Goal: Task Accomplishment & Management: Manage account settings

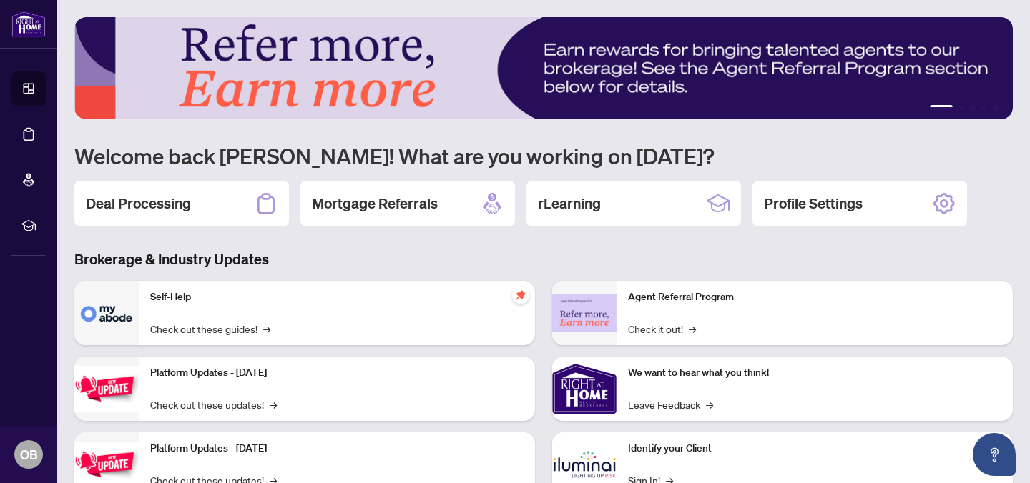
click at [114, 320] on img at bounding box center [106, 313] width 64 height 64
click at [99, 313] on img at bounding box center [106, 313] width 64 height 64
click at [162, 294] on p "Self-Help" at bounding box center [336, 298] width 373 height 16
click at [107, 320] on img at bounding box center [106, 313] width 64 height 64
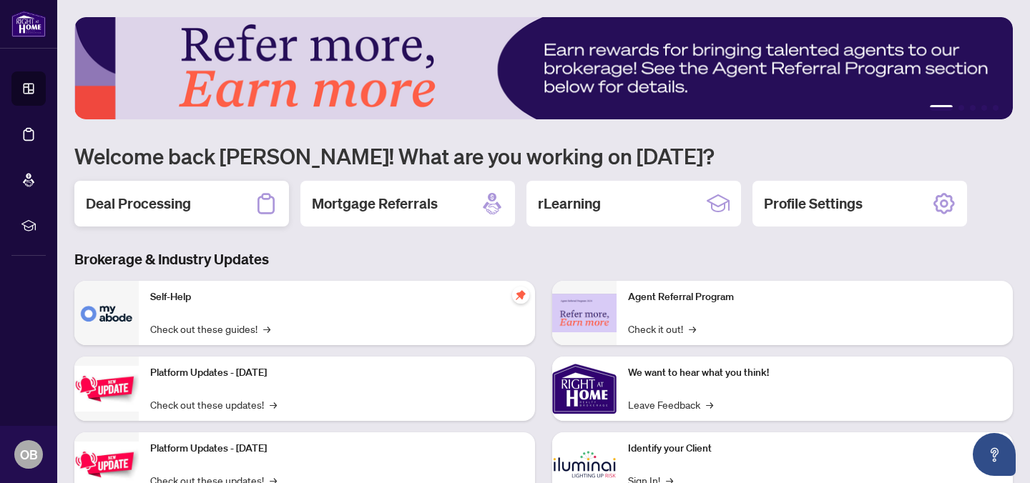
click at [242, 207] on div "Deal Processing" at bounding box center [181, 204] width 215 height 46
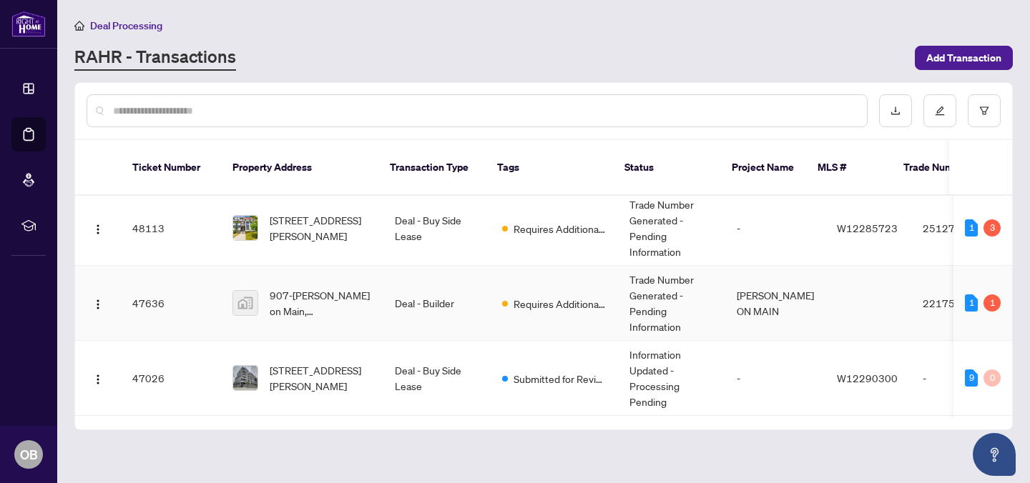
scroll to position [66, 0]
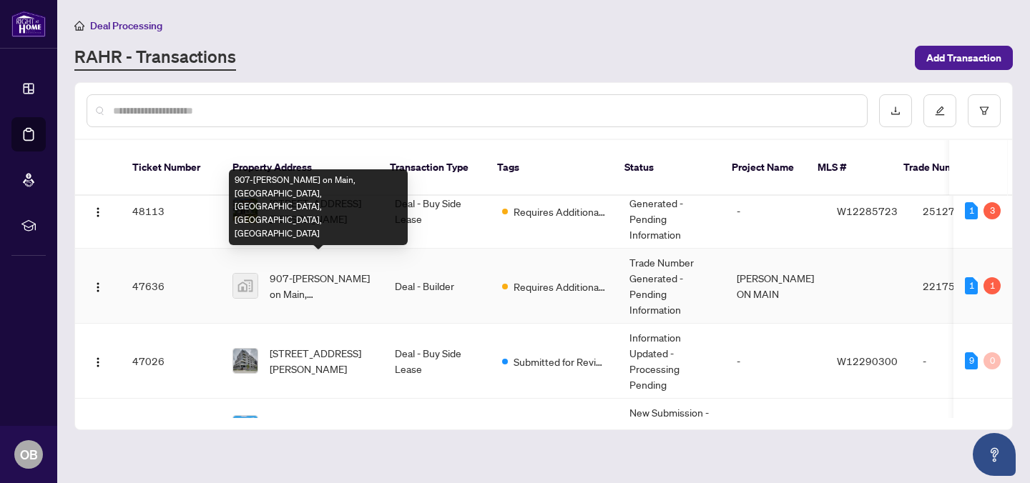
click at [306, 270] on span "907-[PERSON_NAME] on Main, [GEOGRAPHIC_DATA], [GEOGRAPHIC_DATA], [GEOGRAPHIC_DA…" at bounding box center [321, 285] width 102 height 31
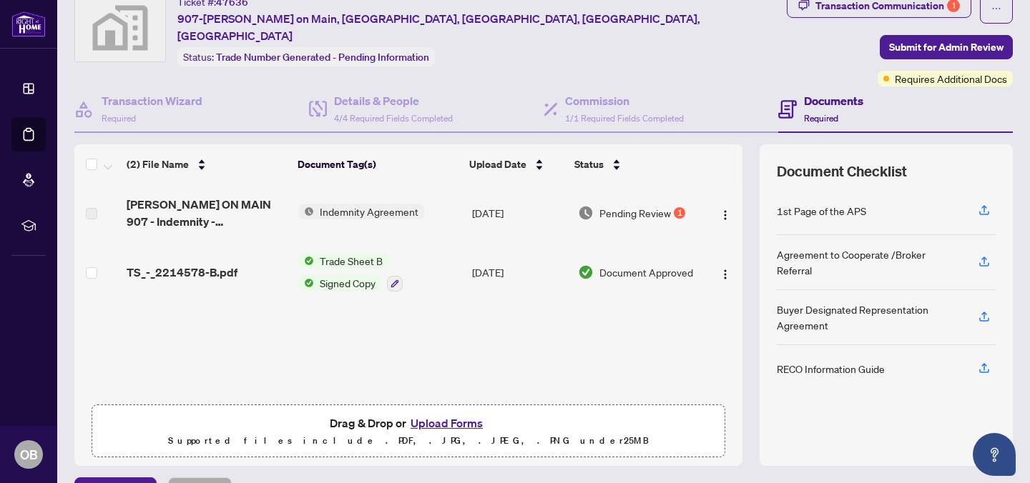
scroll to position [51, 0]
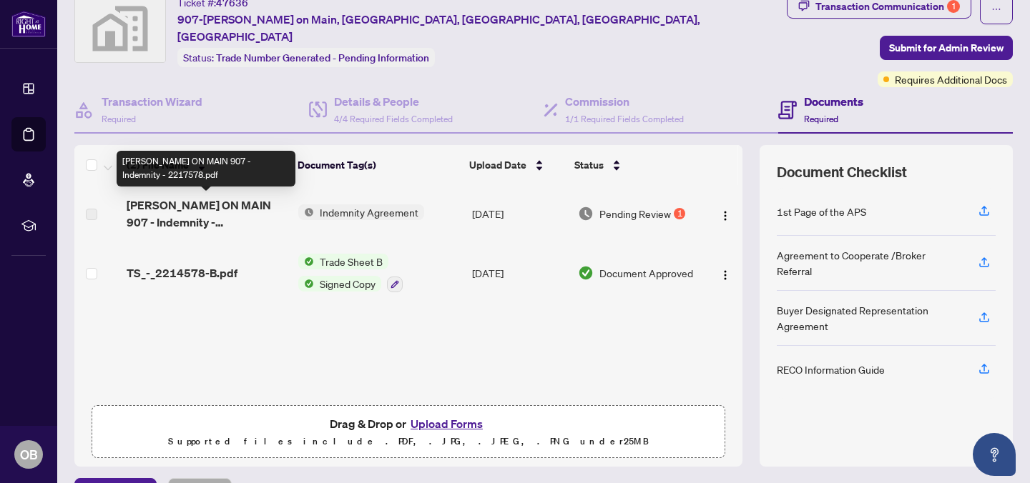
click at [221, 210] on span "MCGIBBON ON MAIN 907 - Indemnity - 2217578.pdf" at bounding box center [207, 214] width 160 height 34
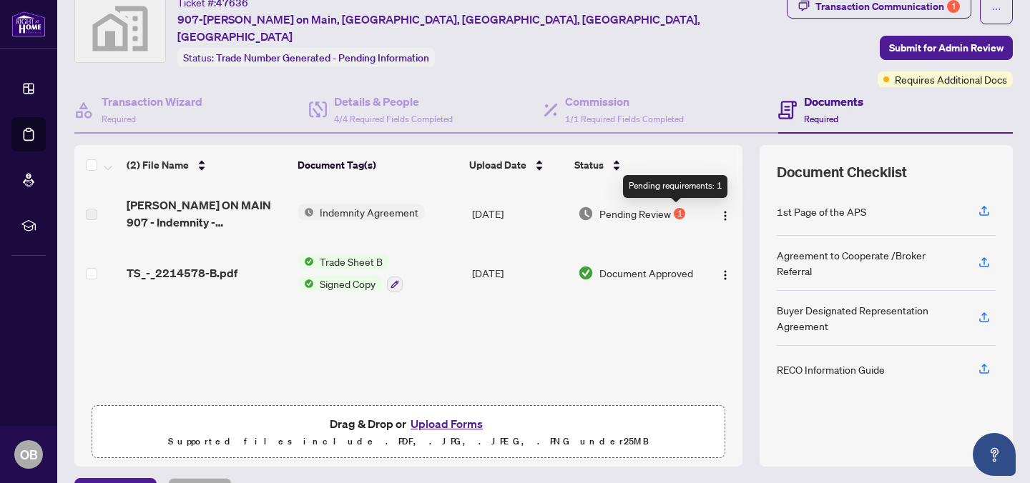
click at [674, 212] on div "1" at bounding box center [679, 213] width 11 height 11
click at [355, 207] on span "Indemnity Agreement" at bounding box center [369, 213] width 110 height 16
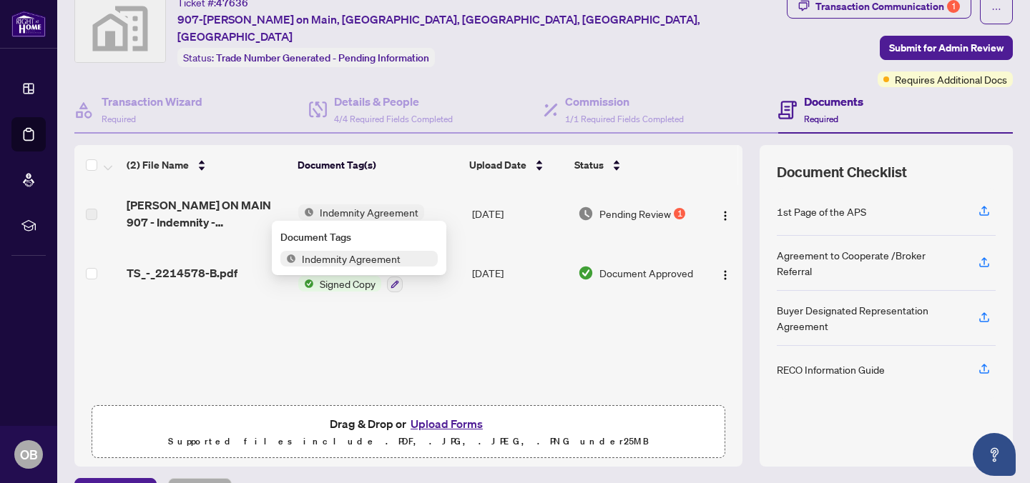
click at [348, 257] on span "Indemnity Agreement" at bounding box center [351, 259] width 110 height 16
click at [341, 265] on span "Indemnity Agreement" at bounding box center [351, 259] width 110 height 16
click at [492, 215] on td "[DATE]" at bounding box center [519, 213] width 106 height 57
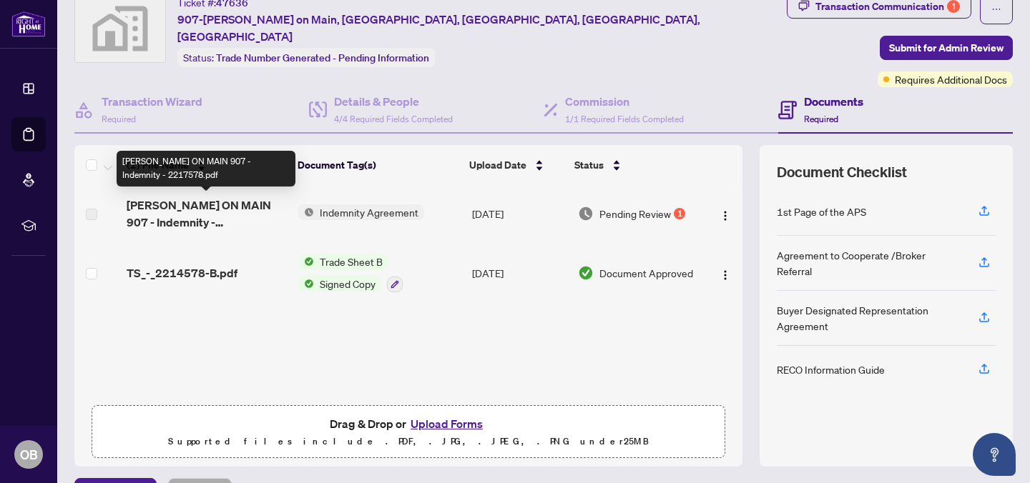
click at [199, 209] on span "MCGIBBON ON MAIN 907 - Indemnity - 2217578.pdf" at bounding box center [207, 214] width 160 height 34
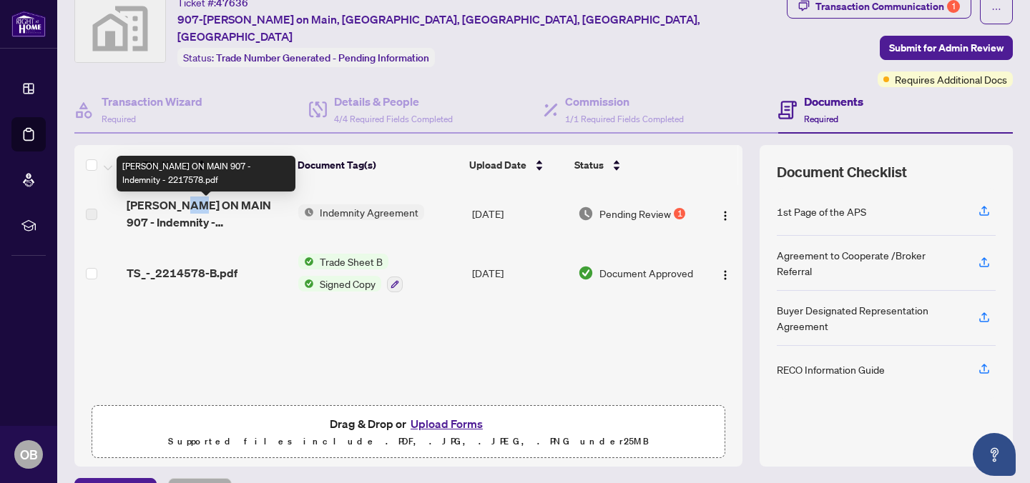
scroll to position [41, 0]
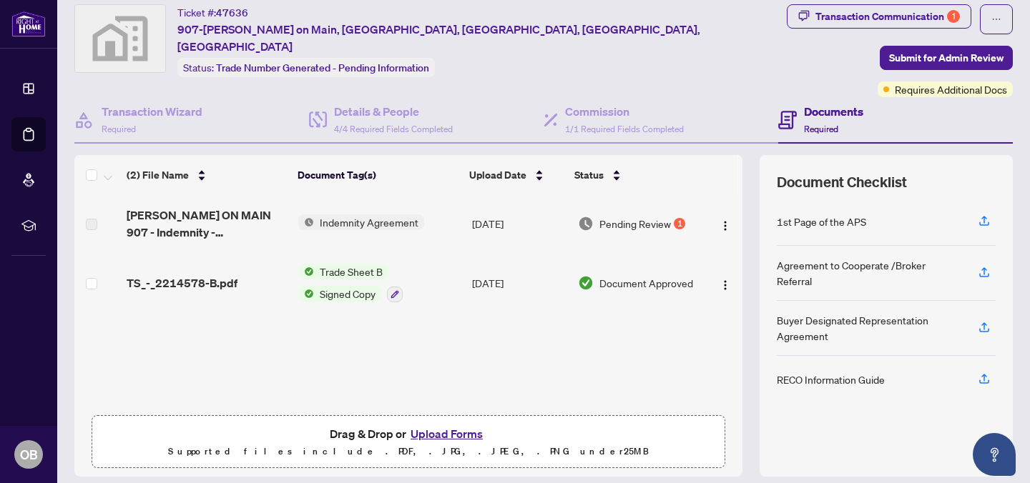
click at [187, 319] on div "(2) File Name Document Tag(s) Upload Date Status MCGIBBON ON MAIN 907 - Indemni…" at bounding box center [408, 316] width 668 height 322
click at [349, 288] on span "Signed Copy" at bounding box center [347, 294] width 67 height 16
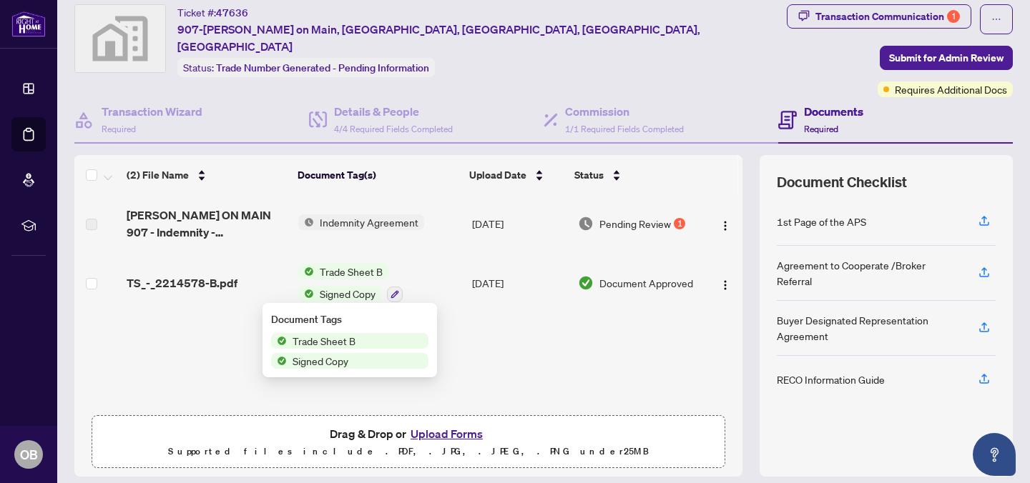
click at [328, 364] on span "Signed Copy" at bounding box center [320, 361] width 67 height 16
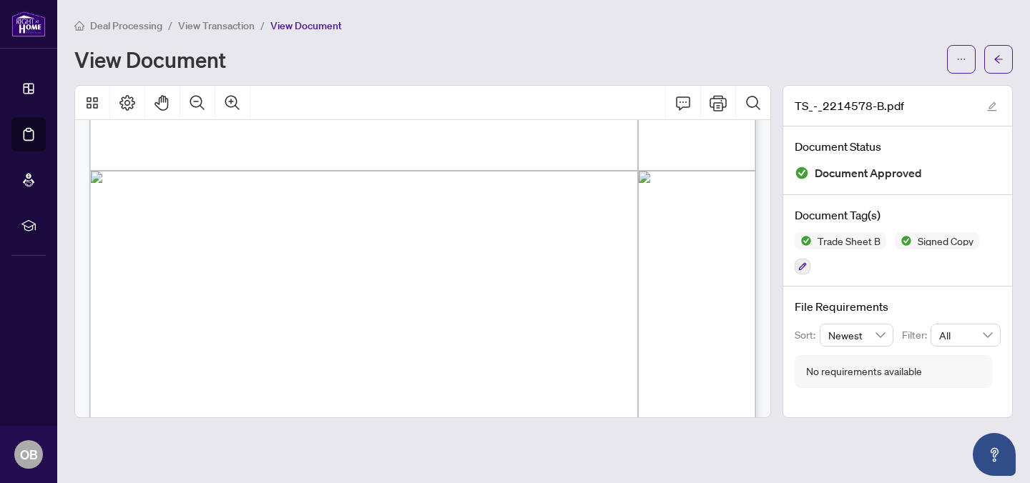
scroll to position [594, 0]
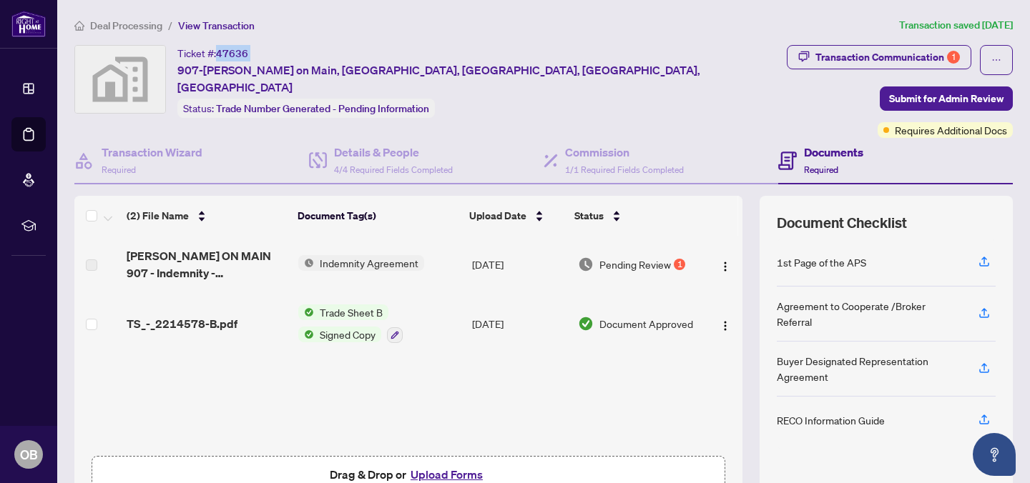
drag, startPoint x: 219, startPoint y: 49, endPoint x: 279, endPoint y: 51, distance: 60.1
click at [279, 51] on div "Ticket #: 47636 907-McGibbon on Main, Main Street South, Georgetown, ON, Canada" at bounding box center [479, 70] width 604 height 51
click at [675, 265] on div "1" at bounding box center [679, 264] width 11 height 11
click at [961, 51] on button "Transaction Communication 1" at bounding box center [879, 57] width 185 height 24
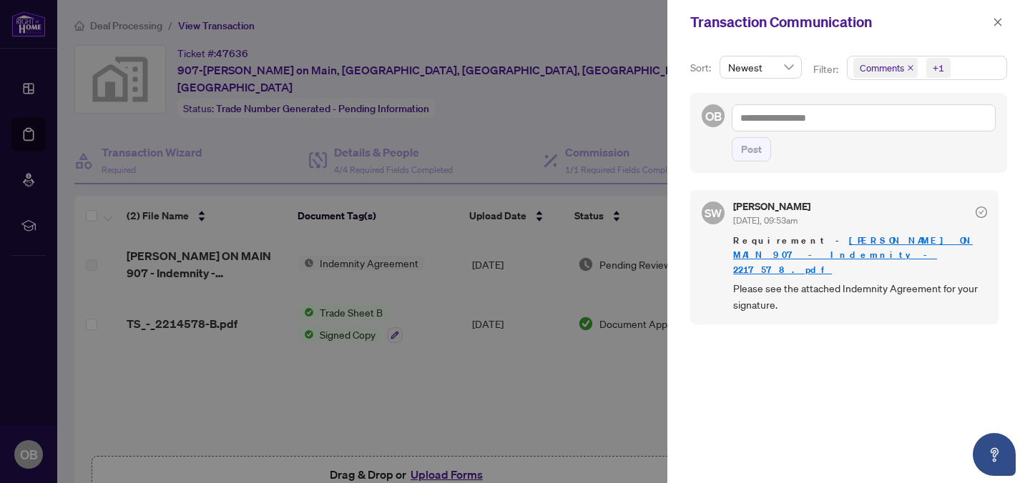
click at [832, 240] on link "MCGIBBON ON MAIN 907 - Indemnity - 2217578.pdf" at bounding box center [853, 255] width 240 height 41
click at [824, 241] on link "MCGIBBON ON MAIN 907 - Indemnity - 2217578.pdf" at bounding box center [853, 255] width 240 height 41
click at [997, 19] on icon "close" at bounding box center [998, 22] width 10 height 10
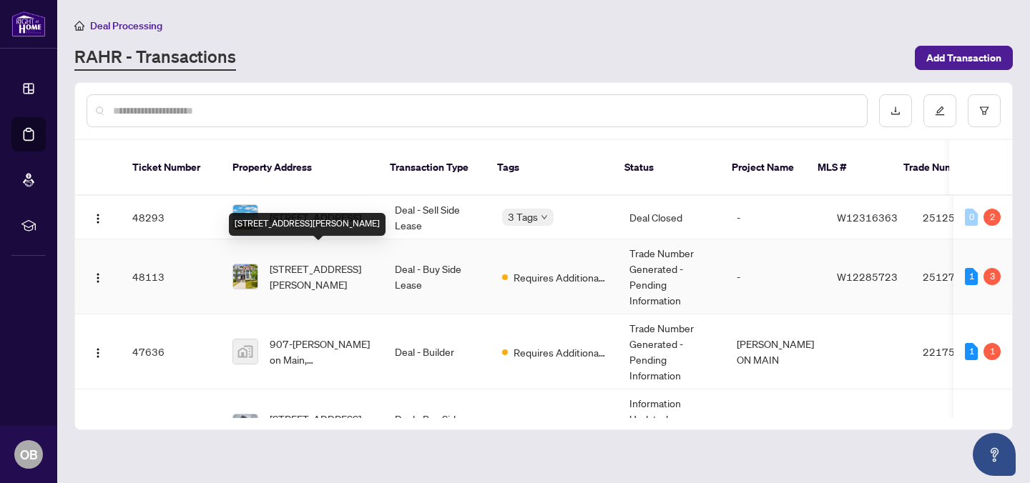
click at [296, 261] on span "[STREET_ADDRESS][PERSON_NAME]" at bounding box center [321, 276] width 102 height 31
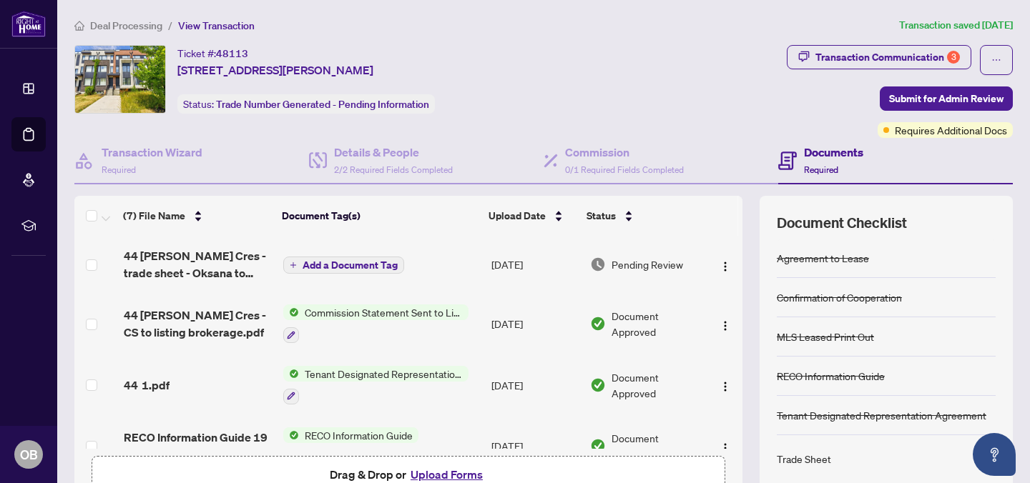
scroll to position [17, 0]
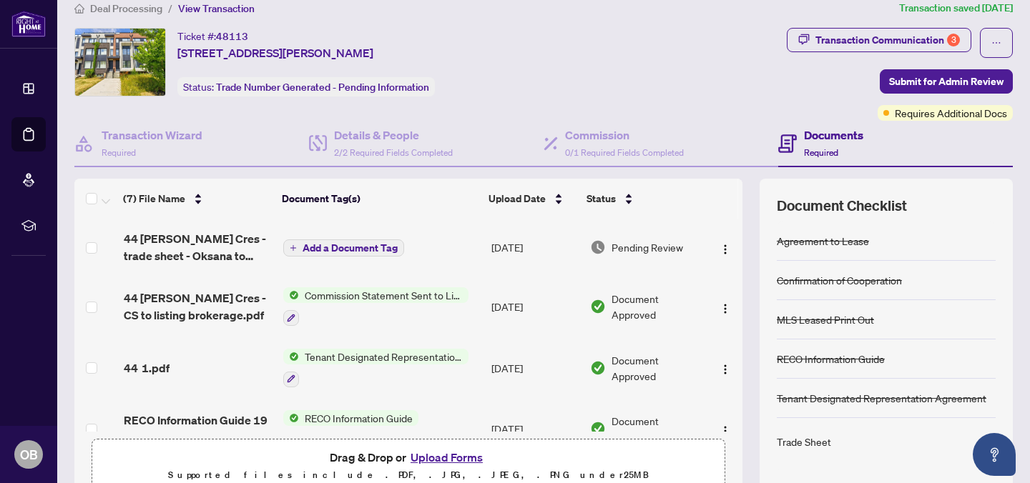
click at [320, 240] on button "Add a Document Tag" at bounding box center [343, 248] width 121 height 17
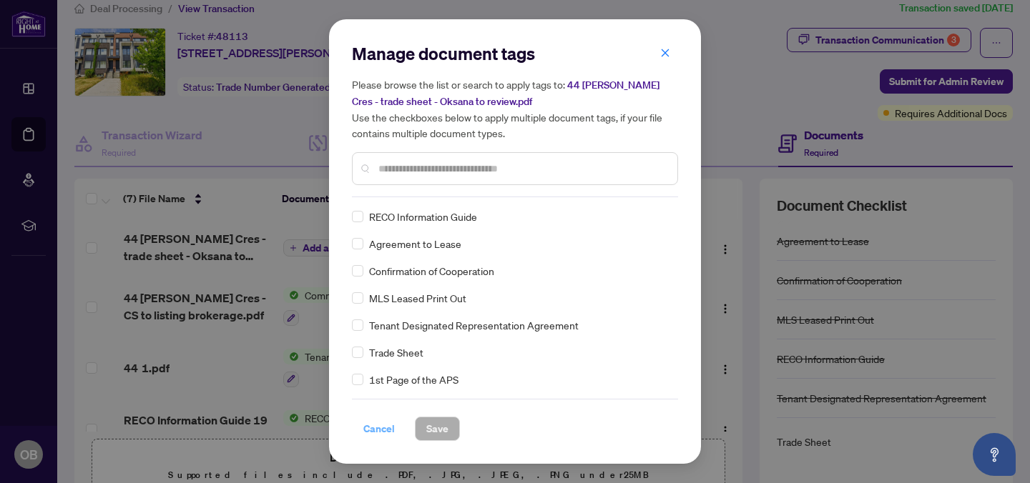
click at [384, 430] on span "Cancel" at bounding box center [378, 429] width 31 height 23
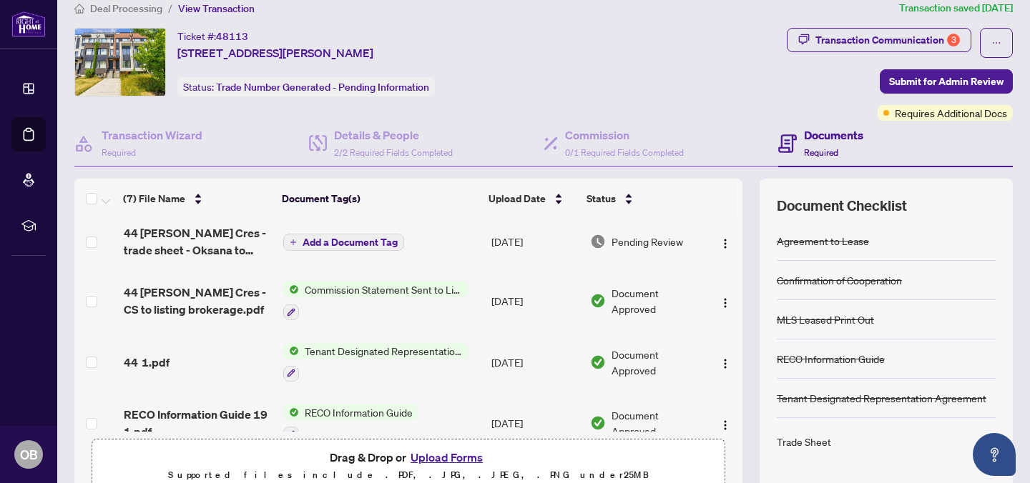
scroll to position [0, 0]
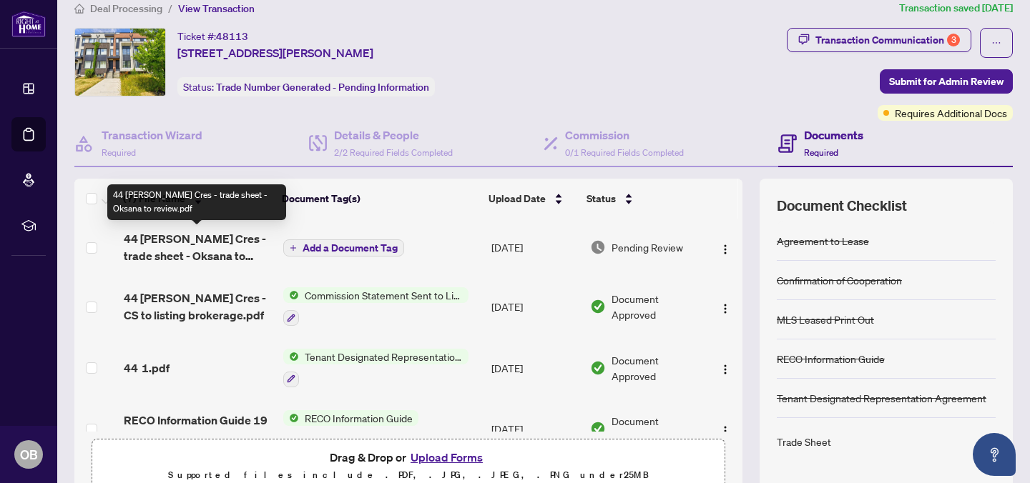
click at [176, 242] on span "44 Sarah Jackson Cres - trade sheet - Oksana to review.pdf" at bounding box center [198, 247] width 148 height 34
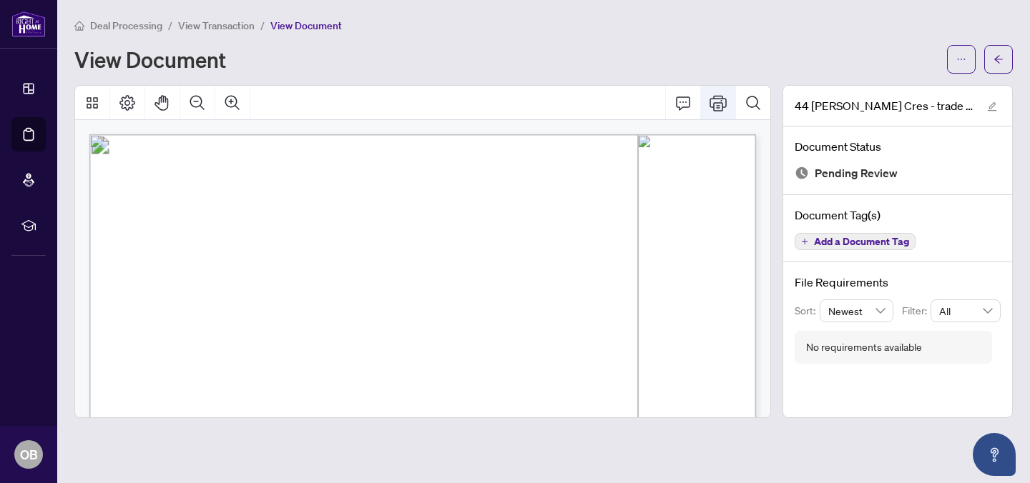
click at [719, 99] on icon "Print" at bounding box center [717, 102] width 17 height 17
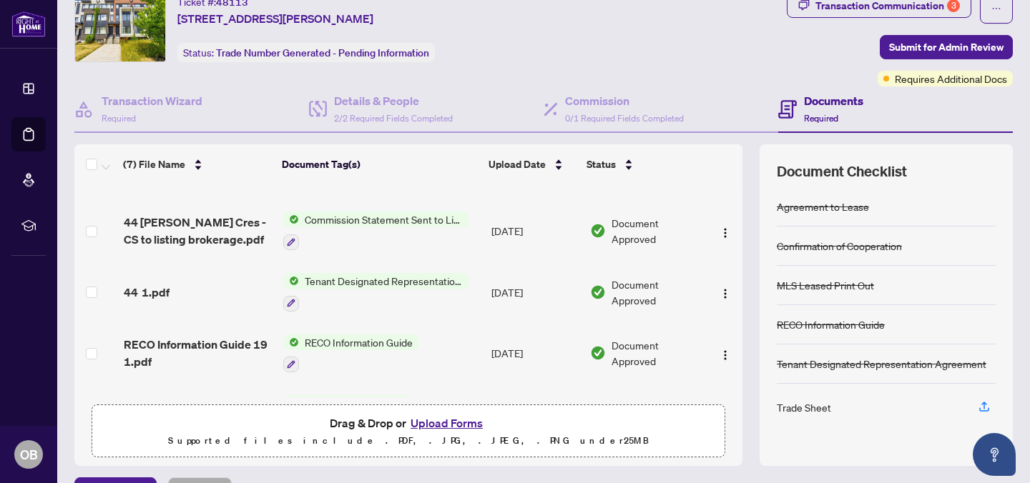
scroll to position [51, 0]
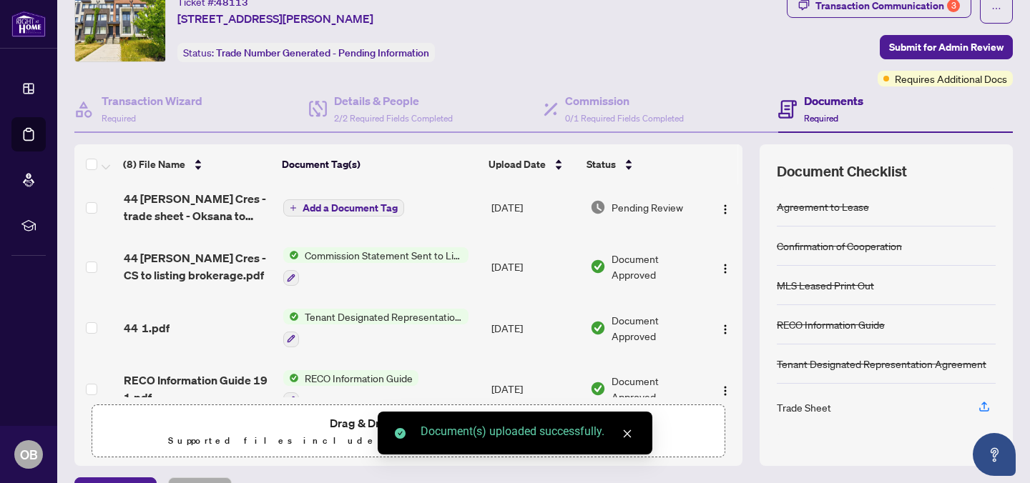
click at [362, 203] on span "Add a Document Tag" at bounding box center [350, 208] width 95 height 10
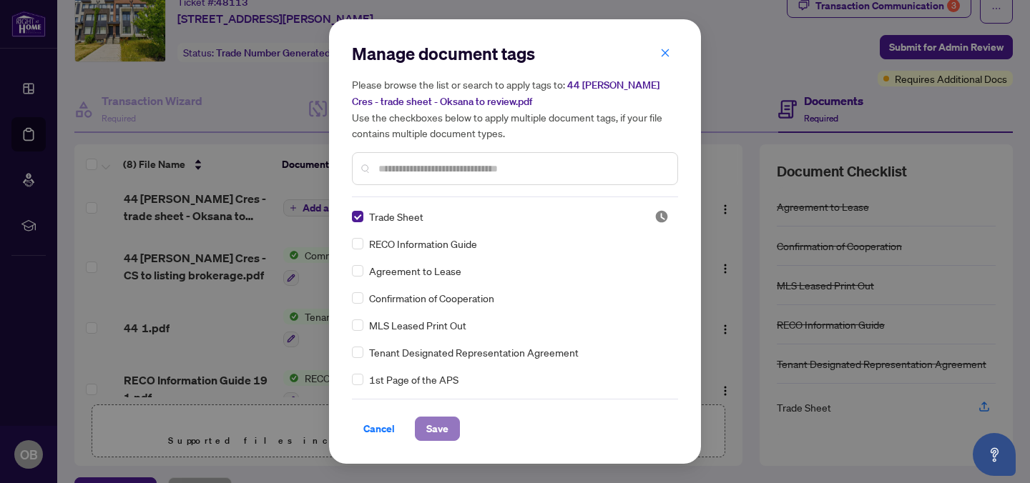
click at [437, 426] on span "Save" at bounding box center [437, 429] width 22 height 23
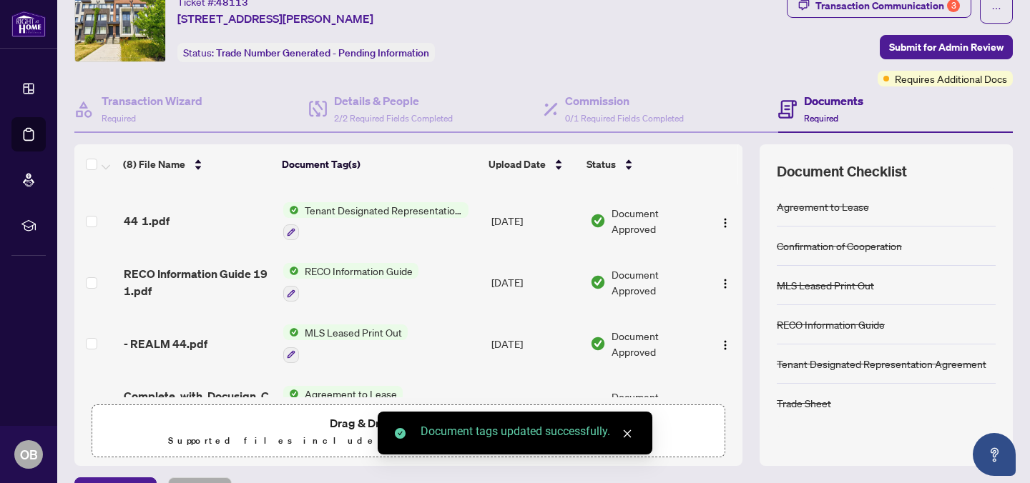
scroll to position [262, 0]
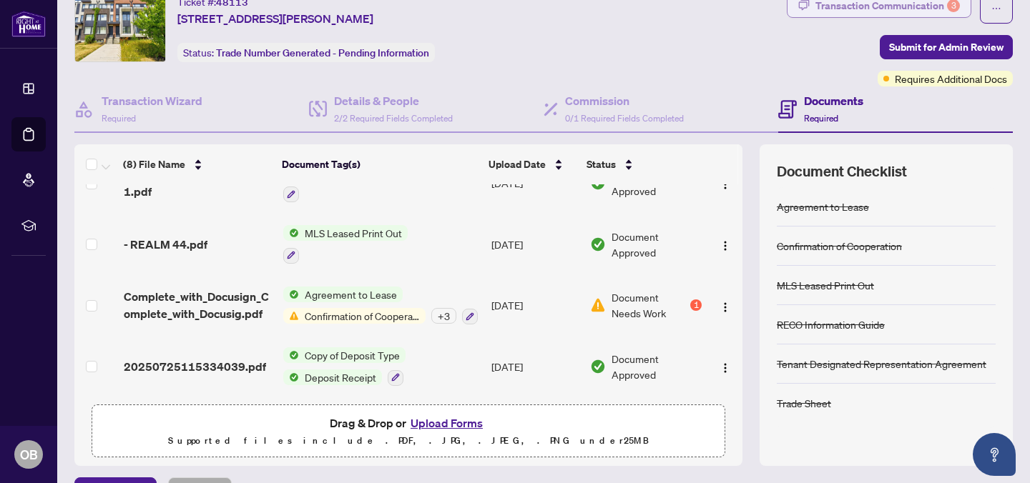
click at [855, 9] on div "Transaction Communication 3" at bounding box center [887, 5] width 144 height 23
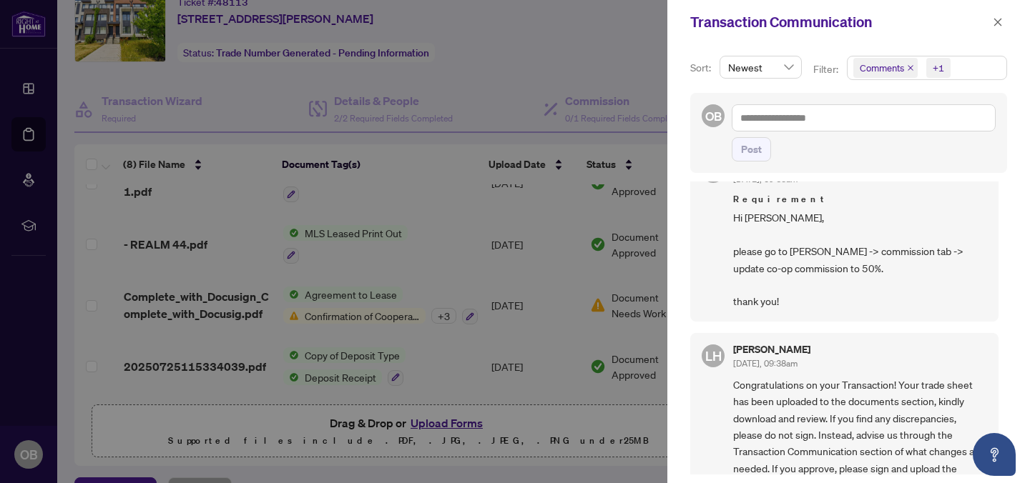
scroll to position [45, 0]
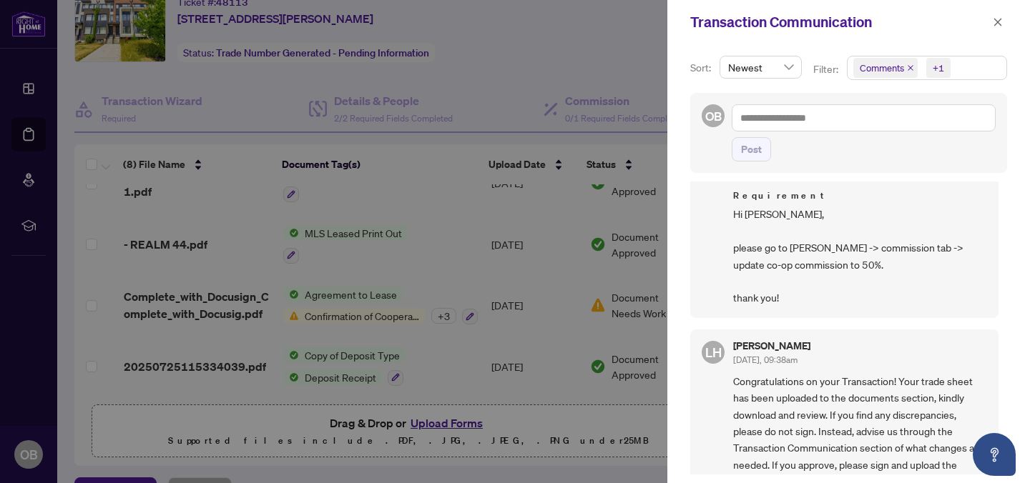
click at [616, 61] on div at bounding box center [515, 241] width 1030 height 483
click at [998, 26] on icon "close" at bounding box center [998, 22] width 10 height 10
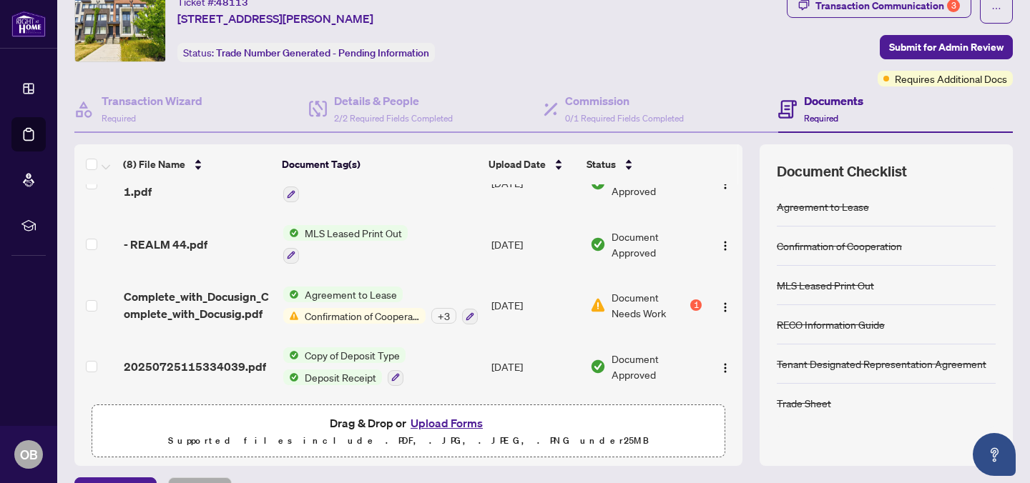
scroll to position [136, 0]
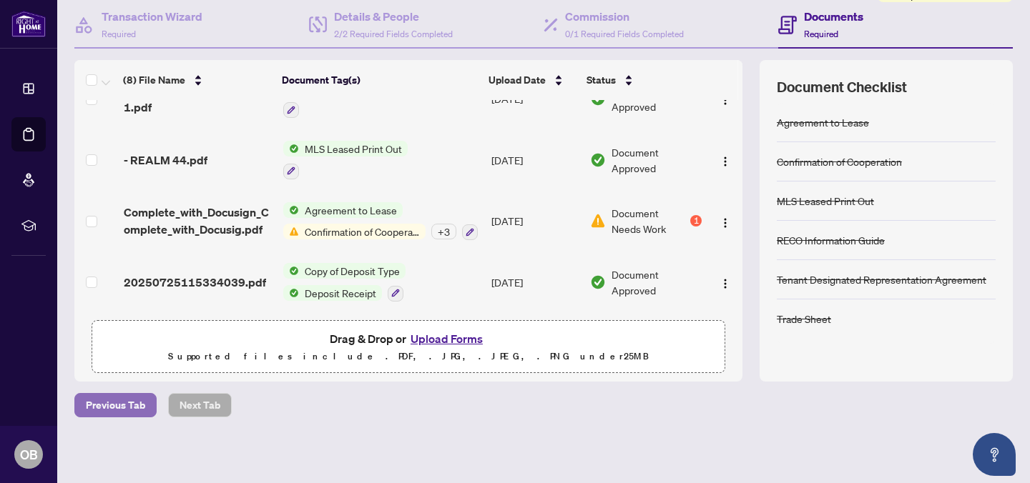
click at [109, 408] on span "Previous Tab" at bounding box center [115, 405] width 59 height 23
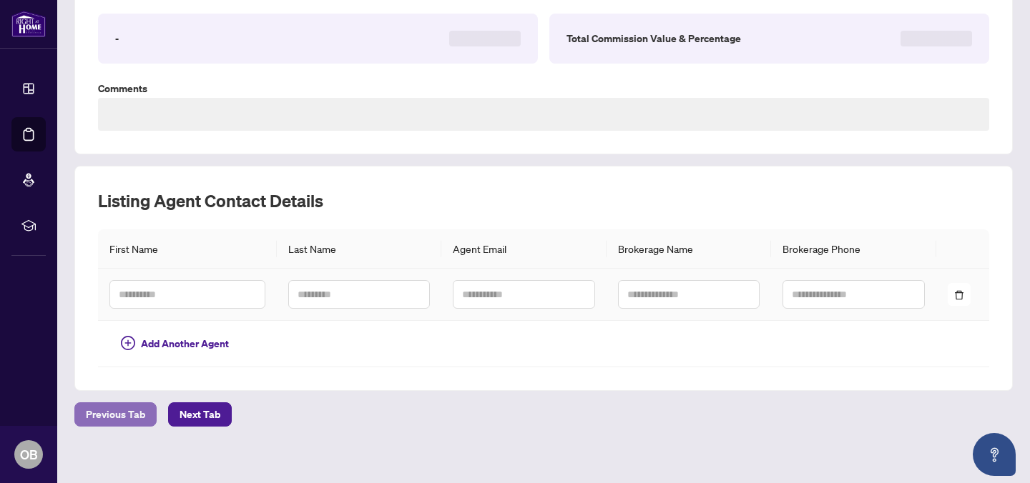
scroll to position [255, 0]
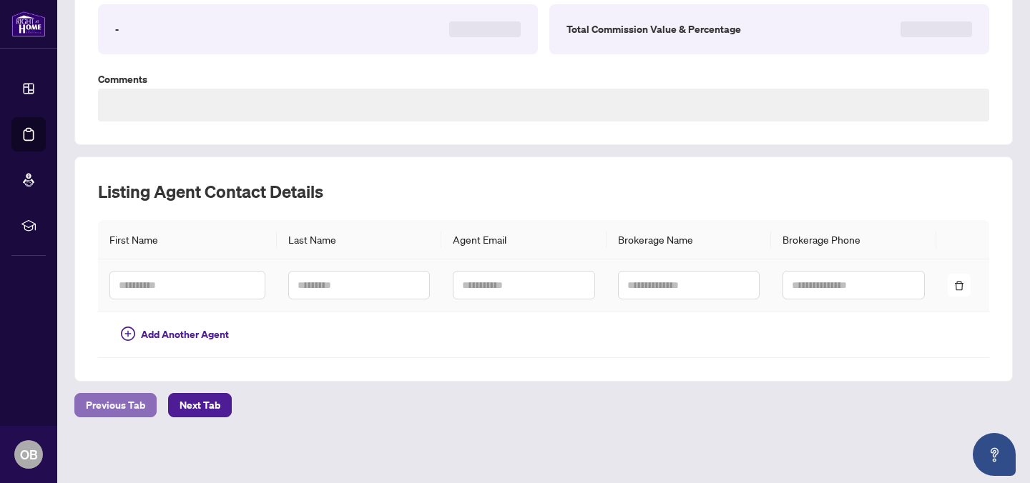
type textarea "**********"
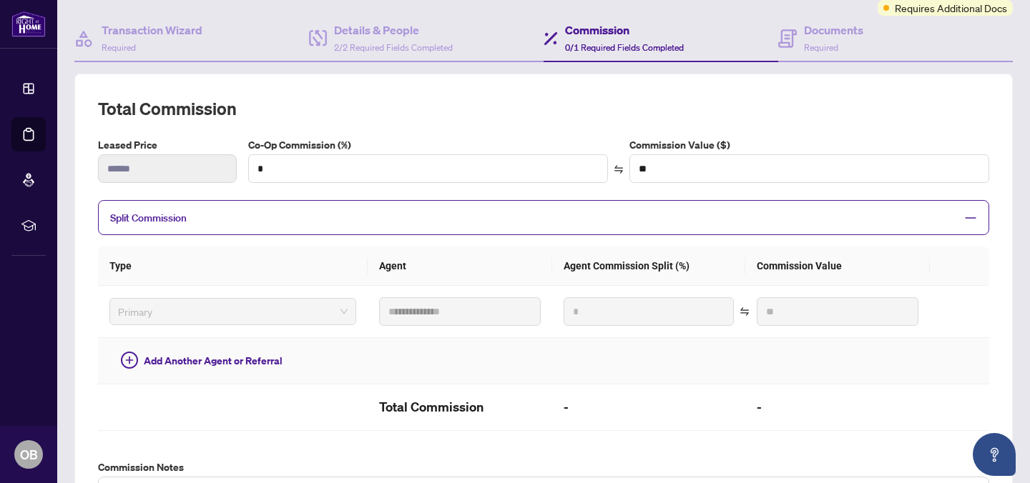
scroll to position [29, 0]
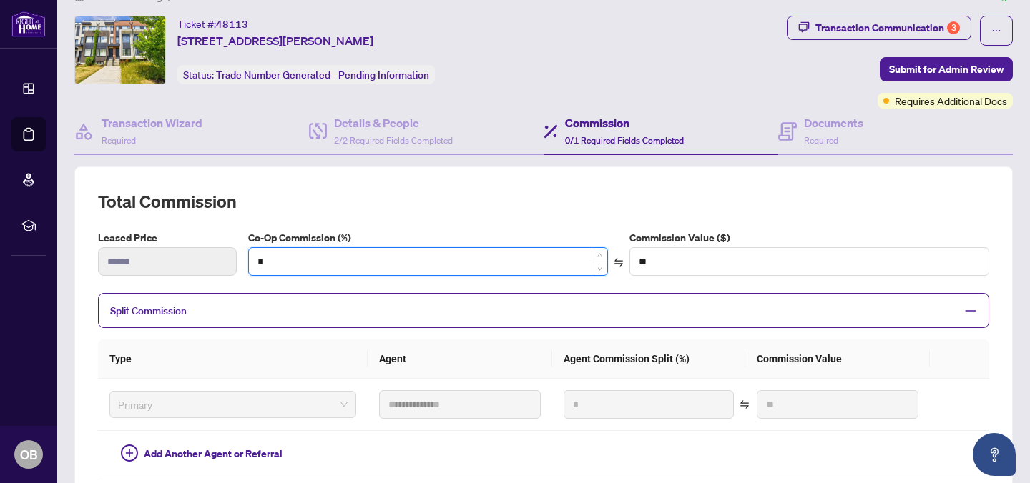
click at [275, 262] on input "*" at bounding box center [428, 261] width 358 height 27
type input "**"
type input "******"
type input "***"
type input "******"
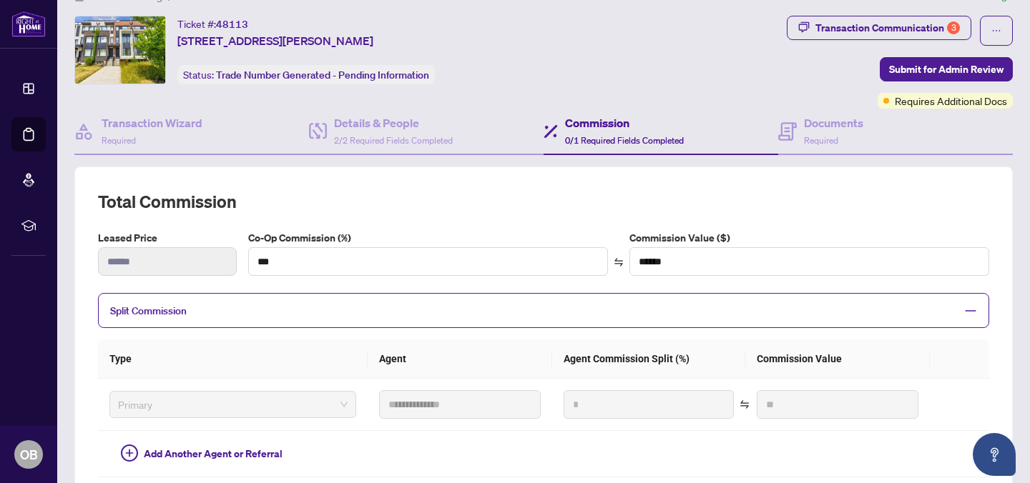
type input "**"
click at [288, 341] on th "Type" at bounding box center [233, 359] width 270 height 39
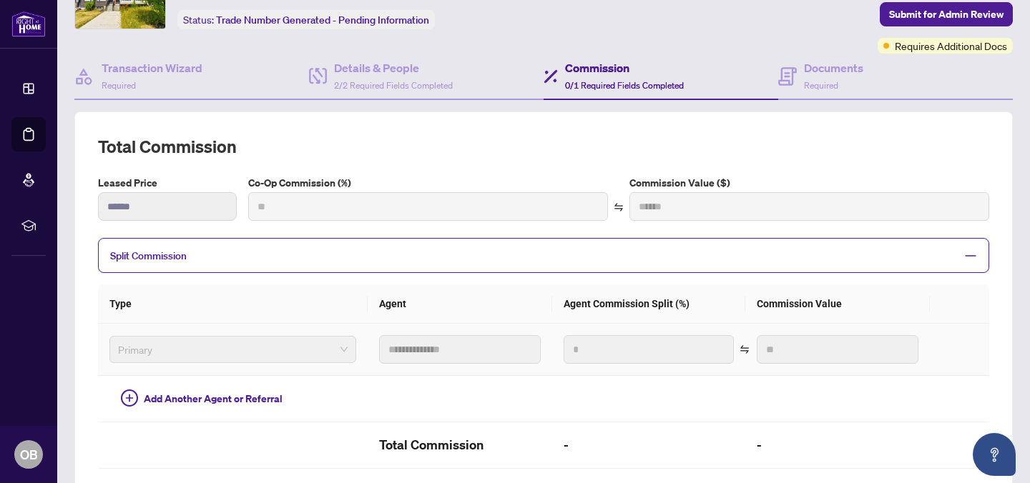
scroll to position [106, 0]
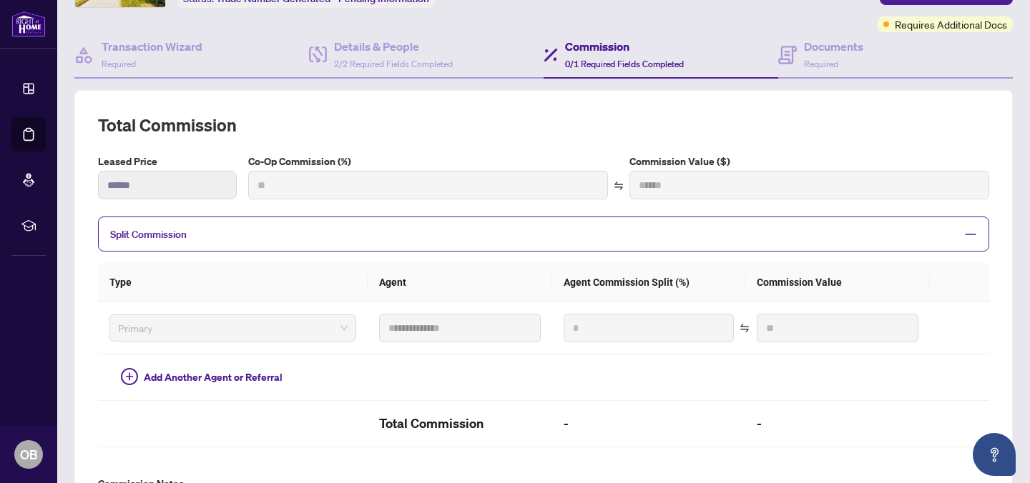
type input "***"
type input "******"
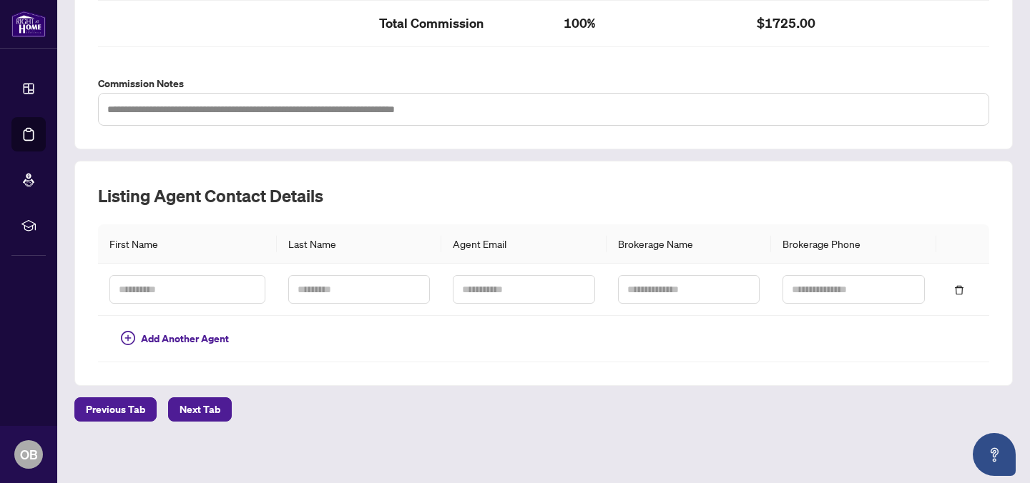
scroll to position [510, 0]
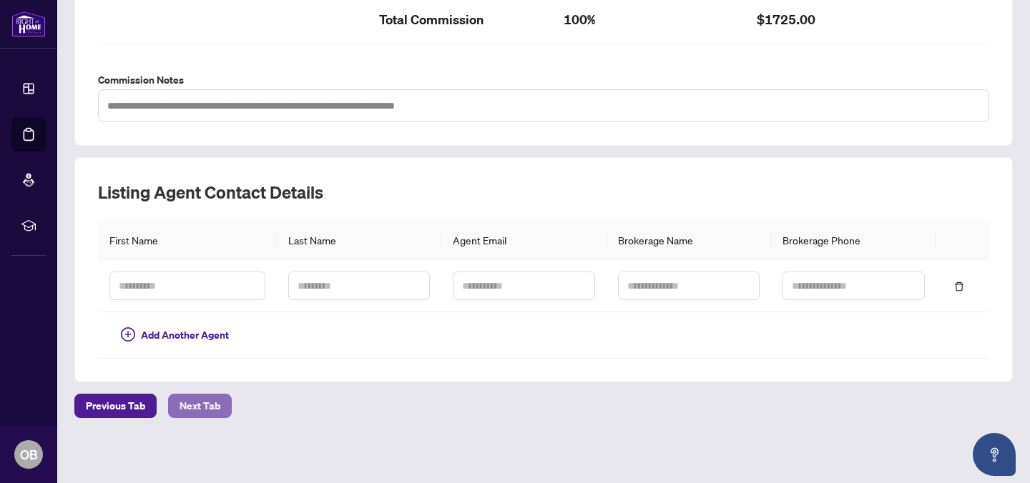
click at [199, 410] on span "Next Tab" at bounding box center [200, 406] width 41 height 23
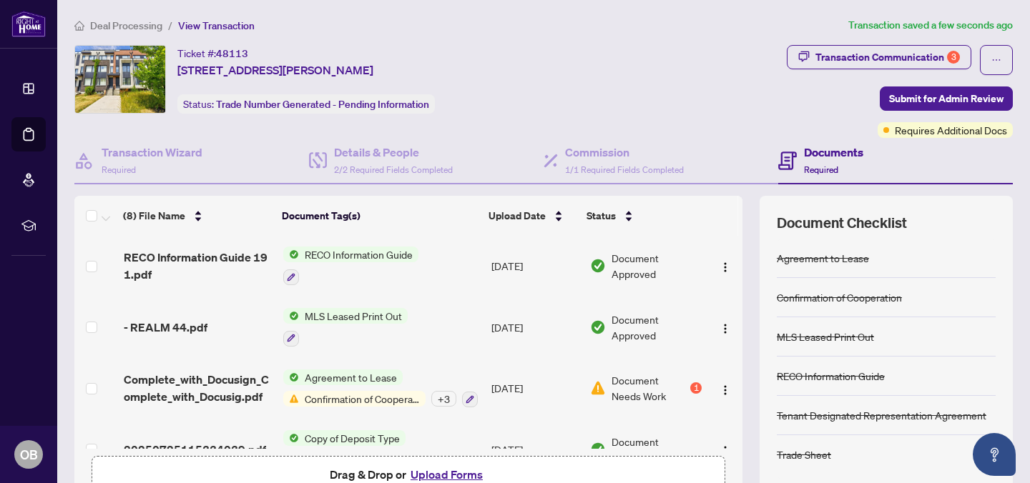
scroll to position [262, 0]
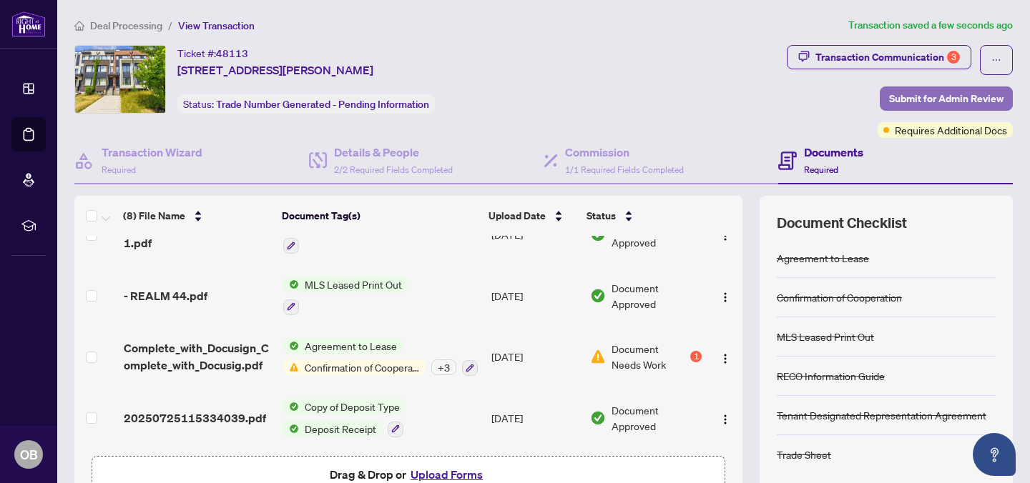
click at [908, 107] on span "Submit for Admin Review" at bounding box center [946, 98] width 114 height 23
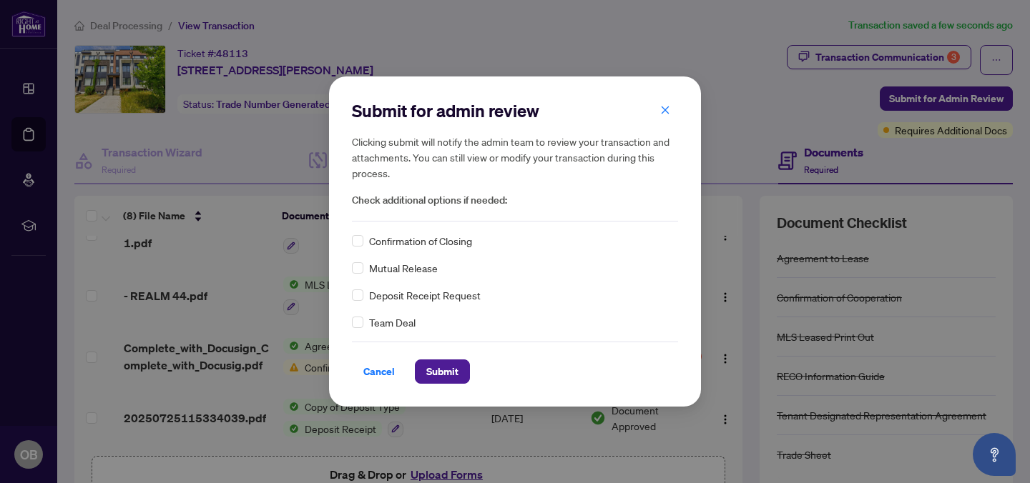
click at [366, 245] on div "Confirmation of Closing" at bounding box center [515, 241] width 326 height 16
click at [354, 234] on label at bounding box center [357, 241] width 11 height 16
click at [447, 375] on span "Submit" at bounding box center [442, 371] width 32 height 23
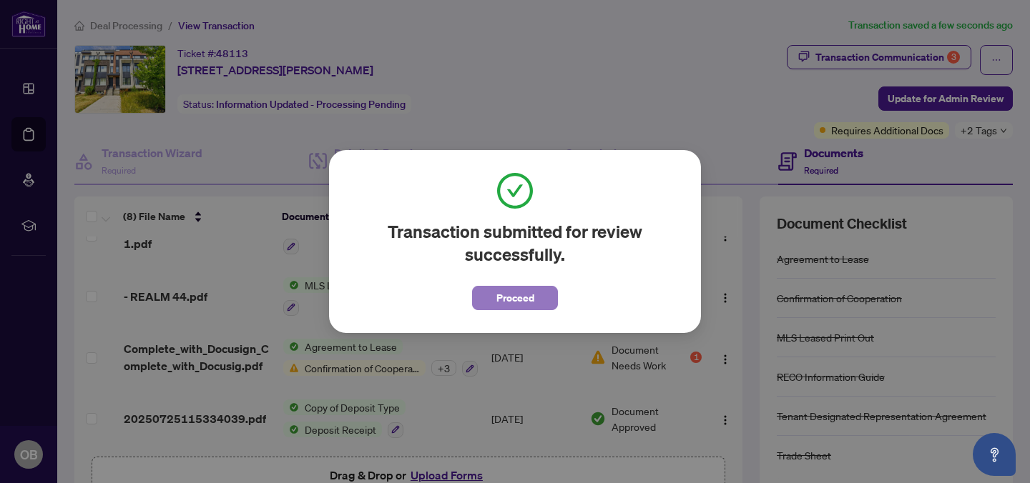
click at [521, 291] on span "Proceed" at bounding box center [515, 298] width 38 height 23
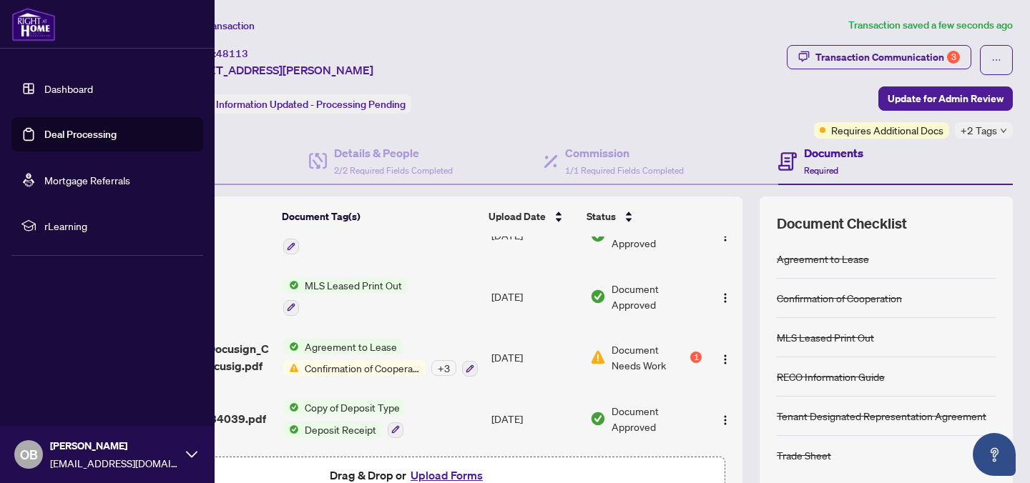
click at [46, 129] on link "Deal Processing" at bounding box center [80, 134] width 72 height 13
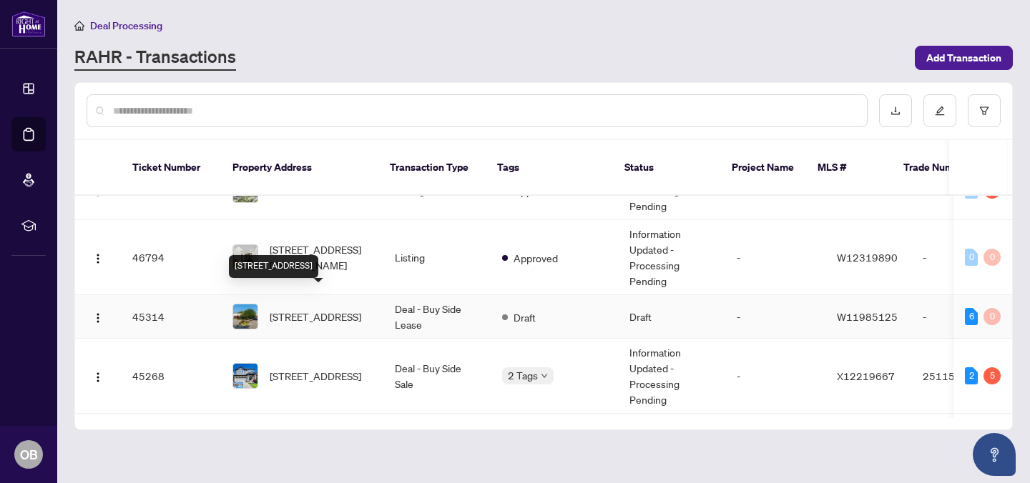
scroll to position [297, 0]
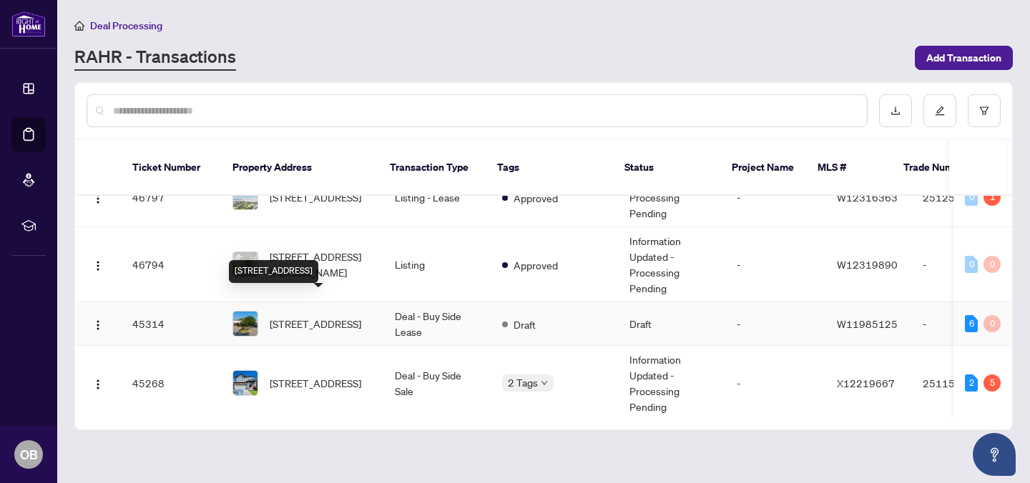
click at [303, 316] on span "[STREET_ADDRESS]" at bounding box center [316, 324] width 92 height 16
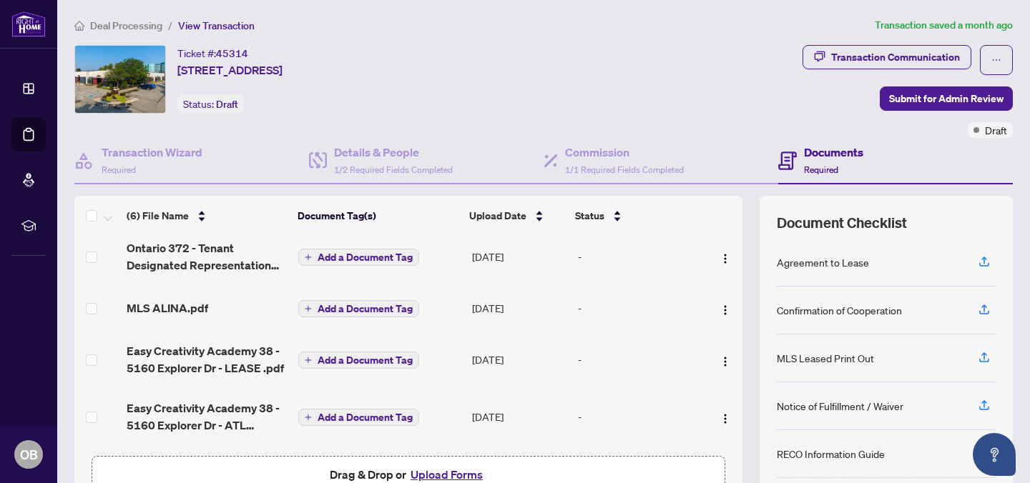
scroll to position [124, 0]
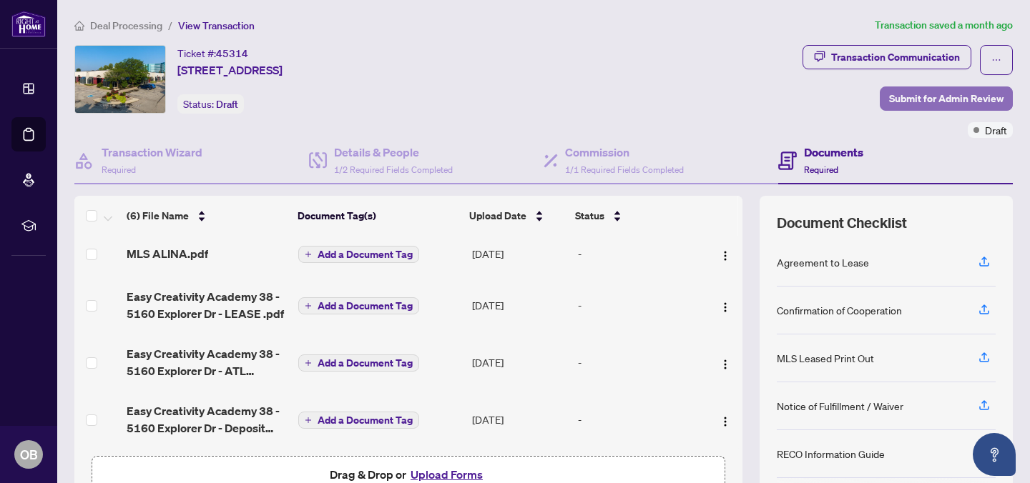
click at [906, 104] on span "Submit for Admin Review" at bounding box center [946, 98] width 114 height 23
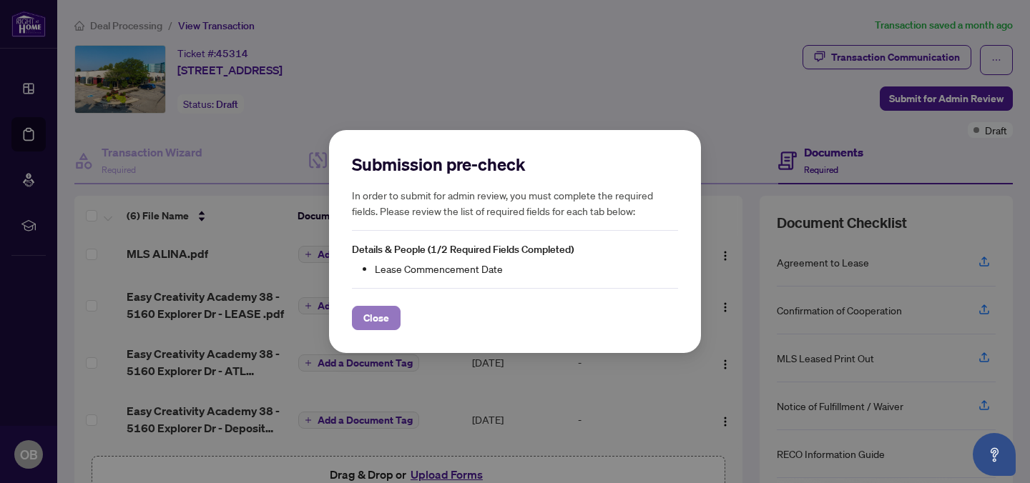
click at [376, 315] on span "Close" at bounding box center [376, 318] width 26 height 23
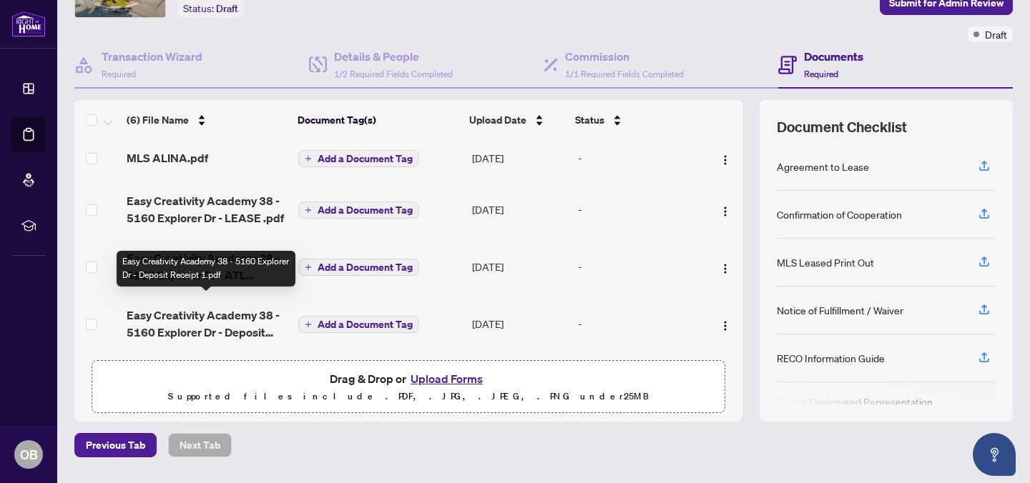
scroll to position [102, 0]
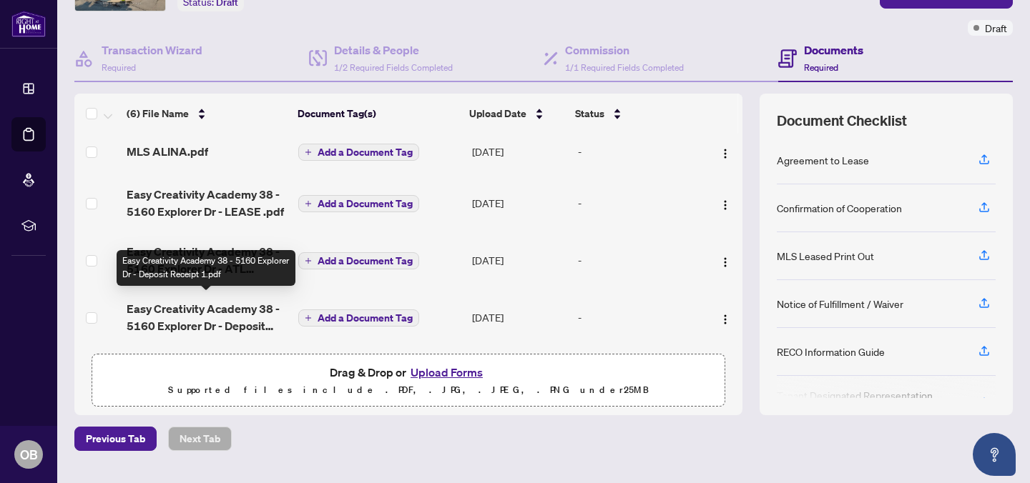
click at [221, 318] on span "Easy Creativity Academy 38 - 5160 Explorer Dr - Deposit Receipt 1.pdf" at bounding box center [207, 317] width 160 height 34
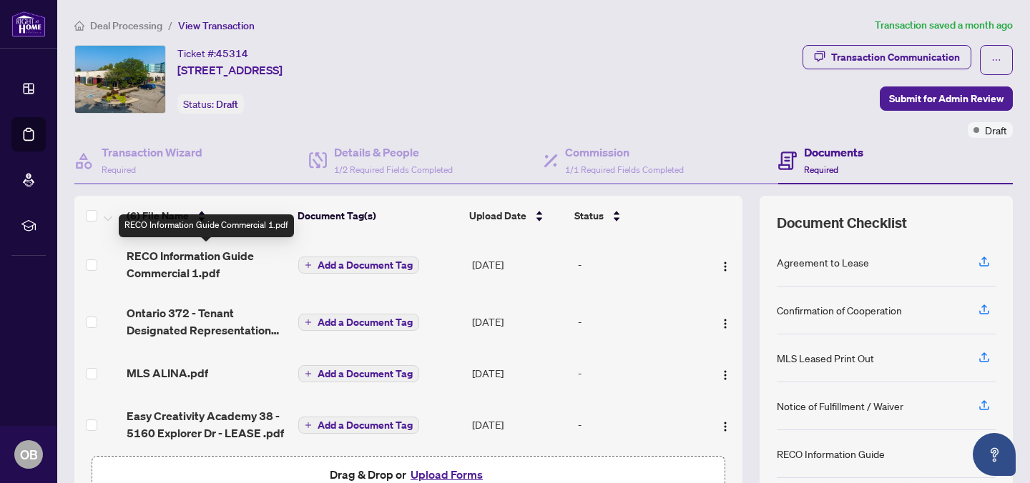
click at [213, 262] on span "RECO Information Guide Commercial 1.pdf" at bounding box center [207, 264] width 160 height 34
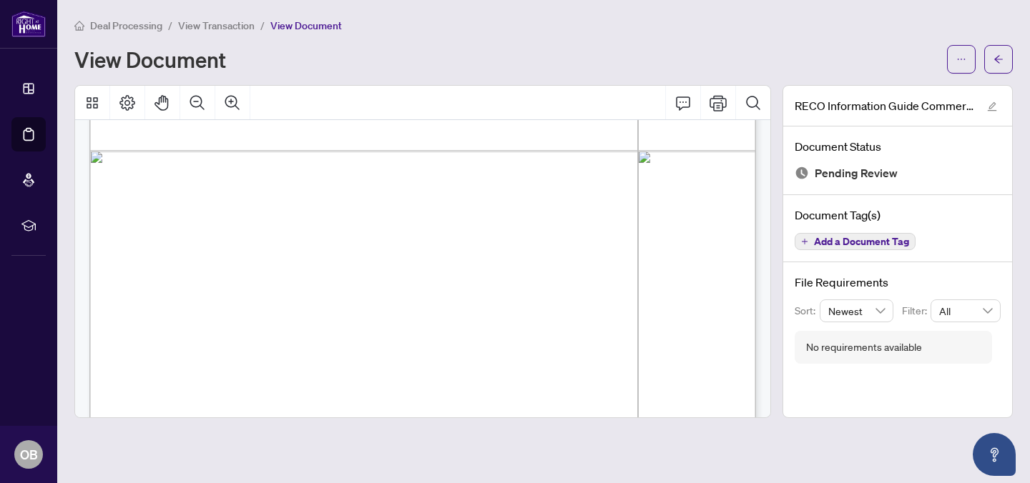
scroll to position [7668, 0]
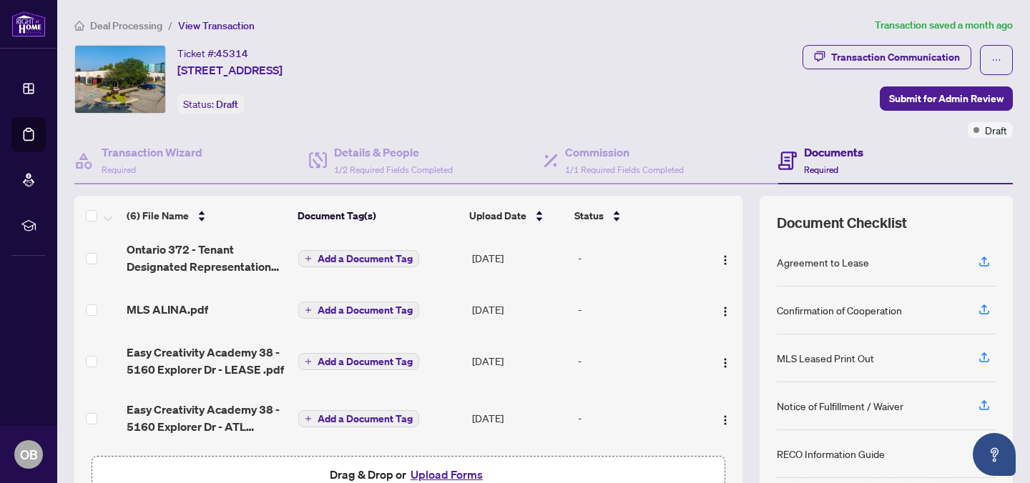
scroll to position [65, 0]
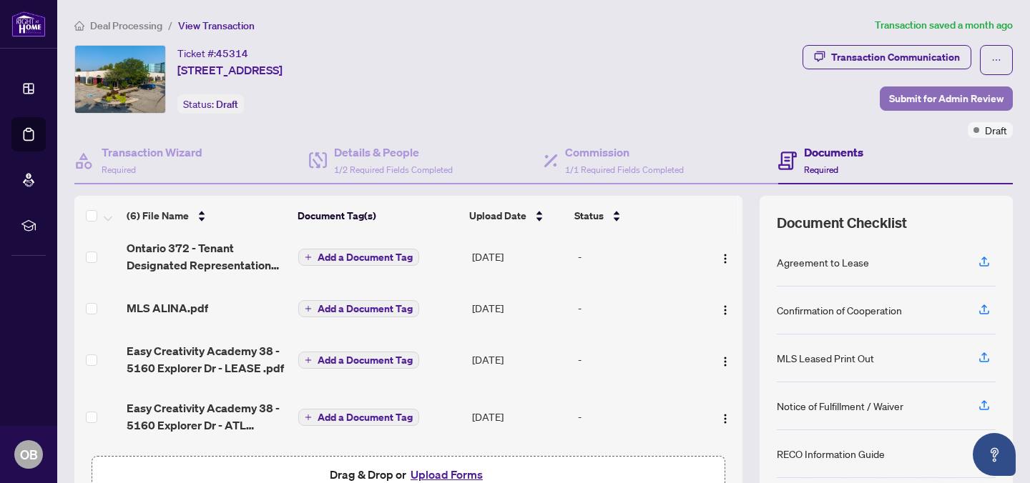
click at [916, 97] on span "Submit for Admin Review" at bounding box center [946, 98] width 114 height 23
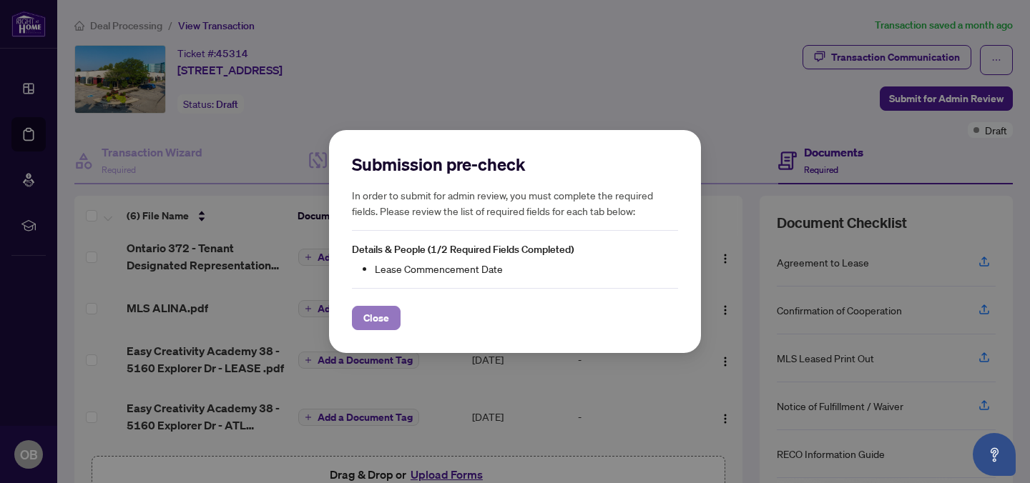
click at [385, 317] on span "Close" at bounding box center [376, 318] width 26 height 23
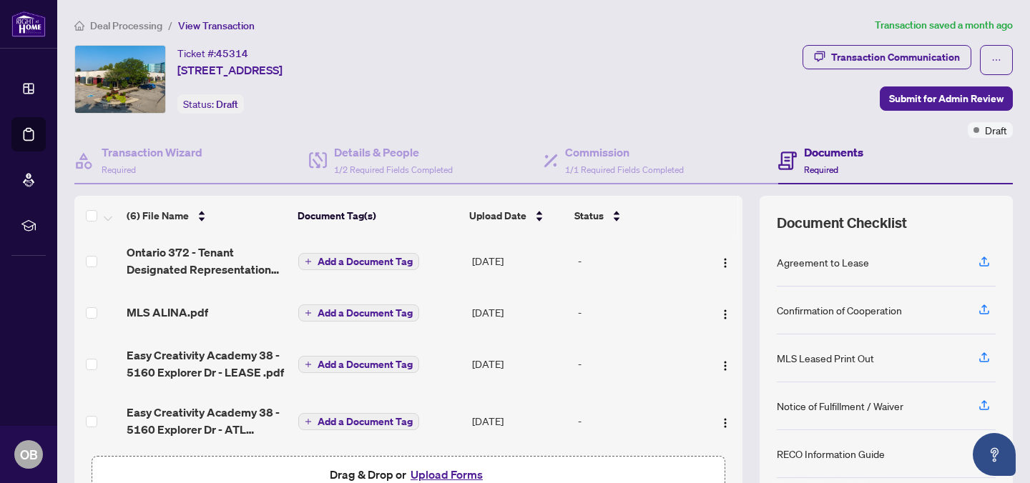
scroll to position [0, 0]
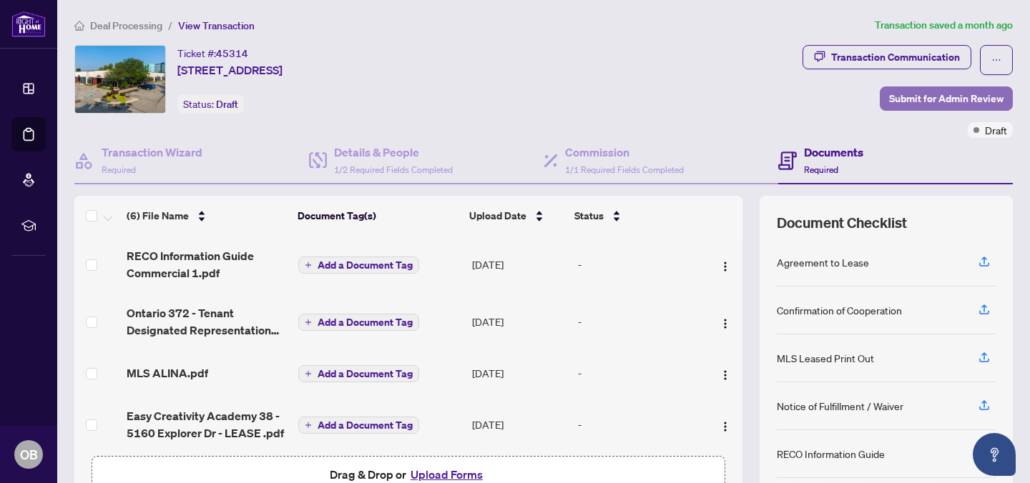
click at [900, 94] on span "Submit for Admin Review" at bounding box center [946, 98] width 114 height 23
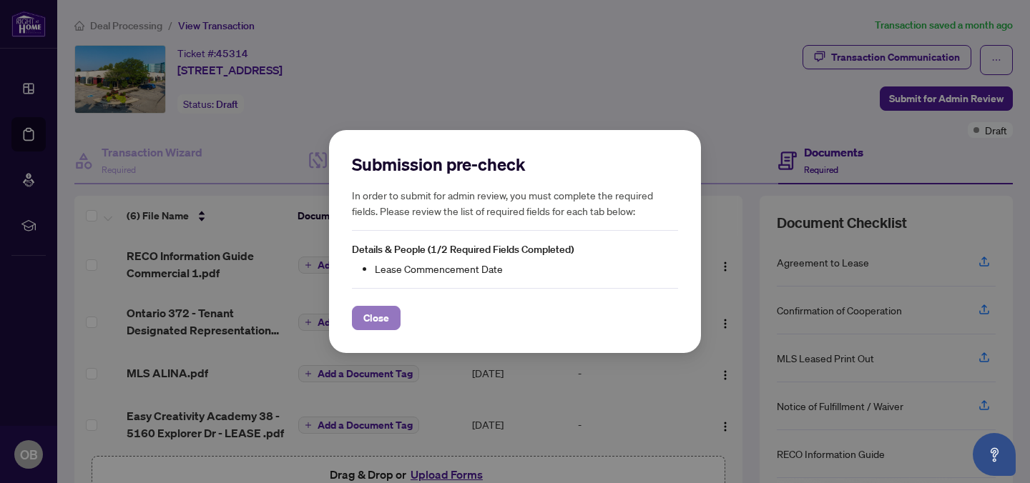
click at [370, 323] on span "Close" at bounding box center [376, 318] width 26 height 23
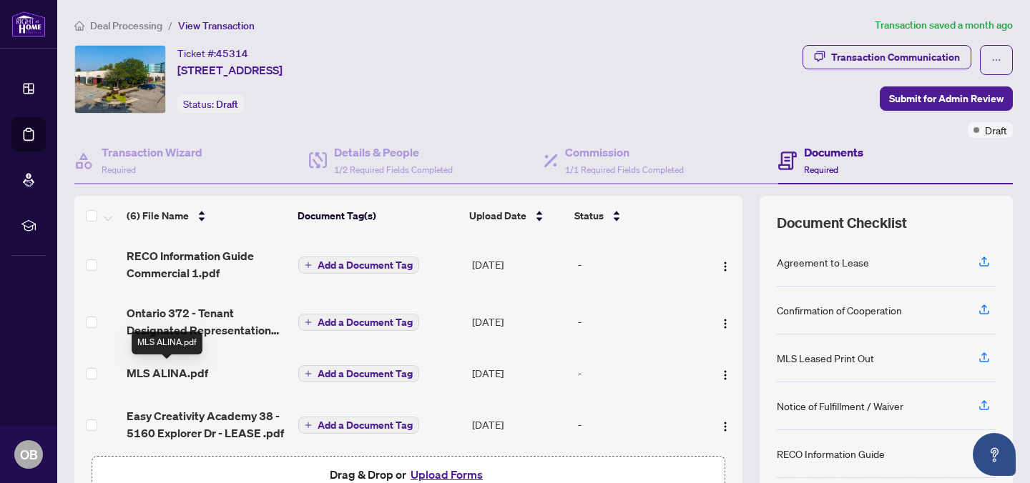
click at [187, 378] on span "MLS ALINA.pdf" at bounding box center [168, 373] width 82 height 17
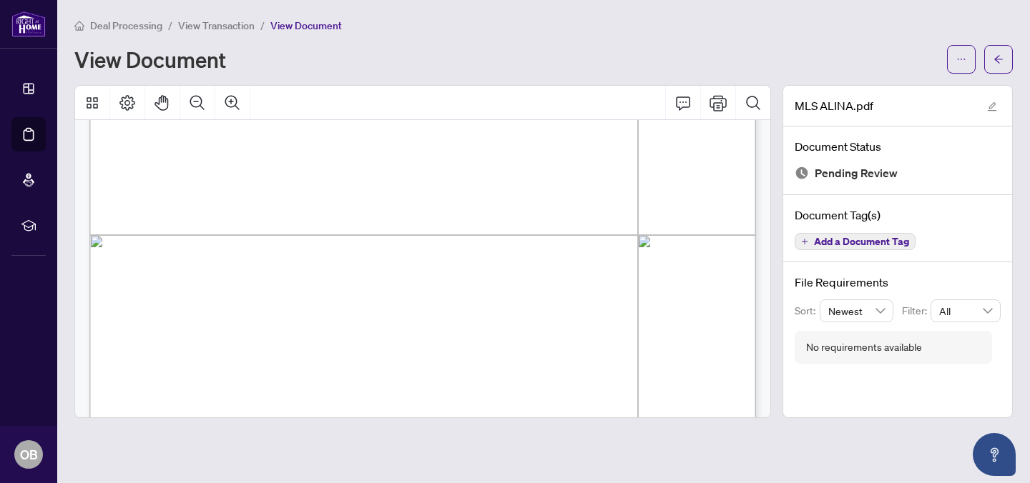
scroll to position [452, 0]
drag, startPoint x: 363, startPoint y: 379, endPoint x: 442, endPoint y: 379, distance: 79.4
click at [392, 380] on span "08/01/2025" at bounding box center [377, 377] width 30 height 12
click at [996, 63] on icon "arrow-left" at bounding box center [998, 59] width 10 height 10
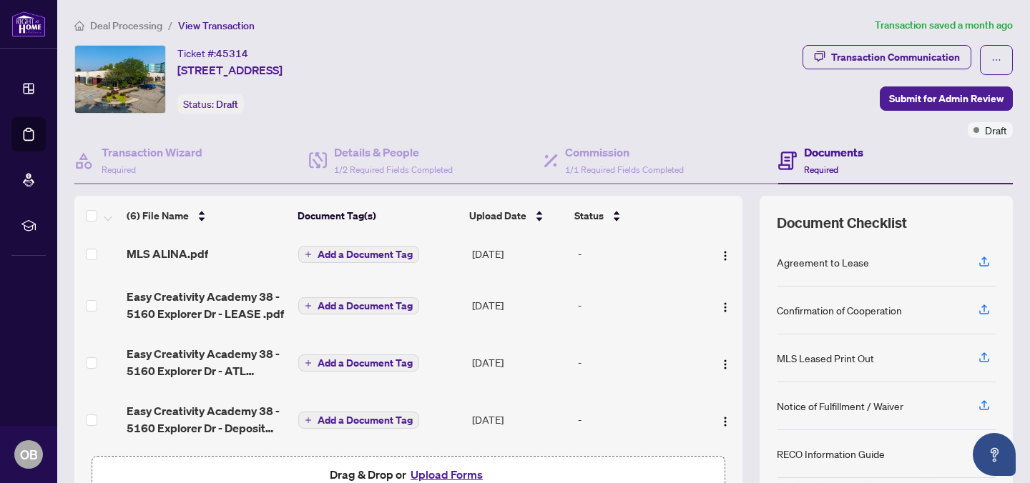
scroll to position [136, 0]
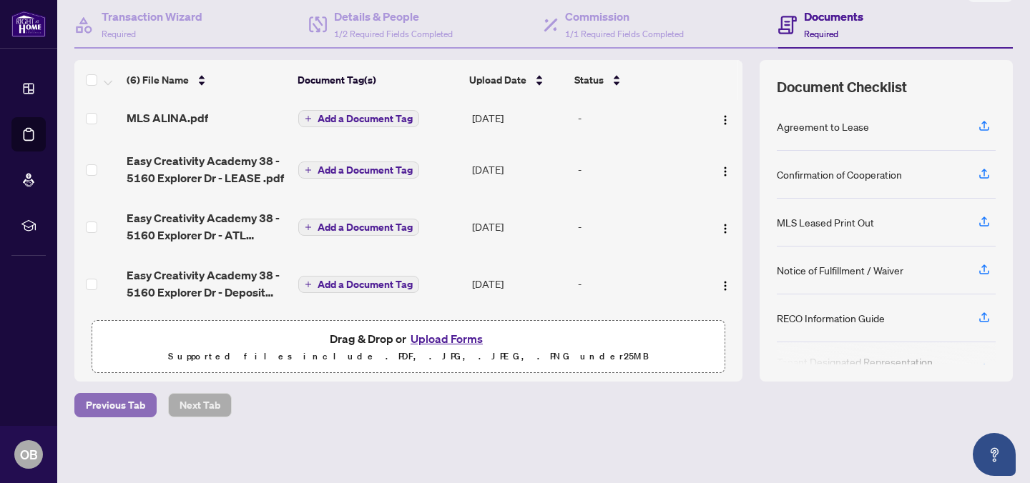
click at [139, 403] on span "Previous Tab" at bounding box center [115, 405] width 59 height 23
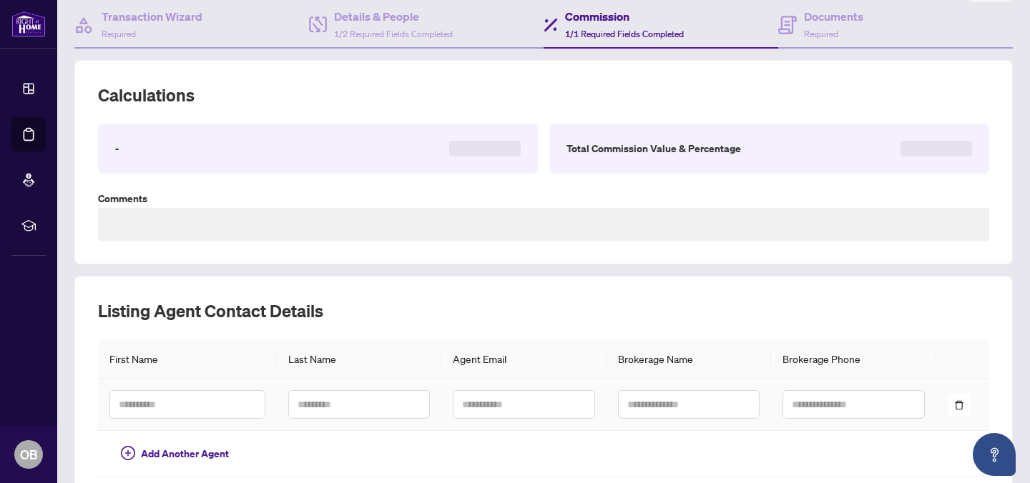
type textarea "**********"
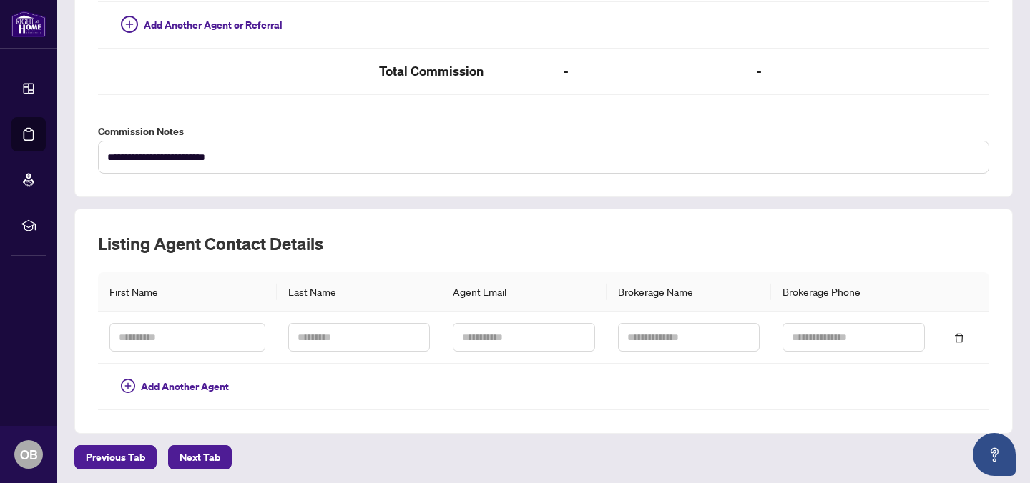
scroll to position [468, 0]
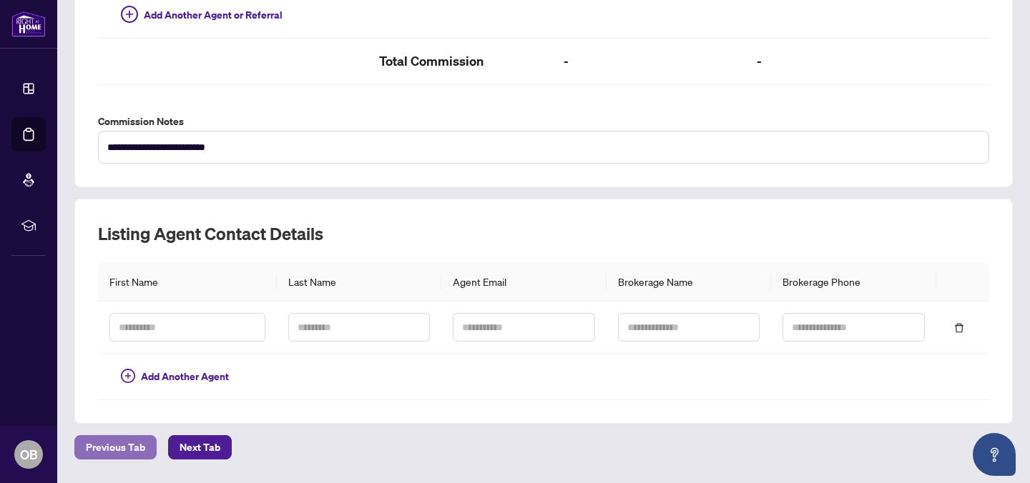
click at [112, 456] on span "Previous Tab" at bounding box center [115, 447] width 59 height 23
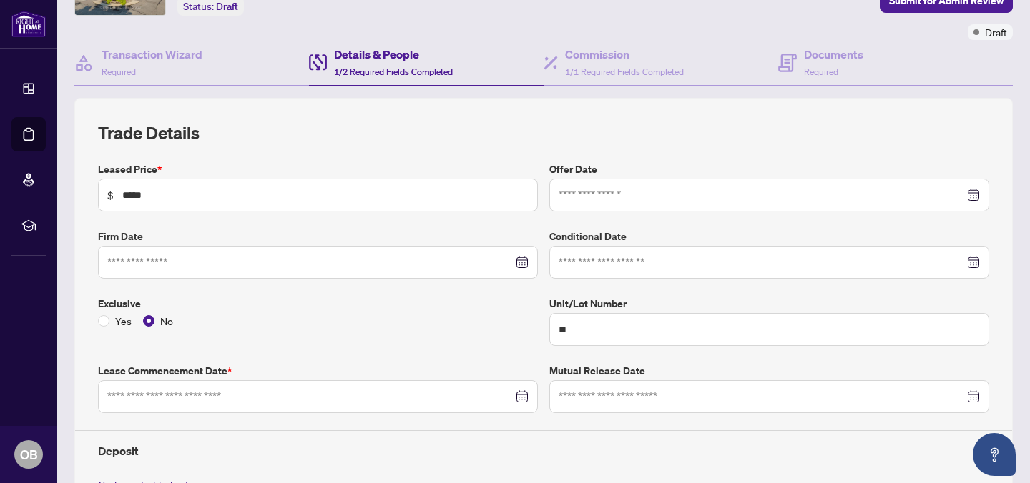
scroll to position [114, 0]
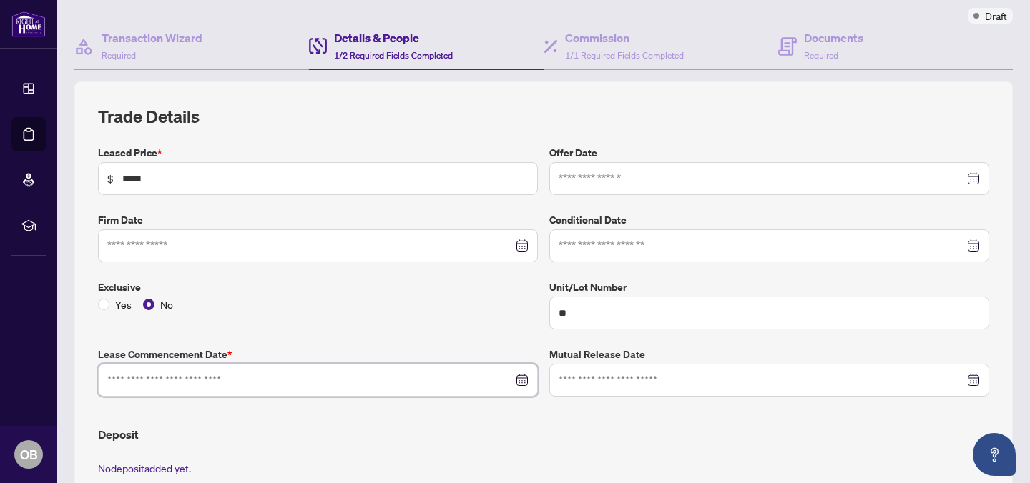
click at [320, 383] on input at bounding box center [310, 381] width 406 height 16
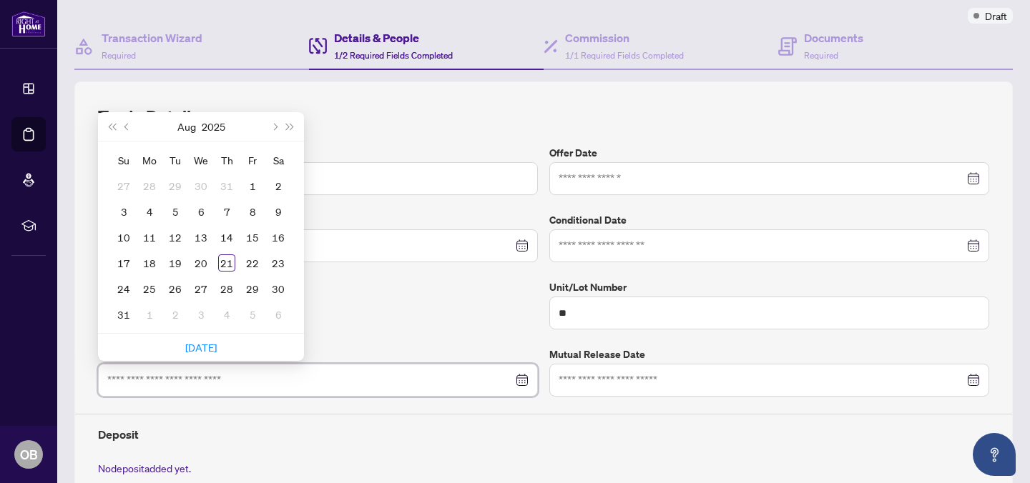
paste input "**********"
type input "**********"
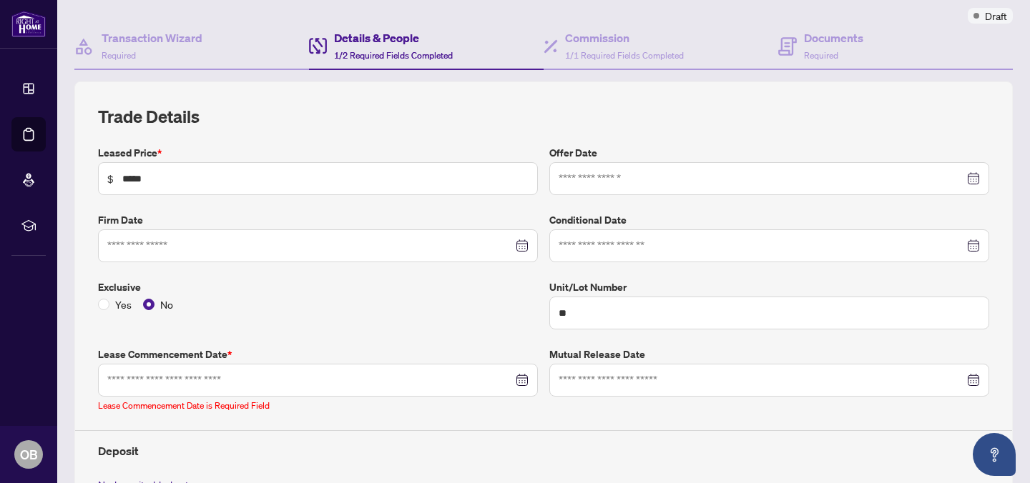
click at [458, 438] on div "Deposit" at bounding box center [543, 445] width 903 height 29
click at [294, 365] on div at bounding box center [318, 380] width 440 height 33
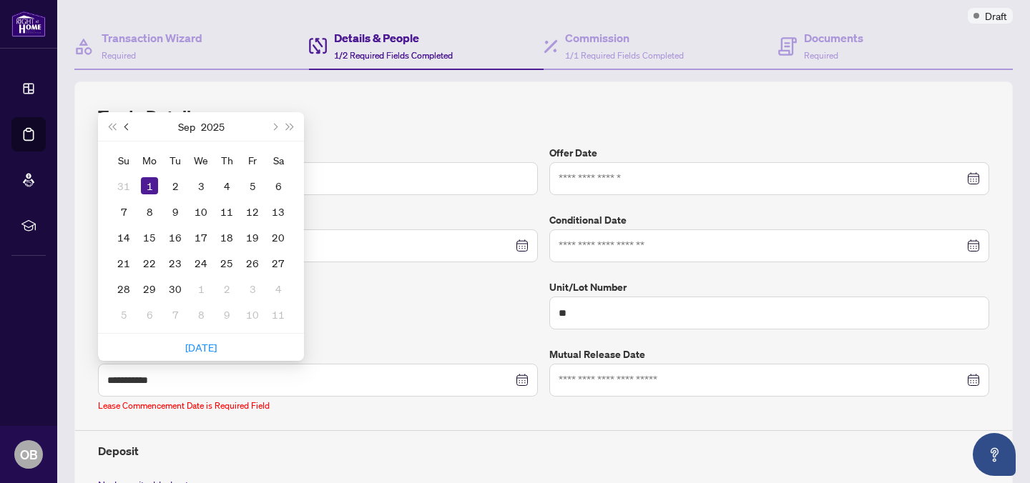
click at [125, 124] on span "Previous month (PageUp)" at bounding box center [127, 126] width 7 height 7
type input "**********"
click at [256, 185] on div "1" at bounding box center [252, 185] width 17 height 17
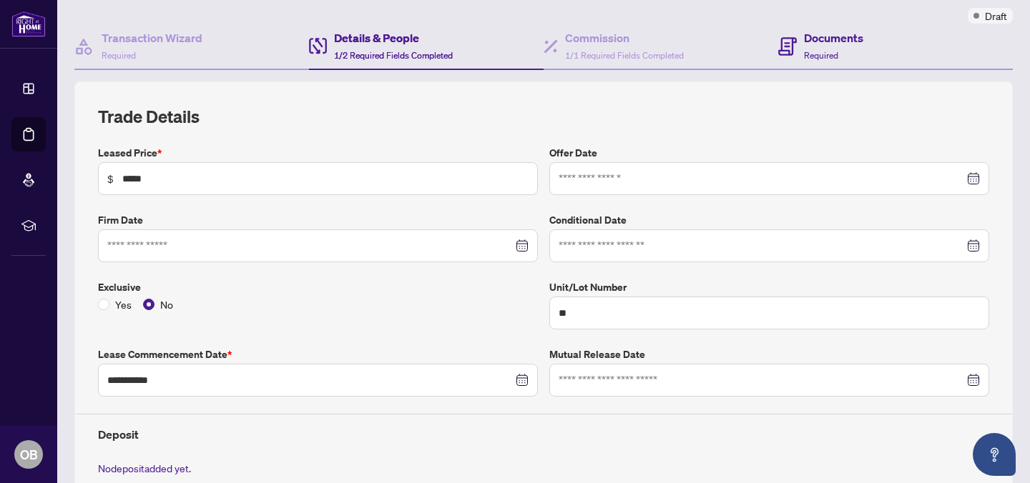
click at [895, 44] on div "Documents Required" at bounding box center [895, 47] width 235 height 46
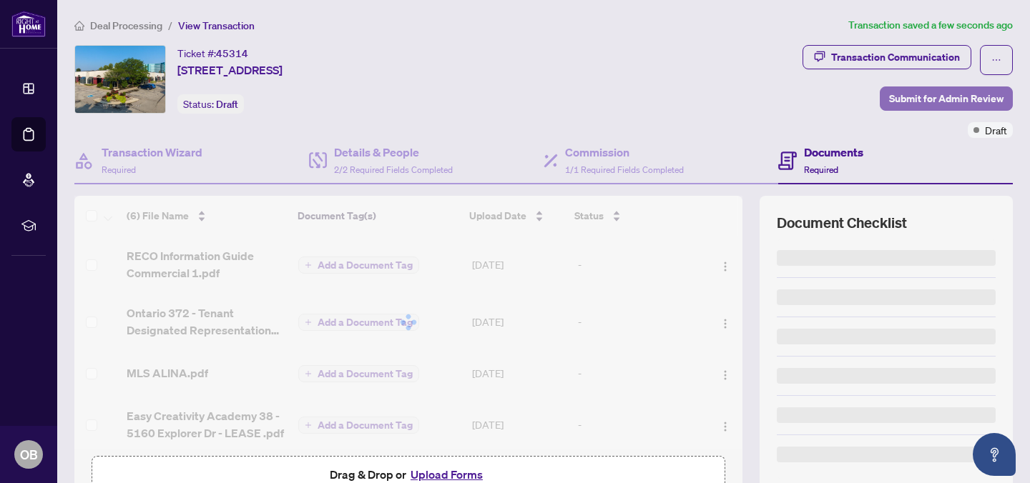
click at [939, 95] on span "Submit for Admin Review" at bounding box center [946, 98] width 114 height 23
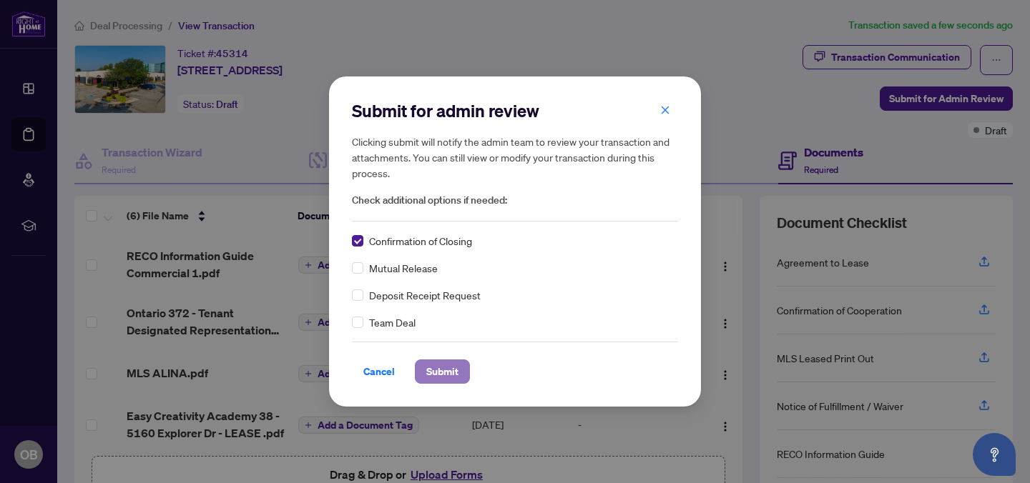
click at [453, 374] on span "Submit" at bounding box center [442, 371] width 32 height 23
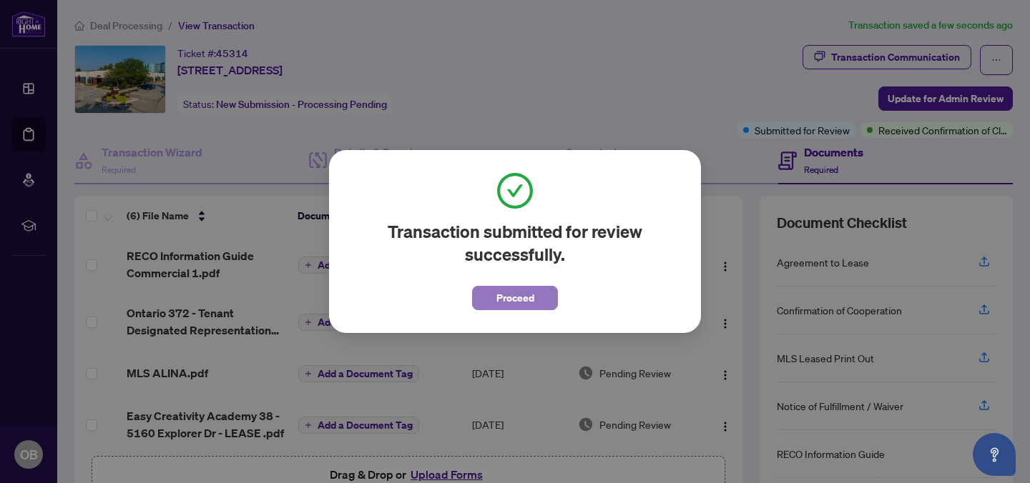
click at [496, 297] on span "Proceed" at bounding box center [515, 298] width 38 height 23
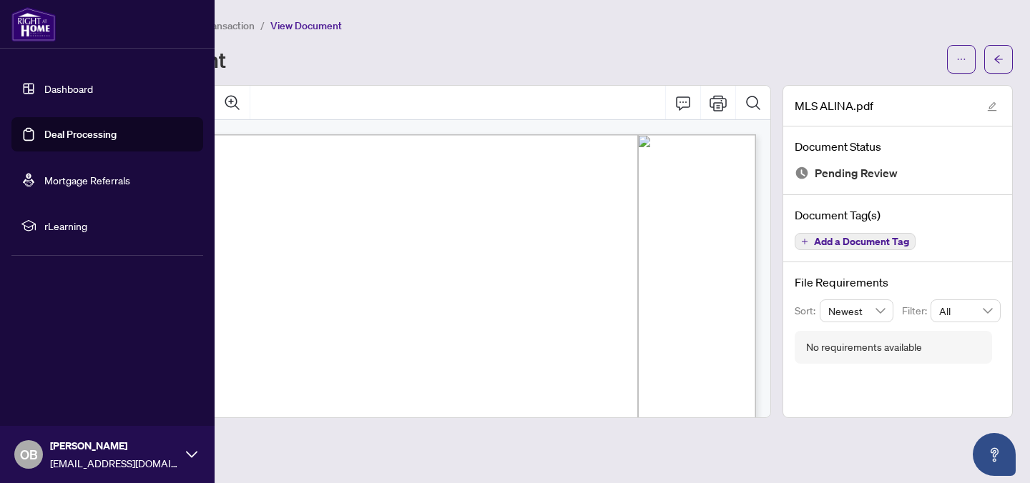
click at [48, 95] on link "Dashboard" at bounding box center [68, 88] width 49 height 13
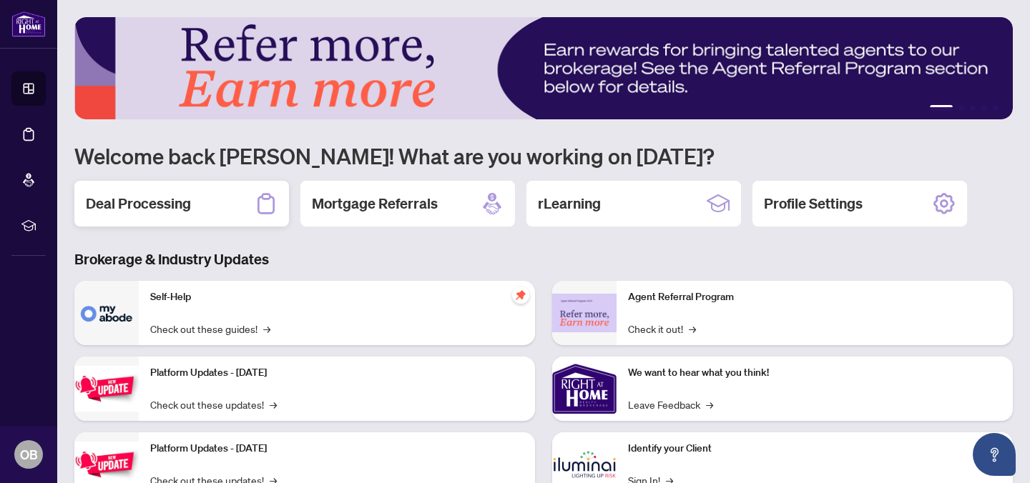
click at [196, 211] on div "Deal Processing" at bounding box center [181, 204] width 215 height 46
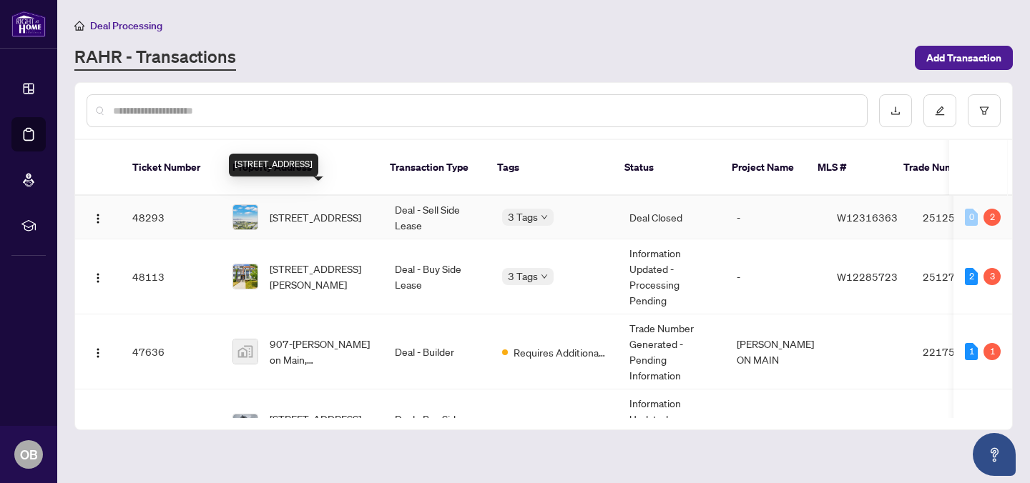
click at [304, 212] on span "[STREET_ADDRESS]" at bounding box center [316, 218] width 92 height 16
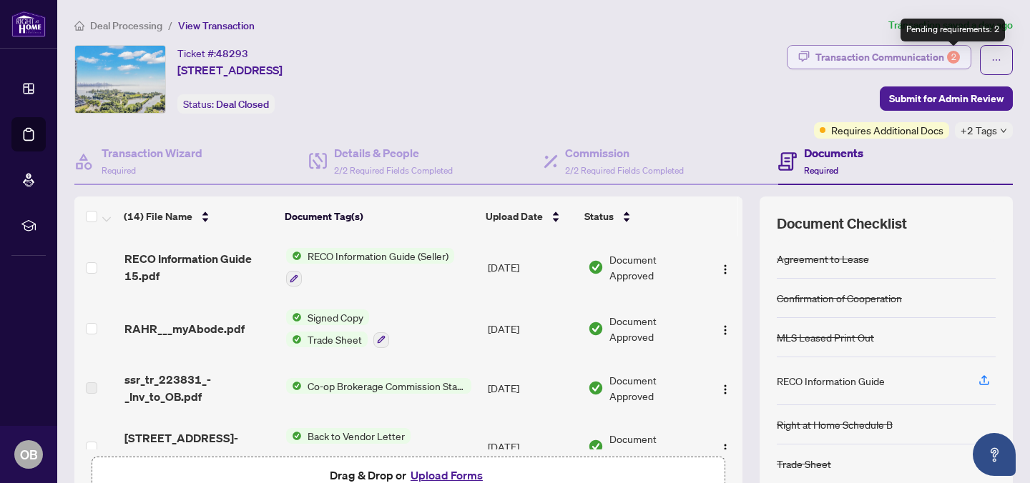
click at [952, 54] on div "2" at bounding box center [953, 57] width 13 height 13
type textarea "**********"
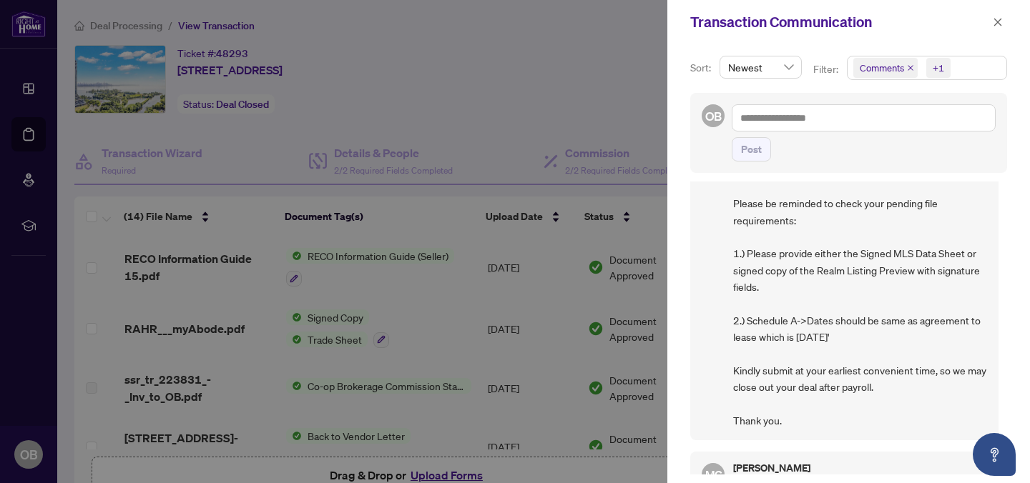
scroll to position [70, 0]
click at [481, 320] on div at bounding box center [515, 241] width 1030 height 483
click at [642, 182] on div at bounding box center [515, 241] width 1030 height 483
click at [1006, 18] on button "button" at bounding box center [997, 22] width 19 height 17
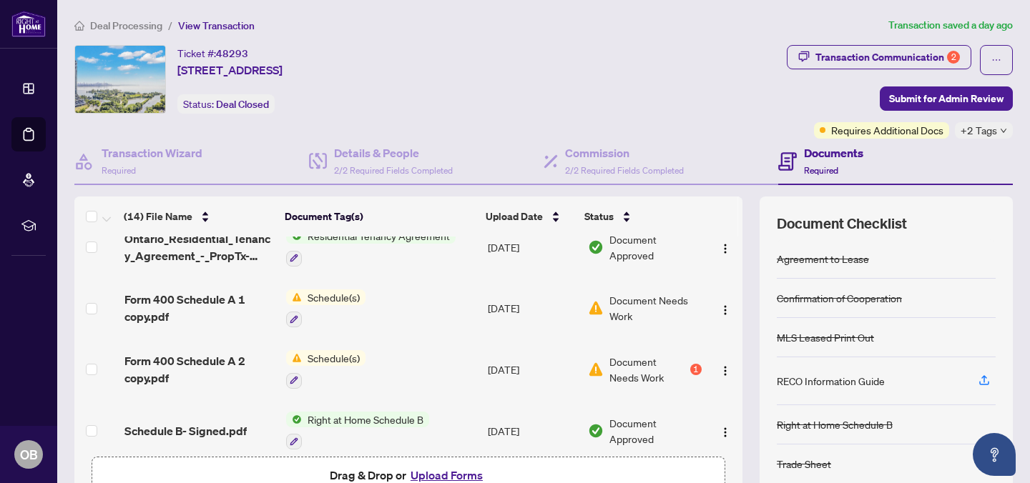
scroll to position [326, 0]
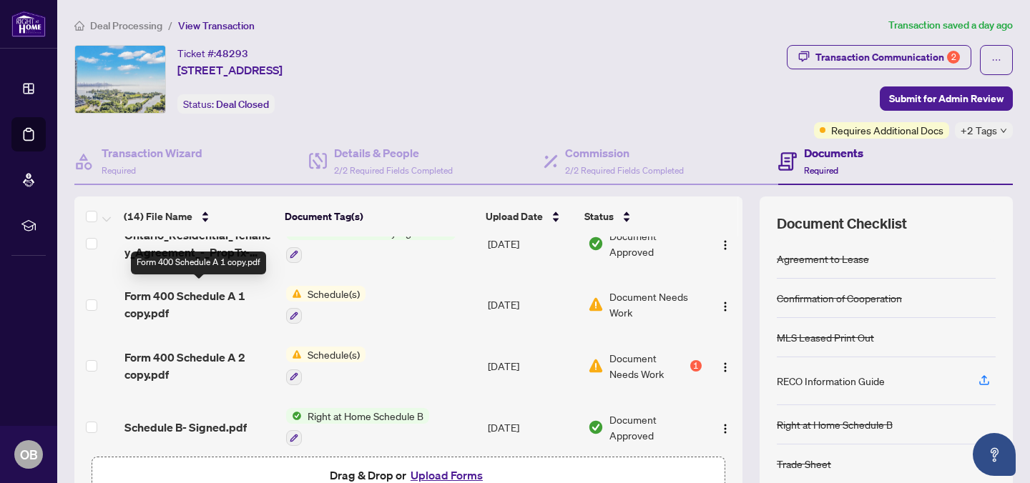
click at [168, 288] on span "Form 400 Schedule A 1 copy.pdf" at bounding box center [199, 305] width 150 height 34
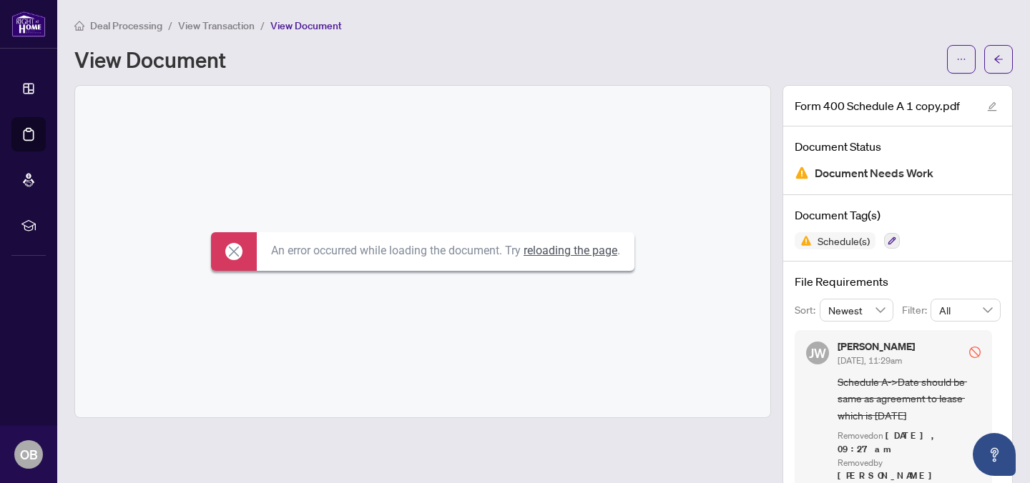
scroll to position [26, 0]
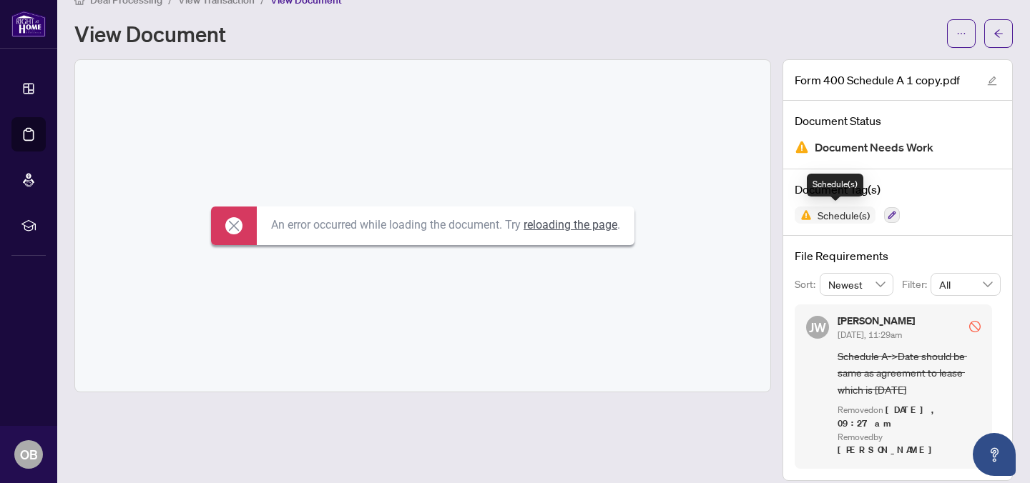
click at [859, 212] on span "Schedule(s)" at bounding box center [844, 215] width 64 height 10
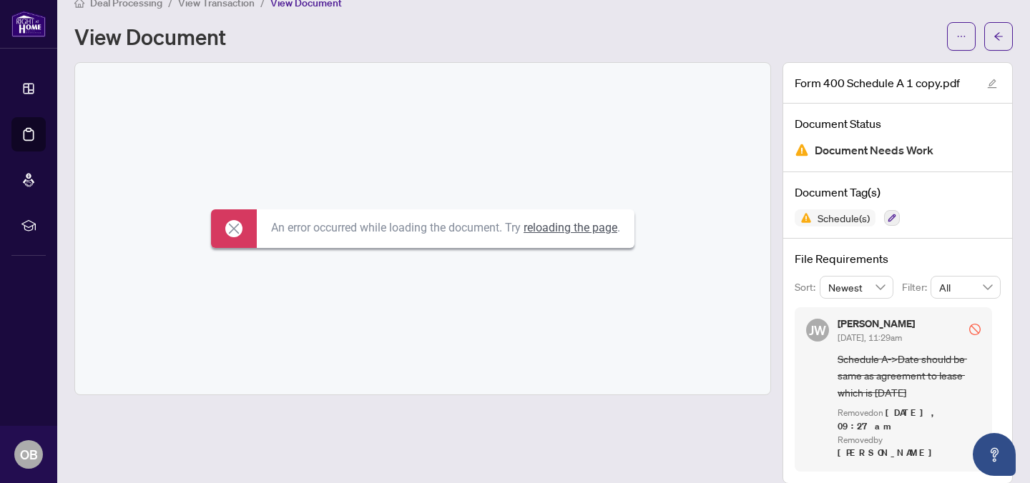
click at [850, 17] on div "Deal Processing / View Transaction / View Document View Document" at bounding box center [543, 22] width 938 height 56
drag, startPoint x: 998, startPoint y: 44, endPoint x: 895, endPoint y: 215, distance: 199.8
click at [897, 216] on div "Deal Processing / View Transaction / View Document View Document Form 400 Sched…" at bounding box center [543, 239] width 938 height 490
click at [895, 215] on icon "button" at bounding box center [892, 219] width 8 height 8
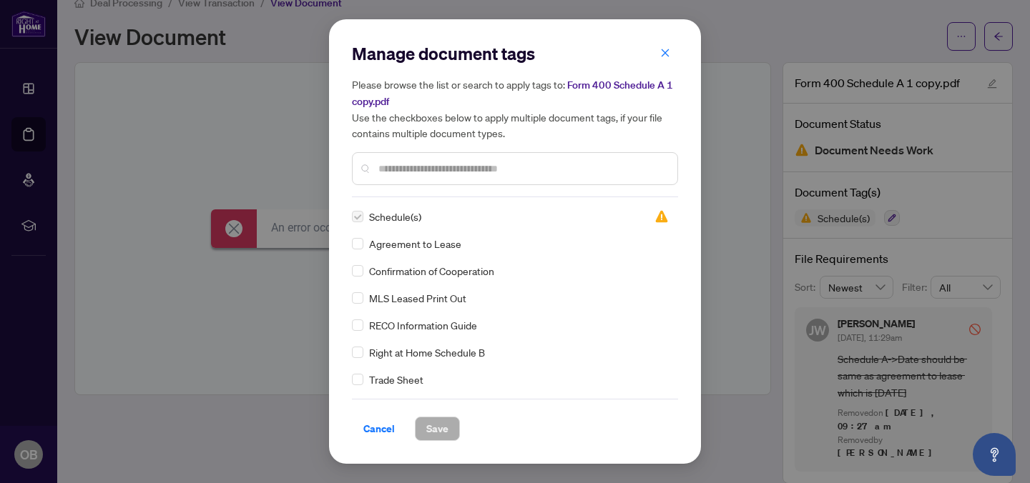
click at [596, 87] on span "Form 400 Schedule A 1 copy.pdf" at bounding box center [512, 93] width 321 height 29
click at [649, 87] on span "Form 400 Schedule A 1 copy.pdf" at bounding box center [512, 93] width 321 height 29
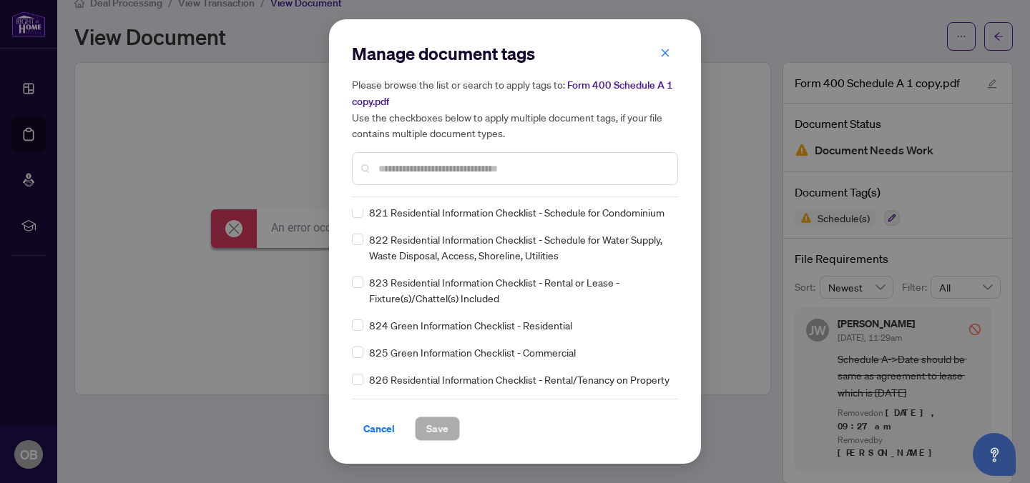
scroll to position [0, 0]
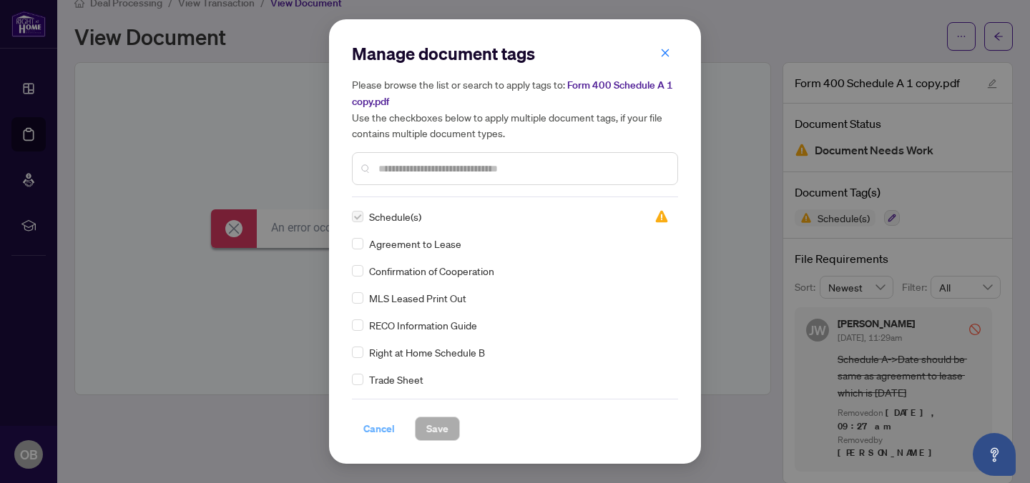
click at [371, 428] on span "Cancel" at bounding box center [378, 429] width 31 height 23
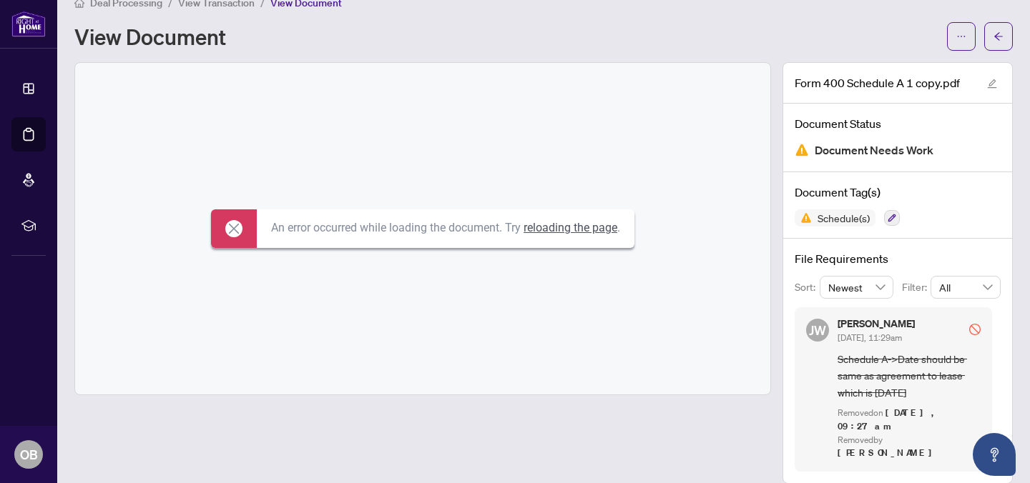
click at [270, 351] on div "An error occurred while loading the document. Try reloading the page ." at bounding box center [422, 229] width 695 height 332
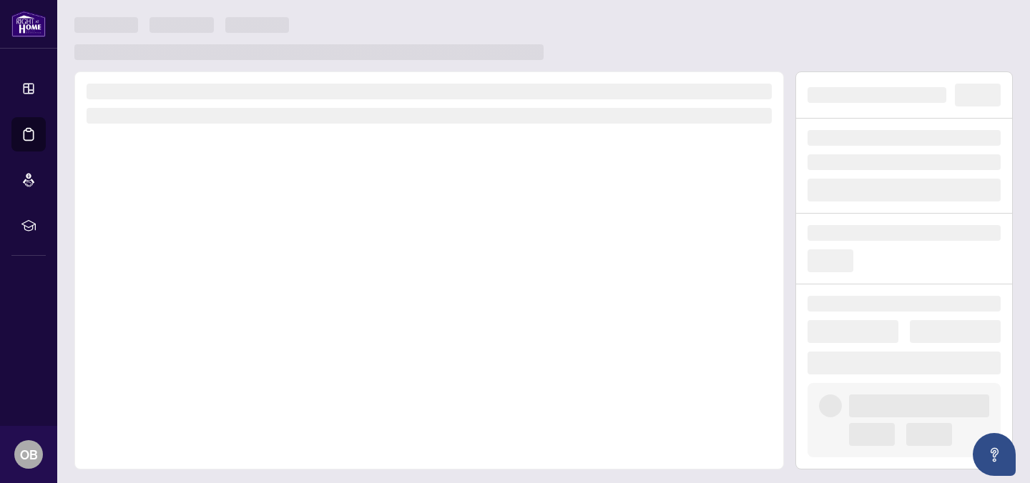
click at [654, 26] on div at bounding box center [543, 38] width 938 height 43
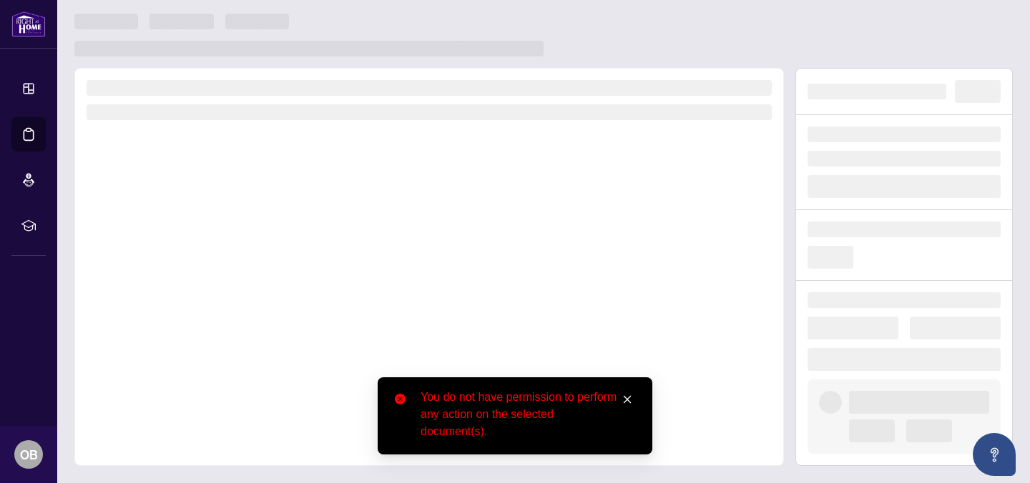
click at [628, 399] on icon "close" at bounding box center [627, 400] width 10 height 10
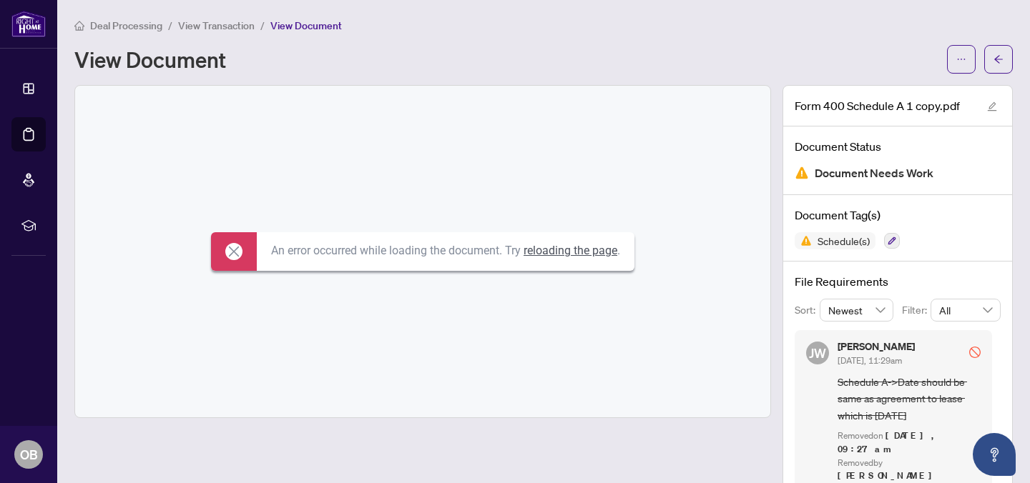
click at [235, 243] on icon at bounding box center [233, 251] width 17 height 17
click at [994, 64] on icon "arrow-left" at bounding box center [998, 59] width 10 height 10
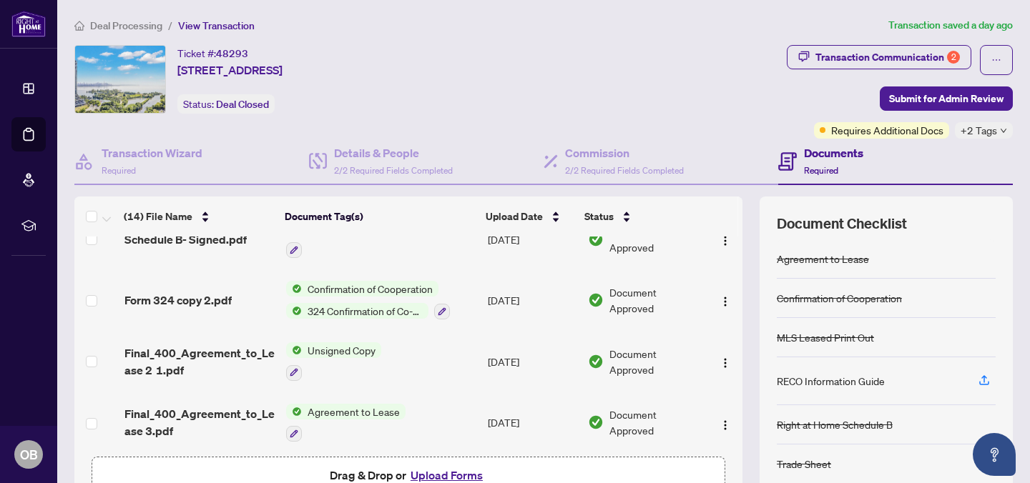
scroll to position [519, 0]
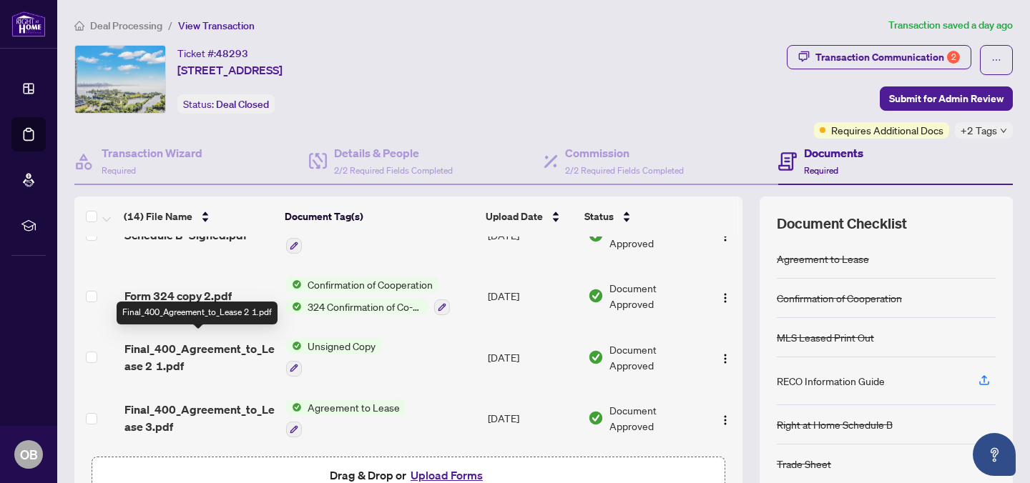
click at [180, 348] on span "Final_400_Agreement_to_Lease 2 1.pdf" at bounding box center [199, 357] width 150 height 34
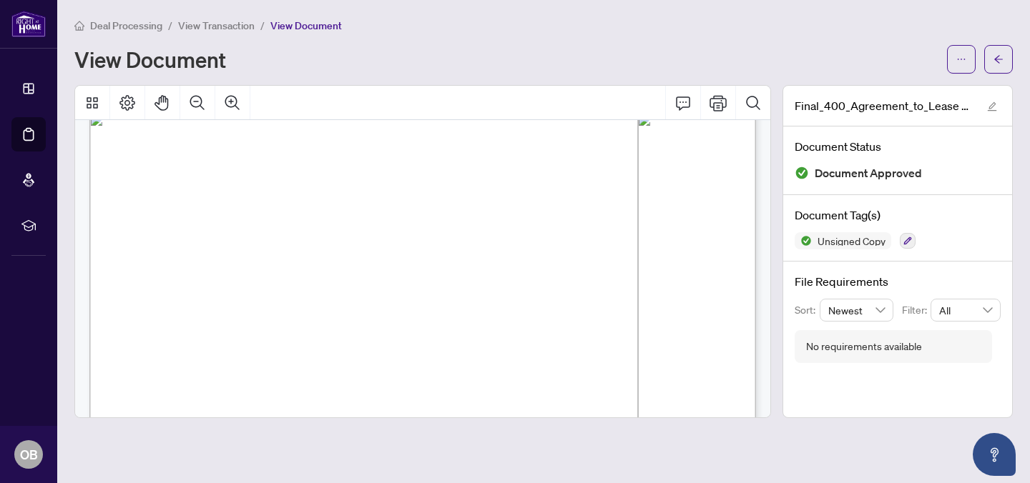
scroll to position [2362, 0]
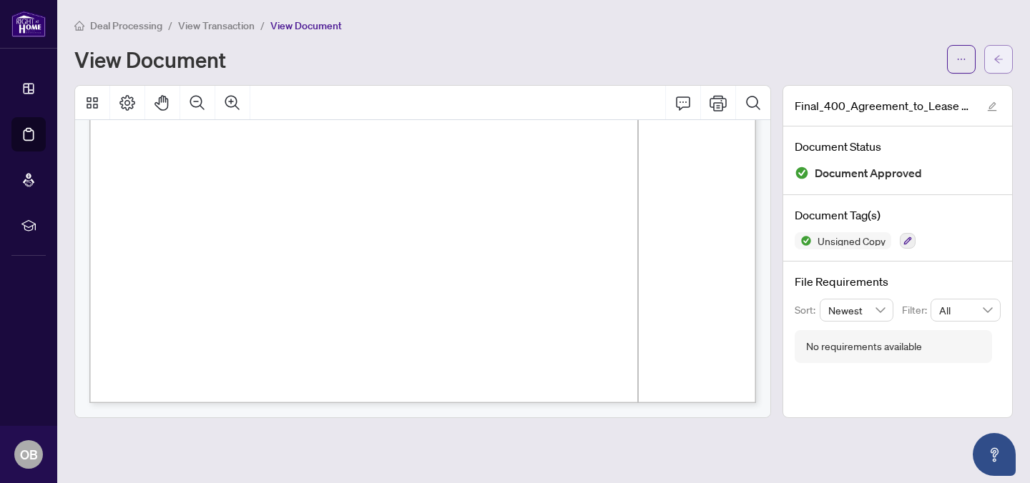
click at [998, 62] on icon "arrow-left" at bounding box center [998, 59] width 10 height 10
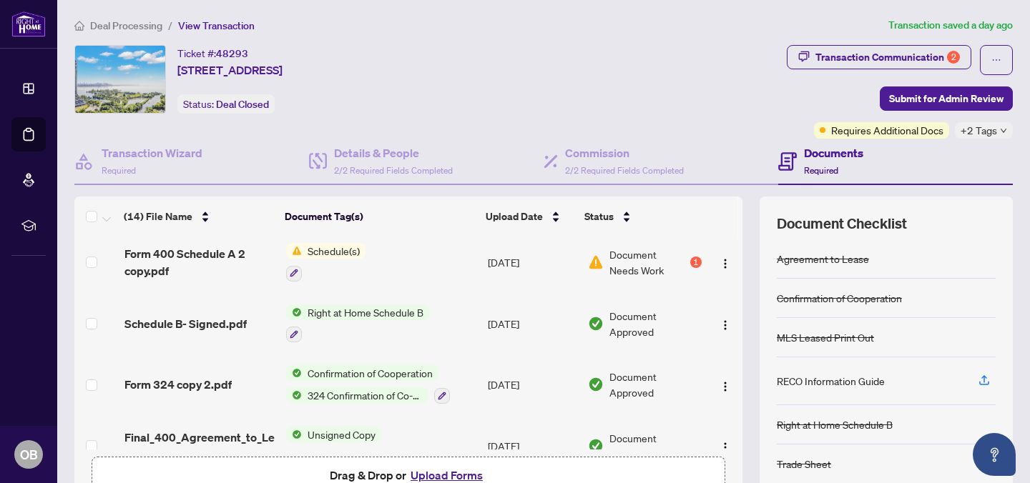
scroll to position [433, 0]
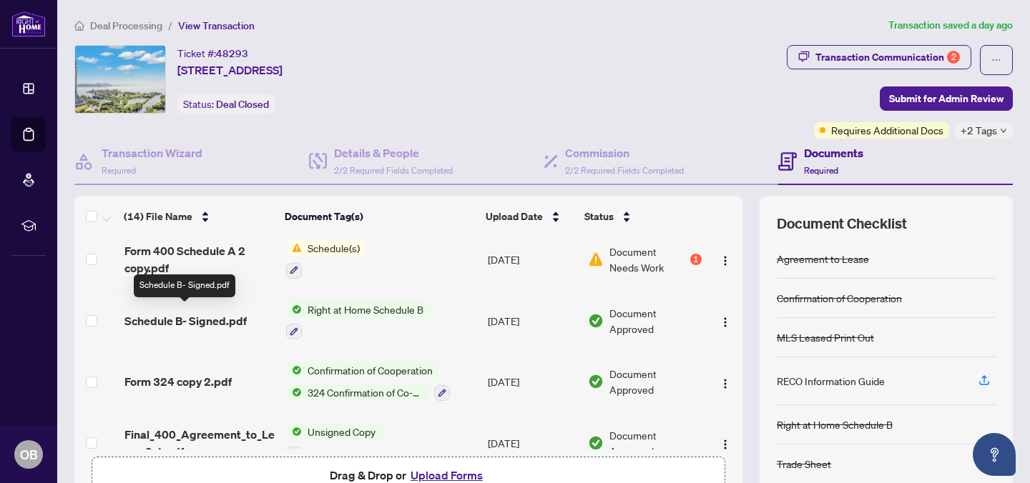
click at [231, 321] on span "Schedule B- Signed.pdf" at bounding box center [185, 321] width 122 height 17
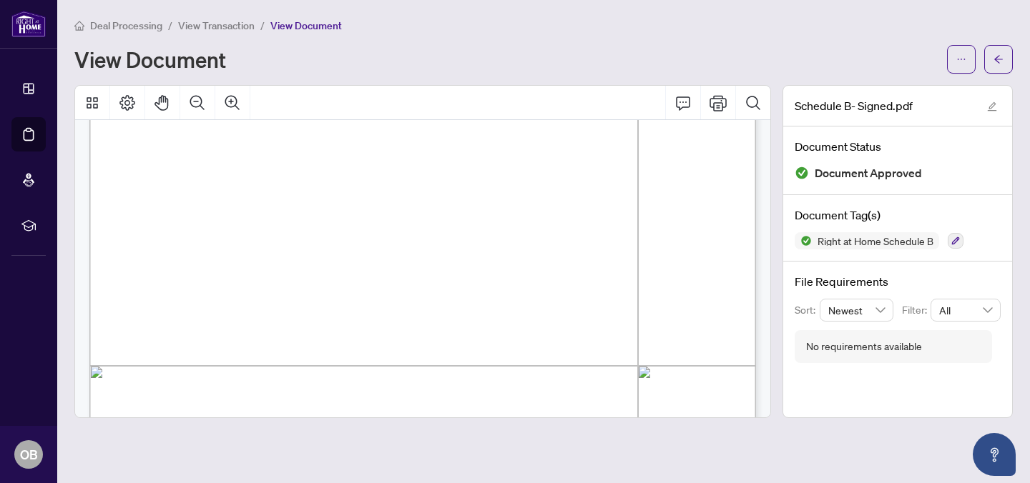
scroll to position [594, 0]
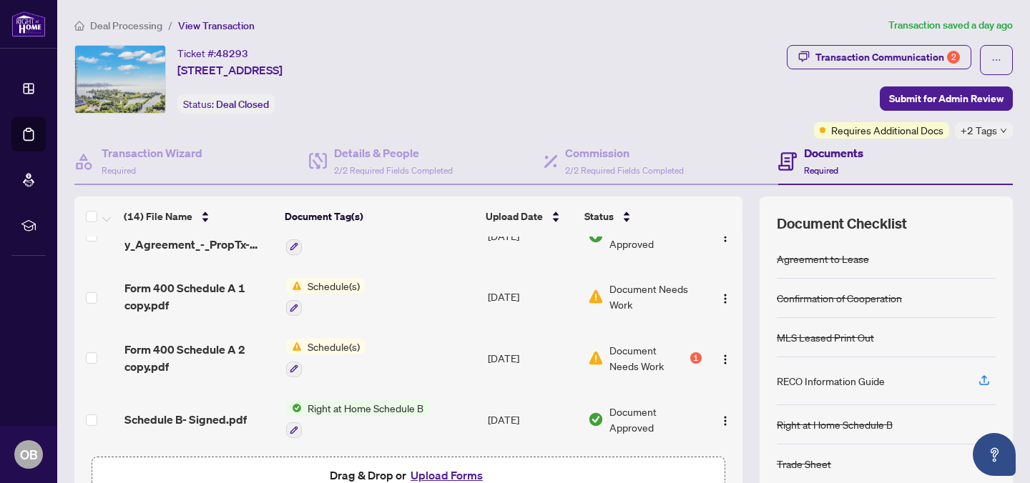
scroll to position [336, 0]
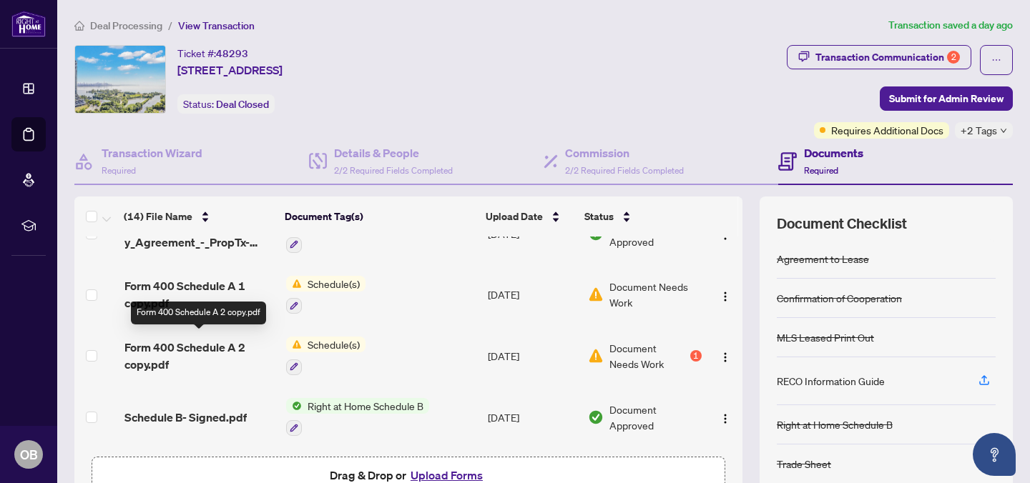
click at [210, 346] on span "Form 400 Schedule A 2 copy.pdf" at bounding box center [199, 356] width 150 height 34
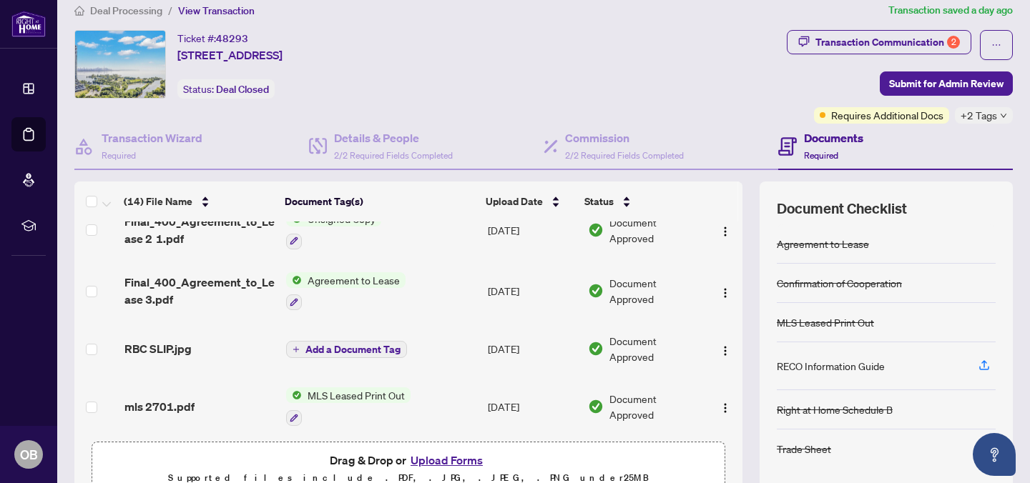
scroll to position [21, 0]
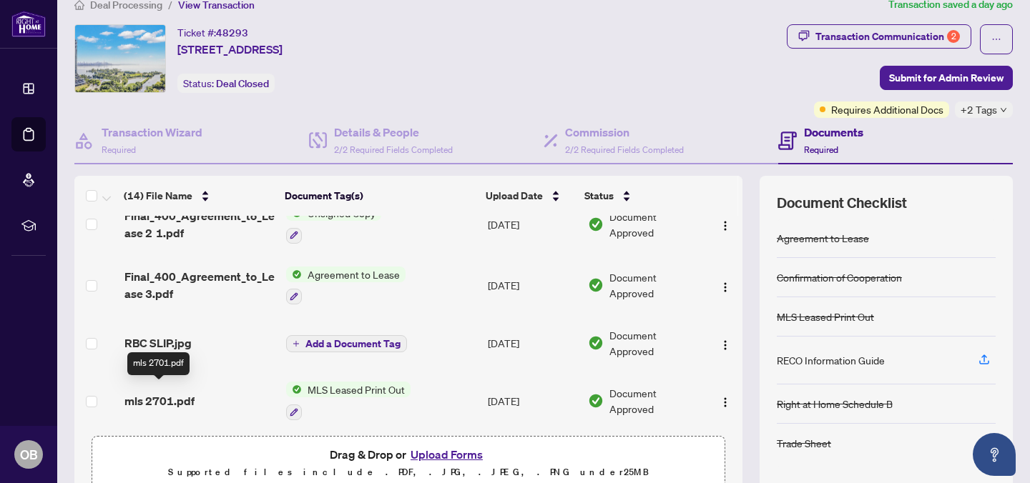
click at [177, 396] on span "mls 2701.pdf" at bounding box center [159, 401] width 70 height 17
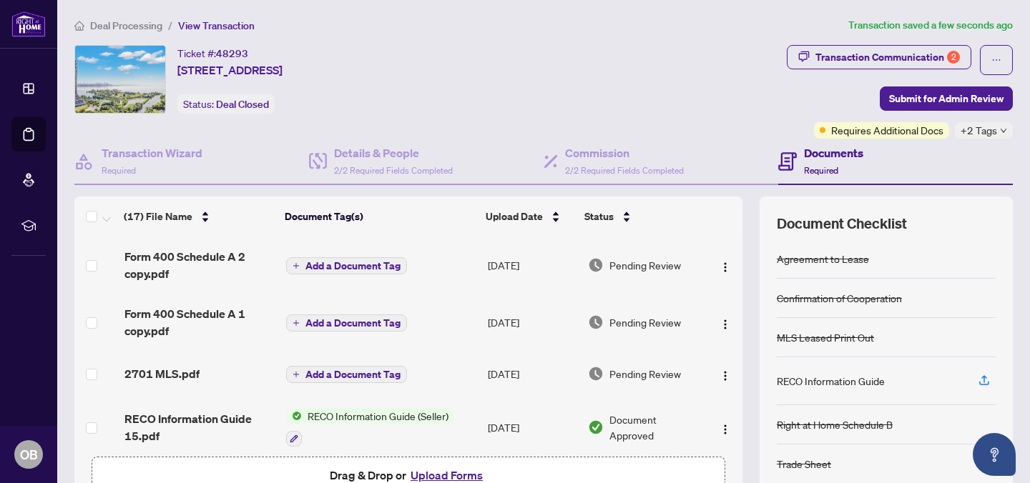
click at [327, 264] on span "Add a Document Tag" at bounding box center [352, 266] width 95 height 10
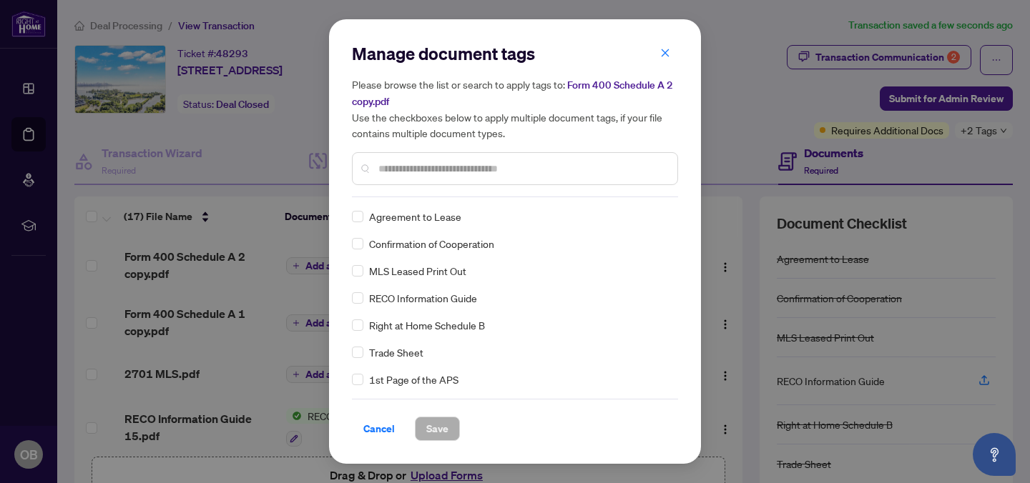
click at [409, 206] on div "Manage document tags Please browse the list or search to apply tags to: Form 40…" at bounding box center [515, 241] width 326 height 399
click at [428, 169] on input "text" at bounding box center [522, 169] width 288 height 16
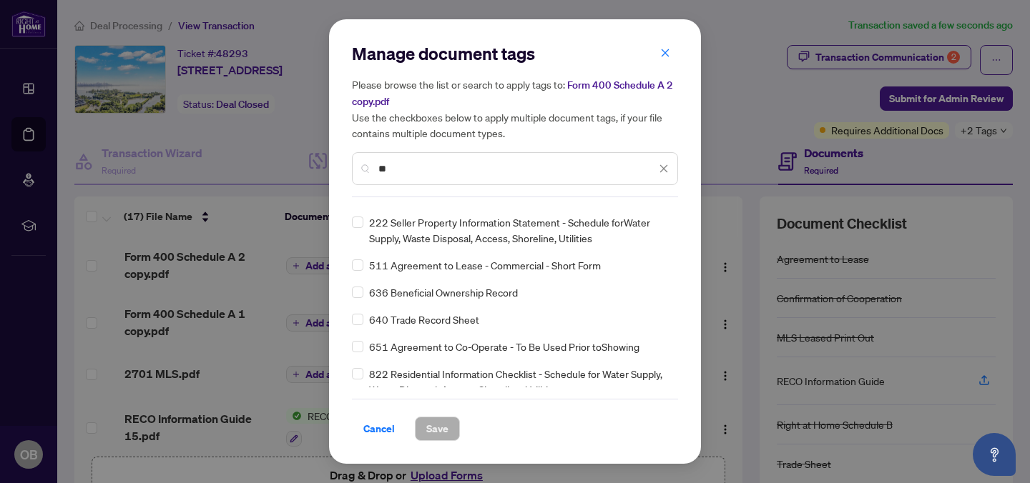
scroll to position [378, 0]
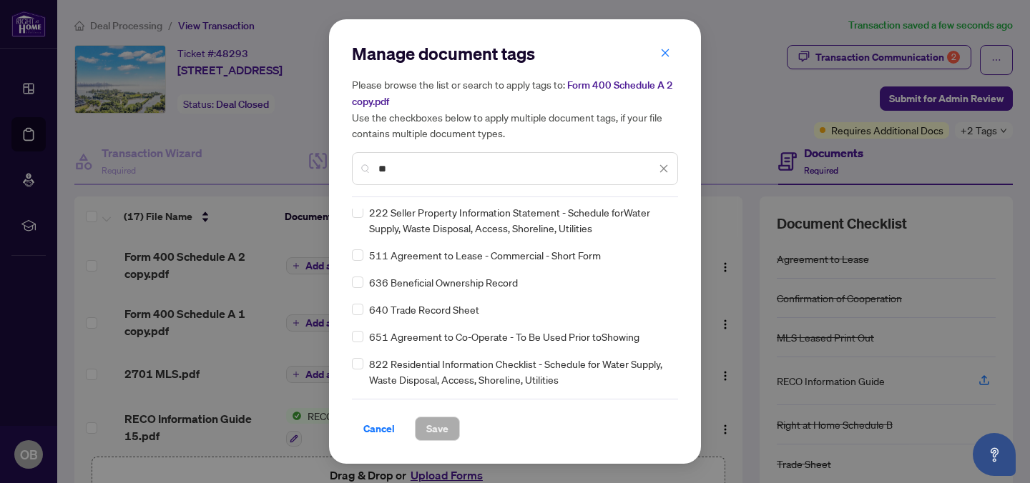
type input "*"
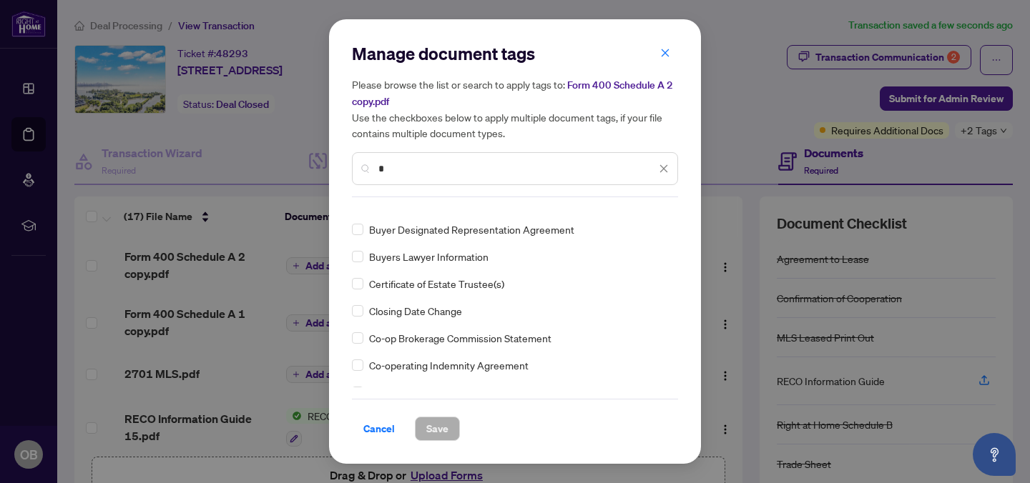
scroll to position [426, 0]
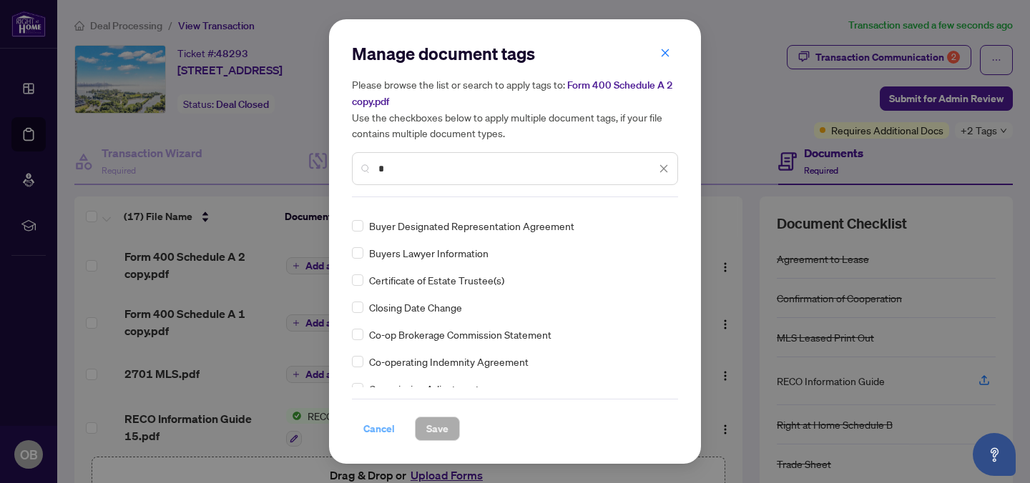
type input "*"
click at [375, 426] on span "Cancel" at bounding box center [378, 429] width 31 height 23
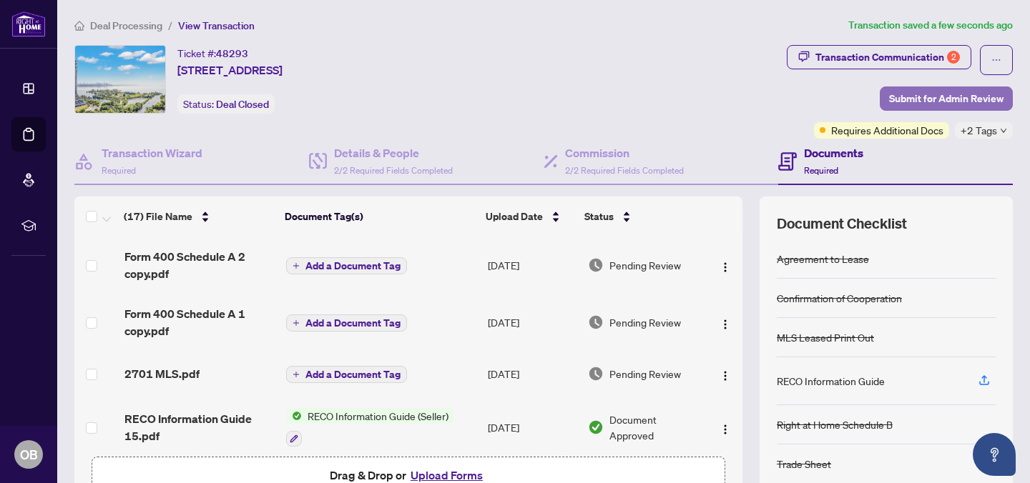
click at [914, 103] on span "Submit for Admin Review" at bounding box center [946, 98] width 114 height 23
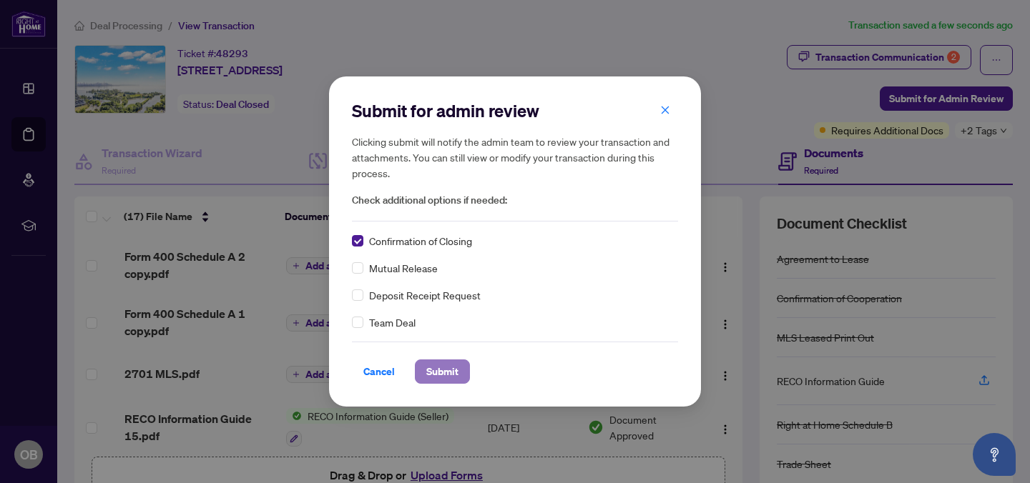
click at [431, 365] on span "Submit" at bounding box center [442, 371] width 32 height 23
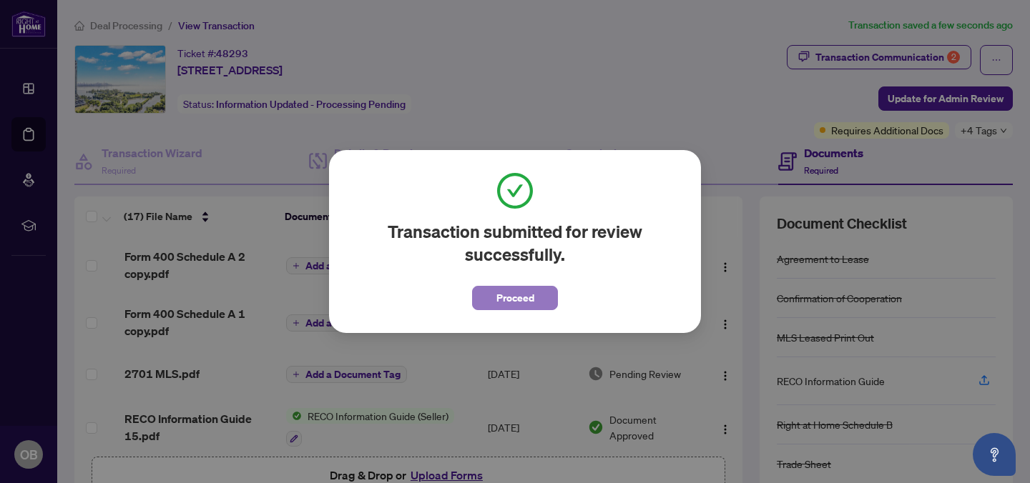
click at [507, 290] on span "Proceed" at bounding box center [515, 298] width 38 height 23
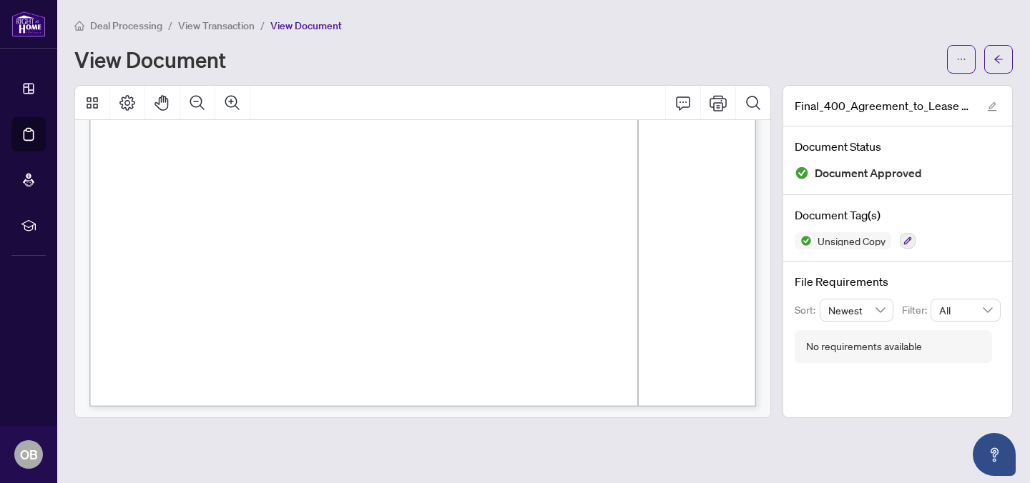
scroll to position [2362, 0]
click at [641, 56] on div "View Document" at bounding box center [506, 59] width 864 height 23
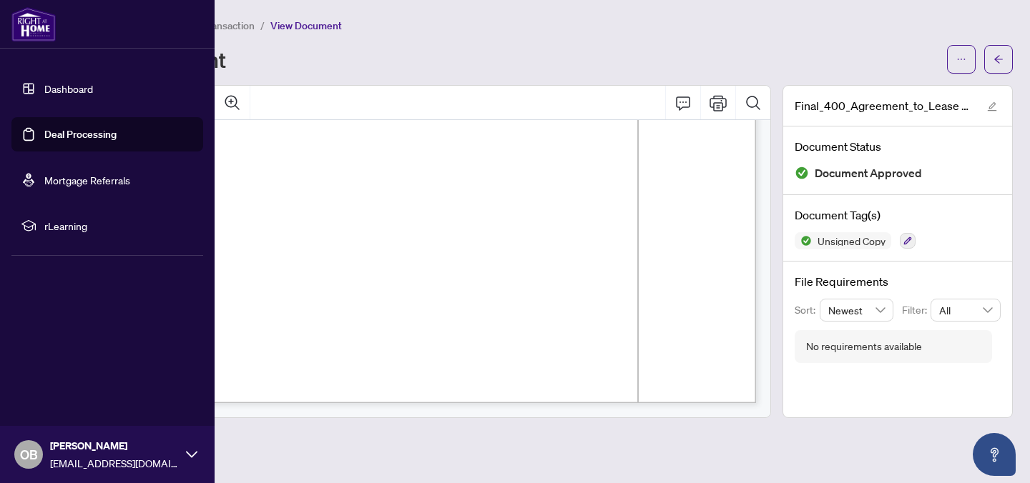
click at [44, 86] on link "Dashboard" at bounding box center [68, 88] width 49 height 13
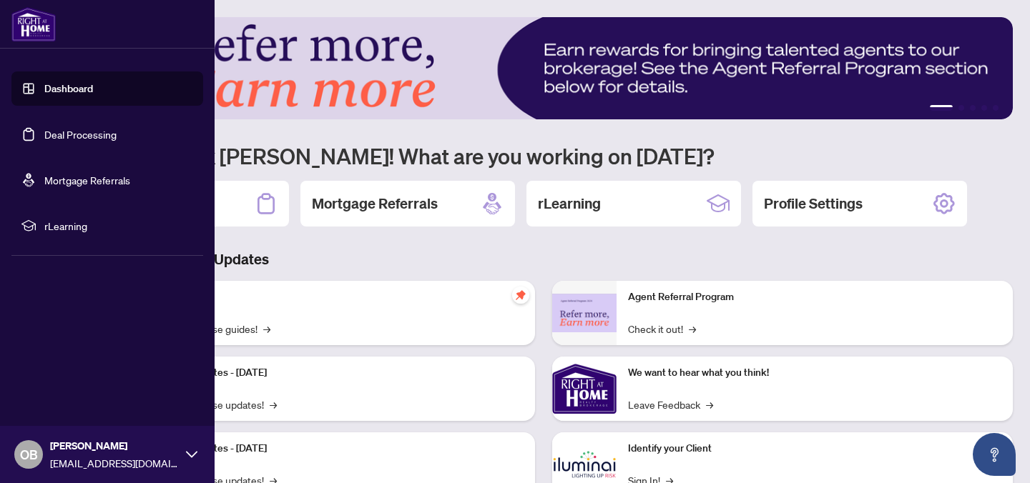
click at [44, 87] on link "Dashboard" at bounding box center [68, 88] width 49 height 13
click at [44, 85] on link "Dashboard" at bounding box center [68, 88] width 49 height 13
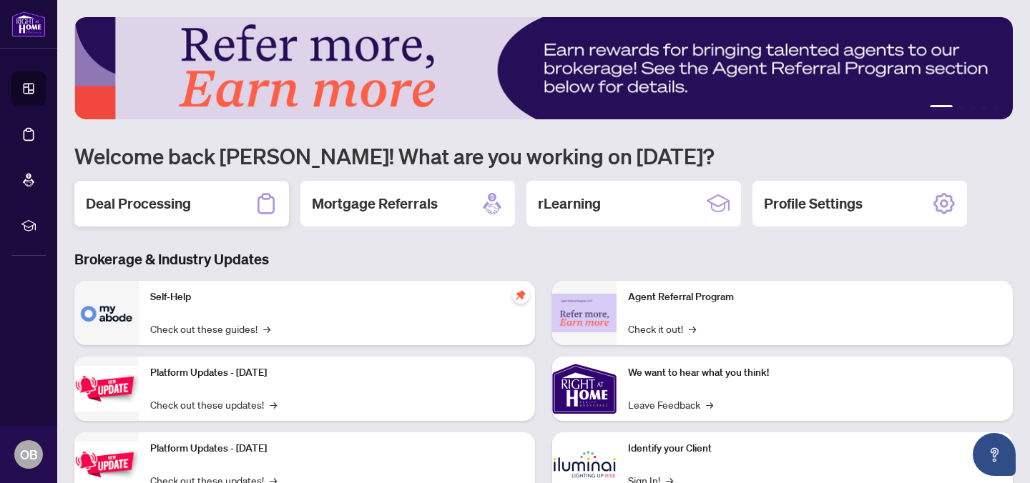
click at [153, 201] on h2 "Deal Processing" at bounding box center [138, 204] width 105 height 20
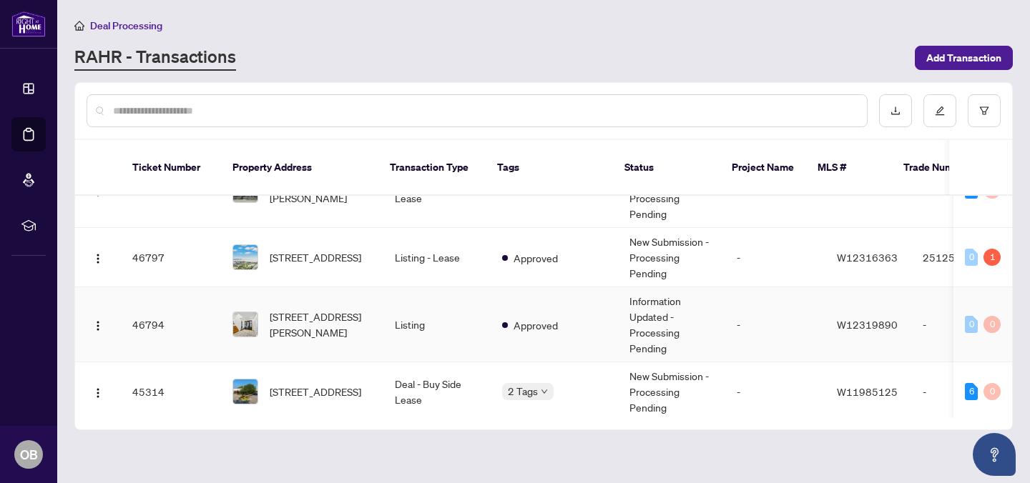
scroll to position [283, 0]
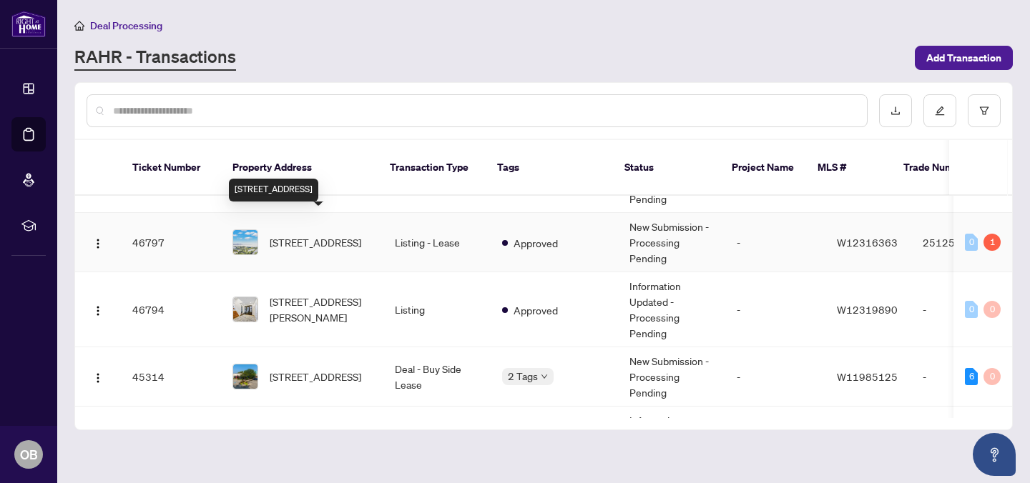
click at [304, 239] on span "[STREET_ADDRESS]" at bounding box center [316, 243] width 92 height 16
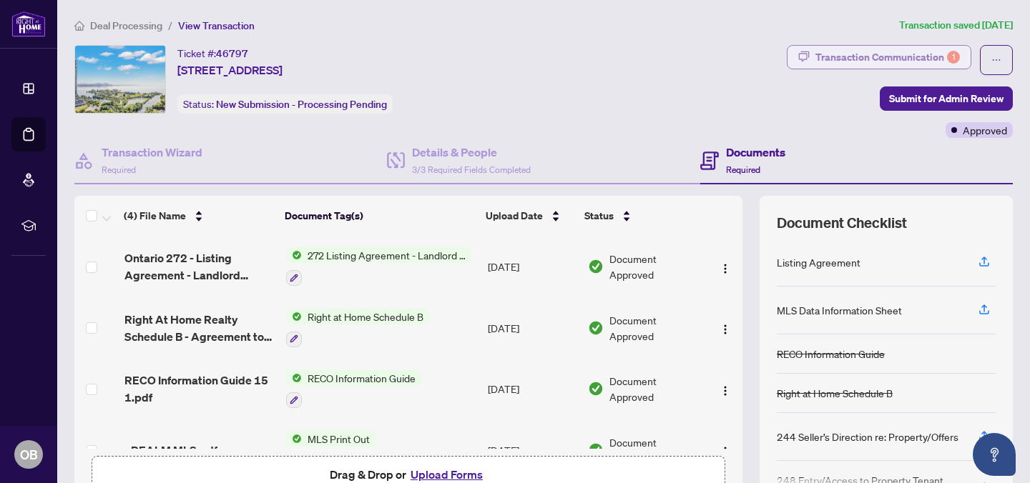
click at [865, 56] on div "Transaction Communication 1" at bounding box center [887, 57] width 144 height 23
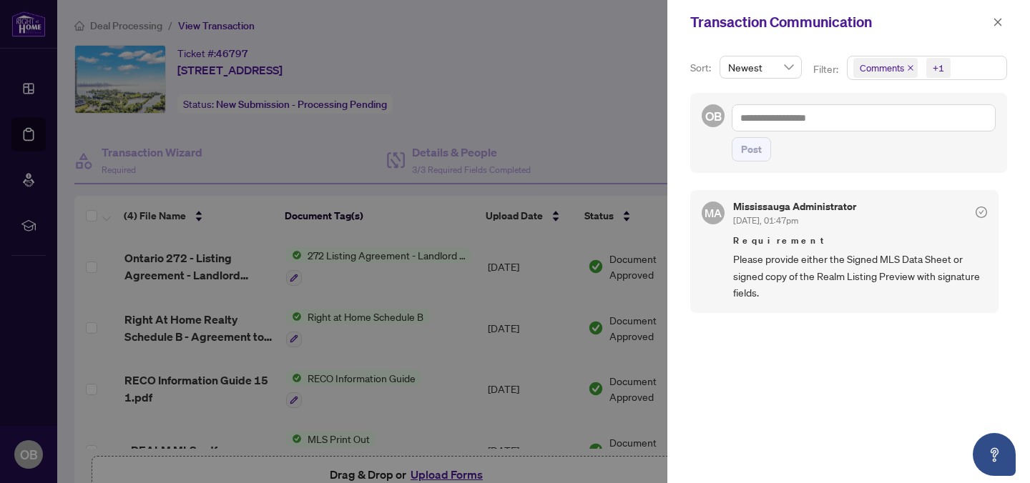
click at [587, 254] on div at bounding box center [515, 241] width 1030 height 483
click at [623, 157] on div at bounding box center [515, 241] width 1030 height 483
click at [999, 20] on icon "close" at bounding box center [998, 22] width 8 height 8
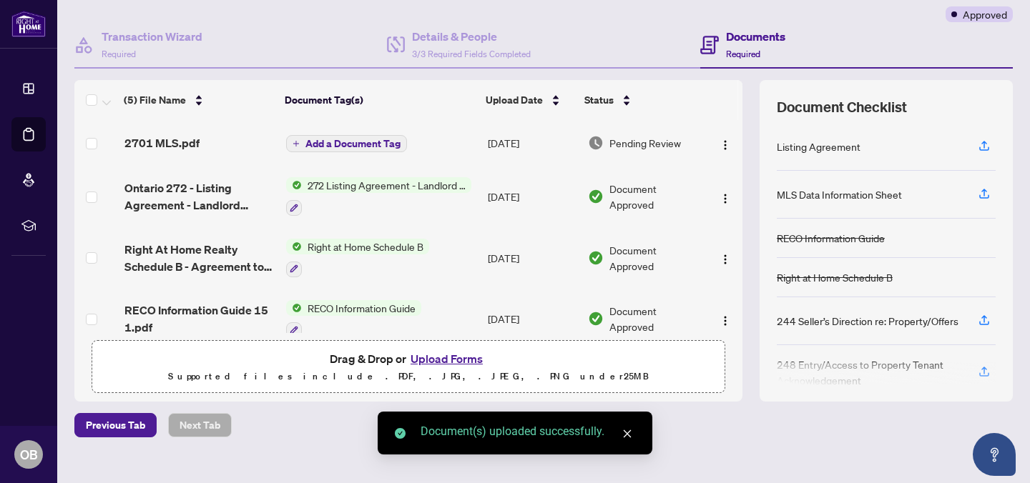
scroll to position [82, 0]
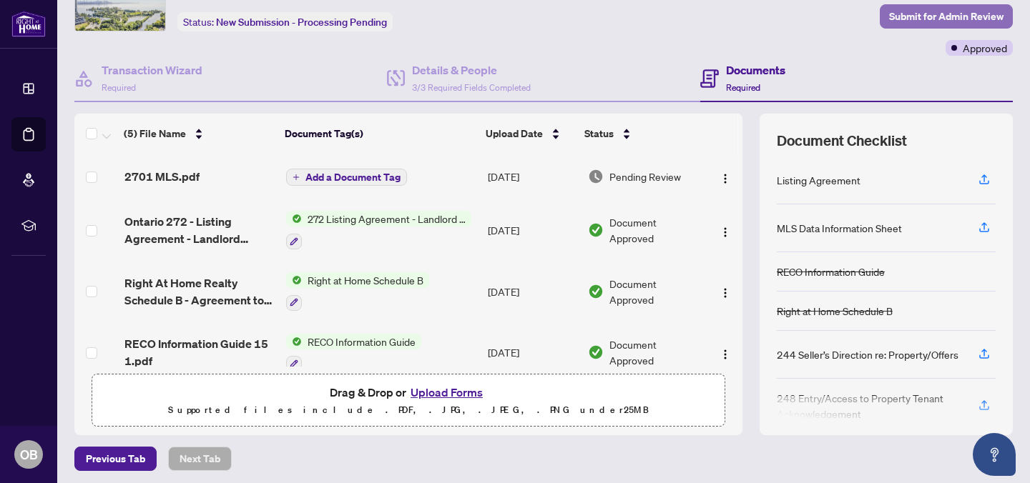
click at [913, 19] on span "Submit for Admin Review" at bounding box center [946, 16] width 114 height 23
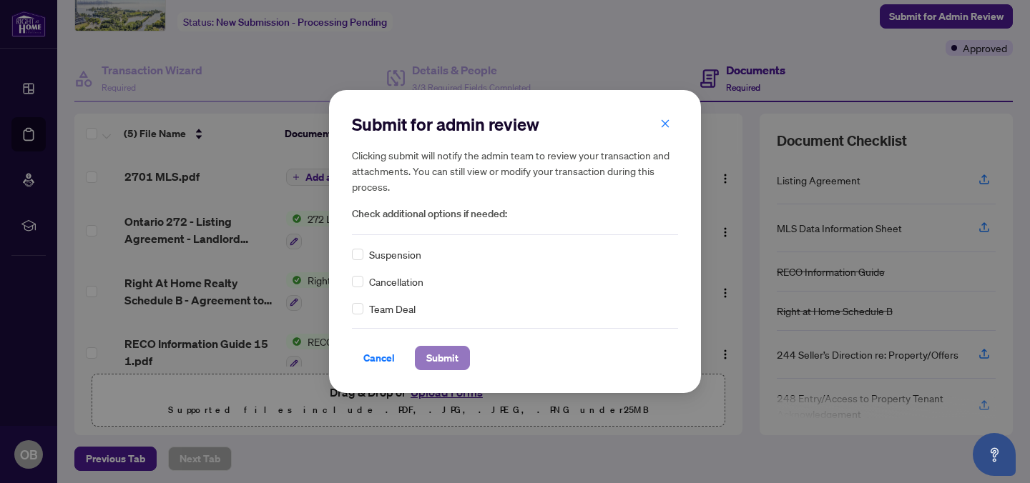
click at [432, 353] on span "Submit" at bounding box center [442, 358] width 32 height 23
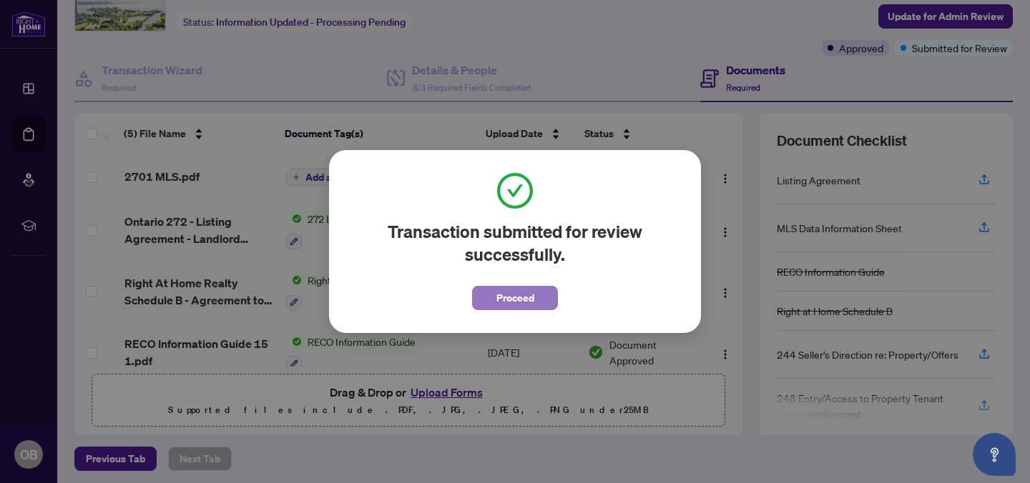
click at [525, 306] on span "Proceed" at bounding box center [515, 298] width 38 height 23
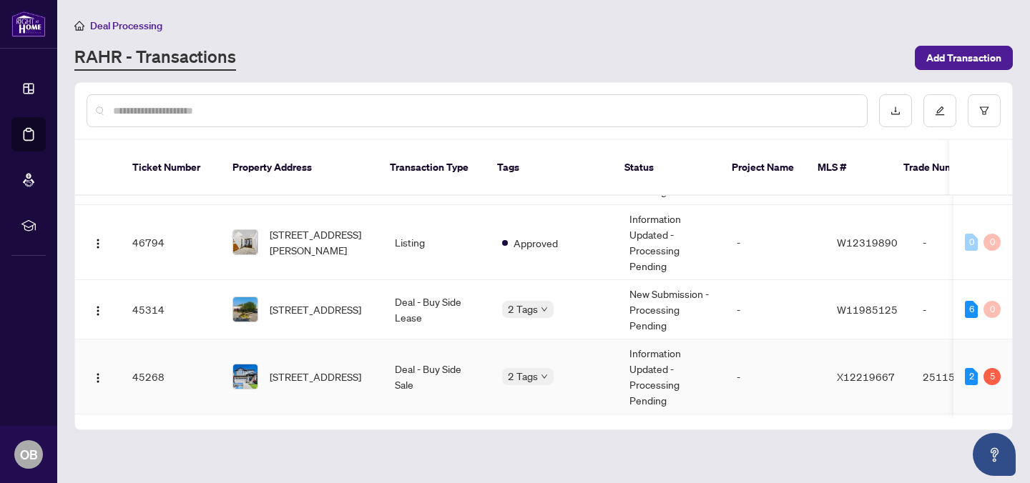
scroll to position [382, 0]
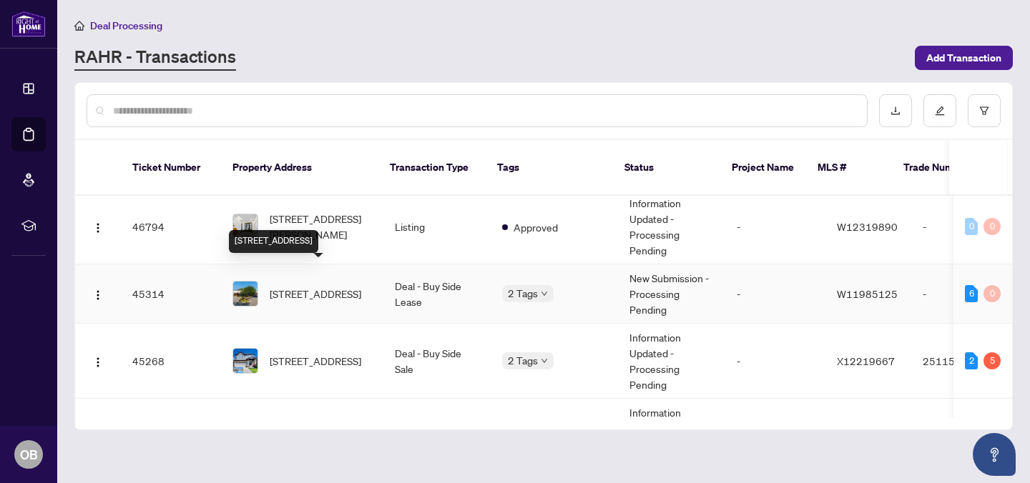
click at [333, 286] on span "[STREET_ADDRESS]" at bounding box center [316, 294] width 92 height 16
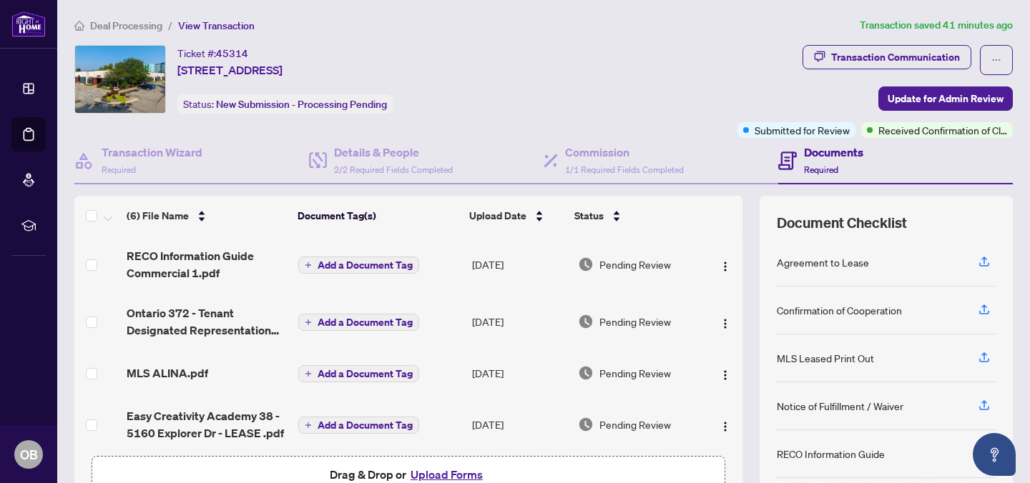
scroll to position [9, 0]
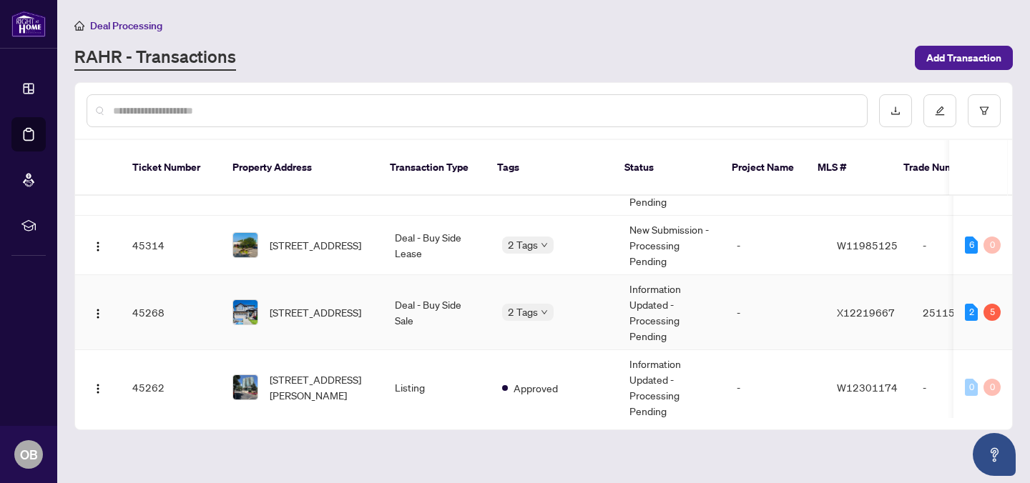
scroll to position [761, 0]
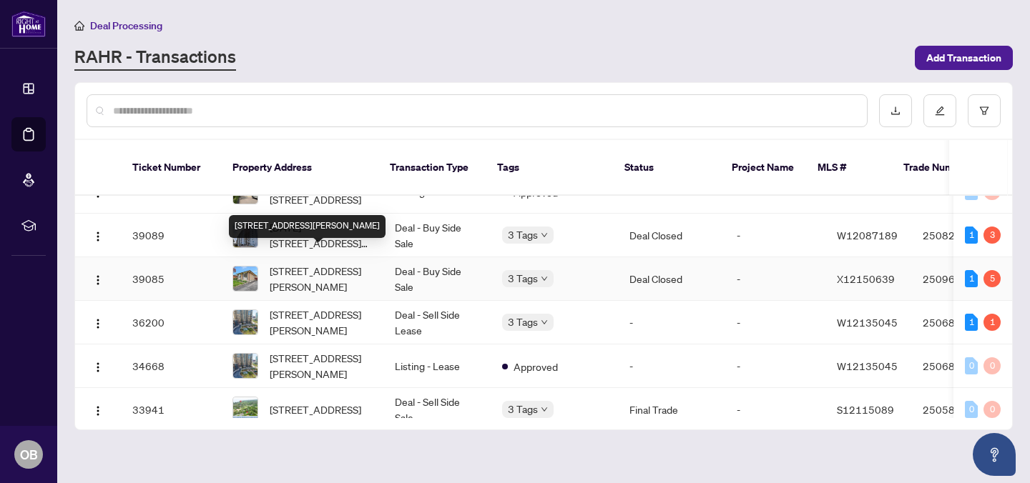
click at [315, 265] on span "[STREET_ADDRESS][PERSON_NAME]" at bounding box center [321, 278] width 102 height 31
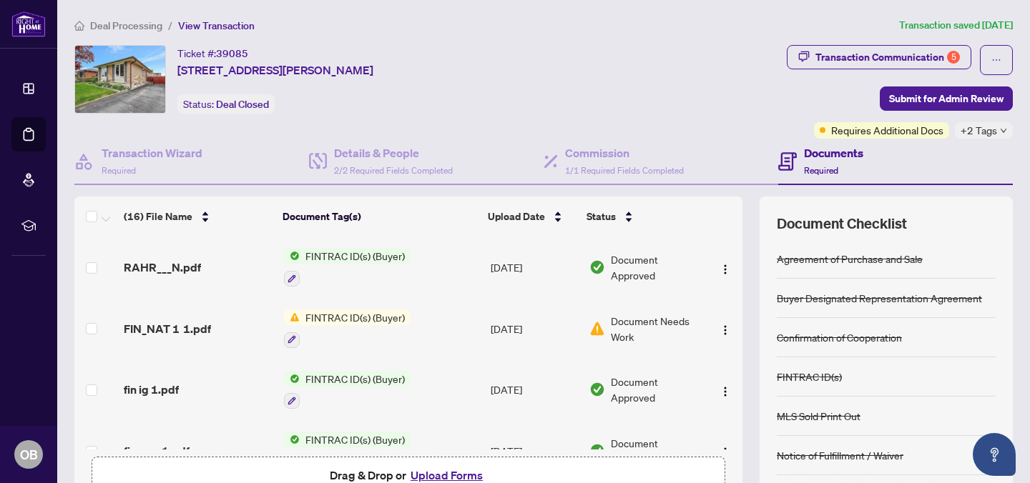
scroll to position [3, 0]
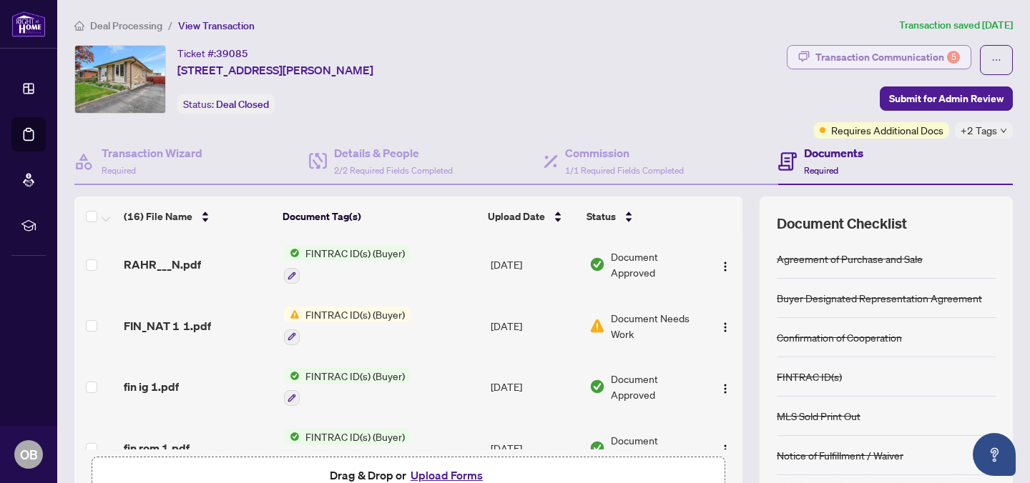
click at [876, 67] on div "Transaction Communication 5" at bounding box center [887, 57] width 144 height 23
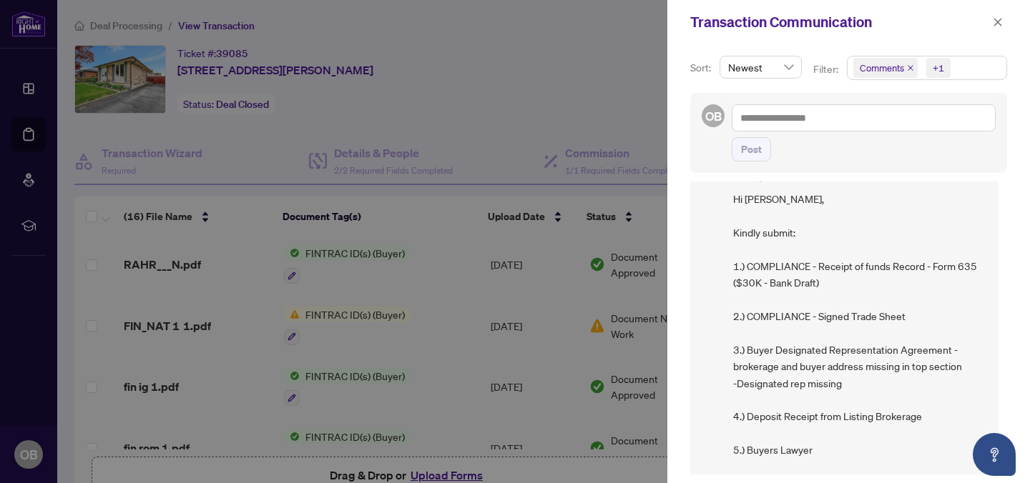
scroll to position [44, 0]
drag, startPoint x: 934, startPoint y: 265, endPoint x: 977, endPoint y: 267, distance: 43.0
click at [977, 267] on span "Hi [PERSON_NAME], Kindly submit: 1.) COMPLIANCE - Receipt of funds Record - For…" at bounding box center [860, 357] width 254 height 335
copy span "Form 635"
click at [558, 111] on div at bounding box center [515, 241] width 1030 height 483
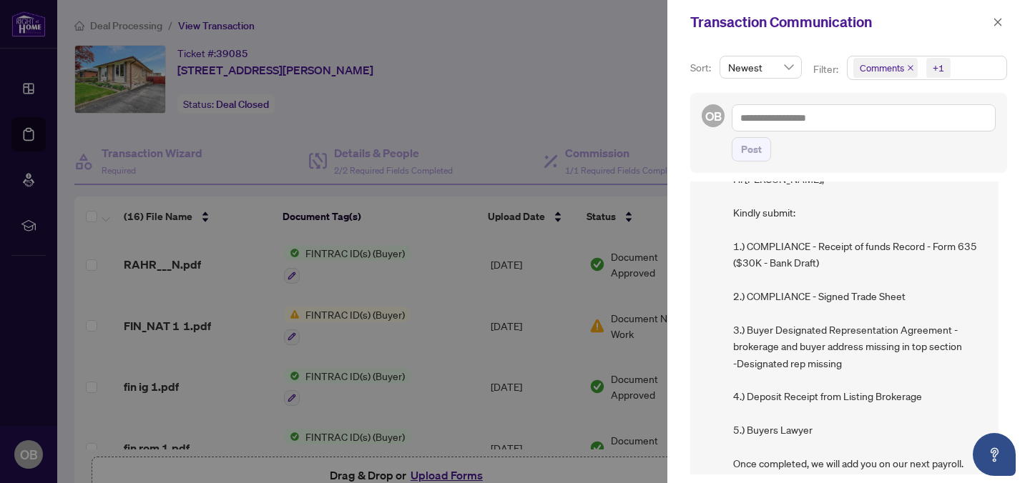
scroll to position [58, 0]
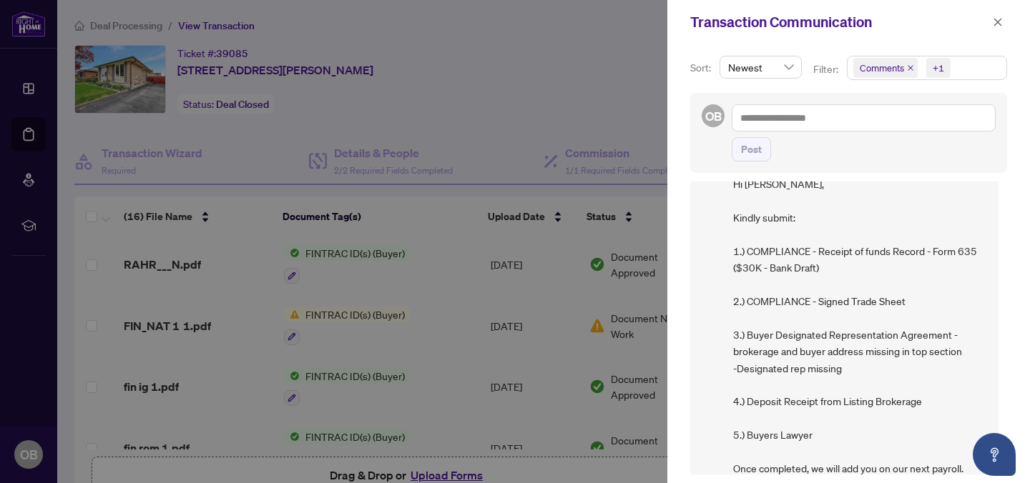
click at [855, 314] on span "Hi [PERSON_NAME], Kindly submit: 1.) COMPLIANCE - Receipt of funds Record - For…" at bounding box center [860, 343] width 254 height 335
click at [503, 90] on div at bounding box center [515, 241] width 1030 height 483
click at [1005, 14] on span at bounding box center [997, 22] width 19 height 17
click at [994, 21] on icon "close" at bounding box center [998, 22] width 10 height 10
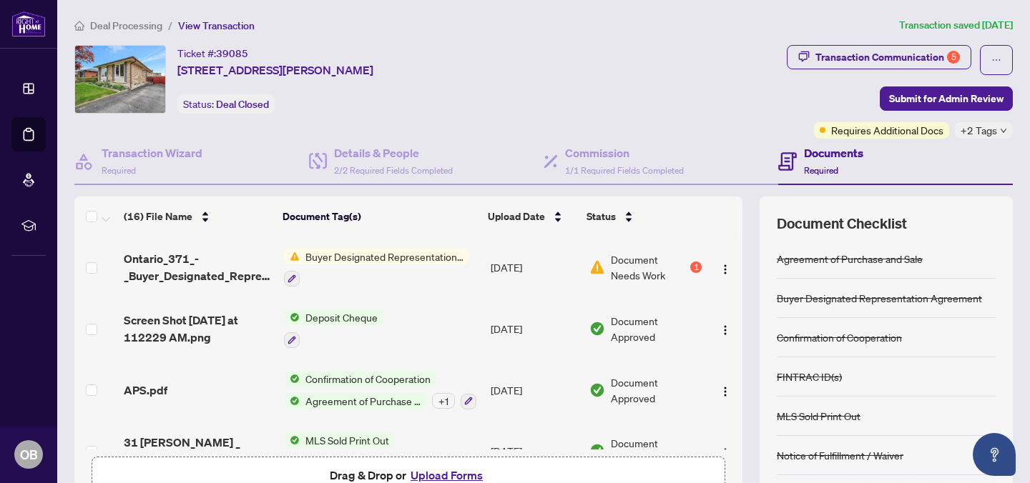
scroll to position [674, 0]
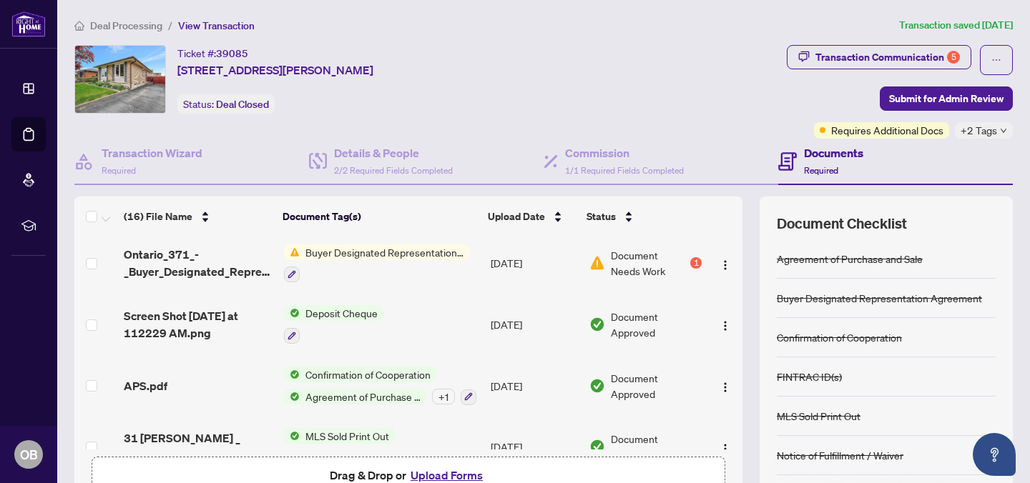
click at [336, 305] on span "Deposit Cheque" at bounding box center [342, 313] width 84 height 16
click at [188, 308] on span "Screen Shot [DATE] at 112229 AM.png" at bounding box center [198, 325] width 149 height 34
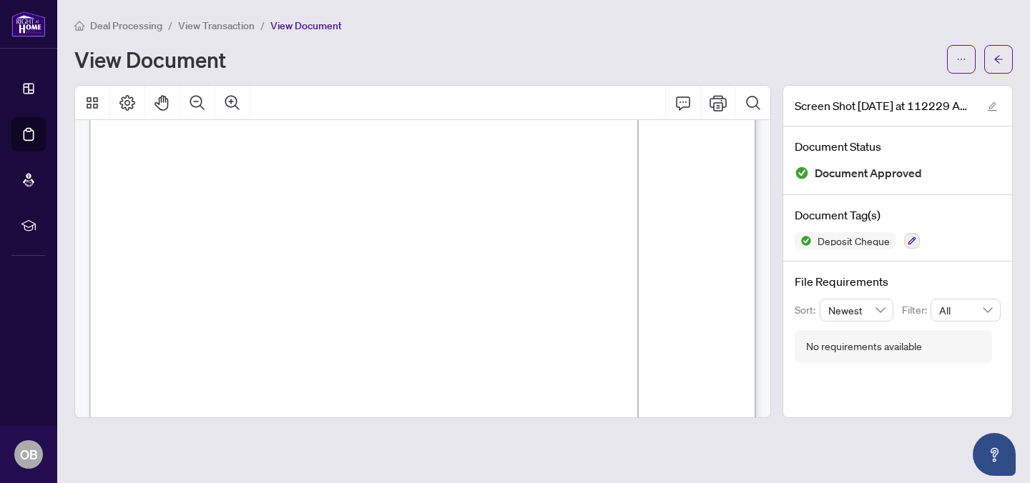
scroll to position [572, 0]
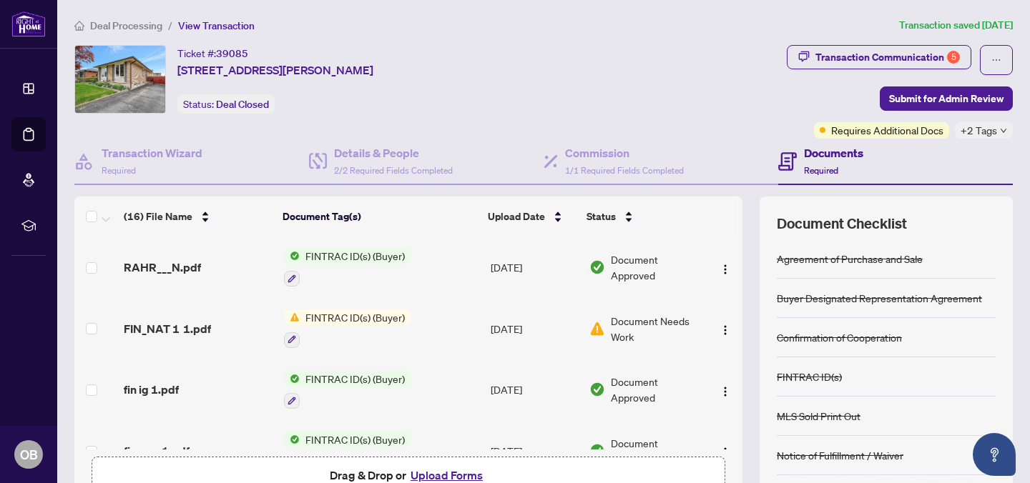
click at [333, 377] on span "FINTRAC ID(s) (Buyer)" at bounding box center [355, 379] width 111 height 16
click at [345, 255] on span "FINTRAC ID(s) (Buyer)" at bounding box center [355, 256] width 111 height 16
click at [146, 259] on span "RAHR___N.pdf" at bounding box center [162, 267] width 77 height 17
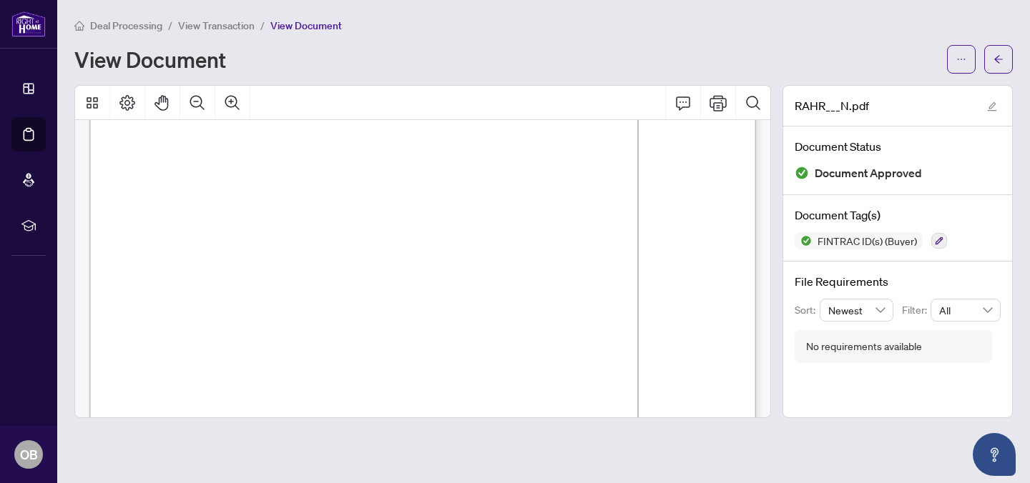
scroll to position [125, 0]
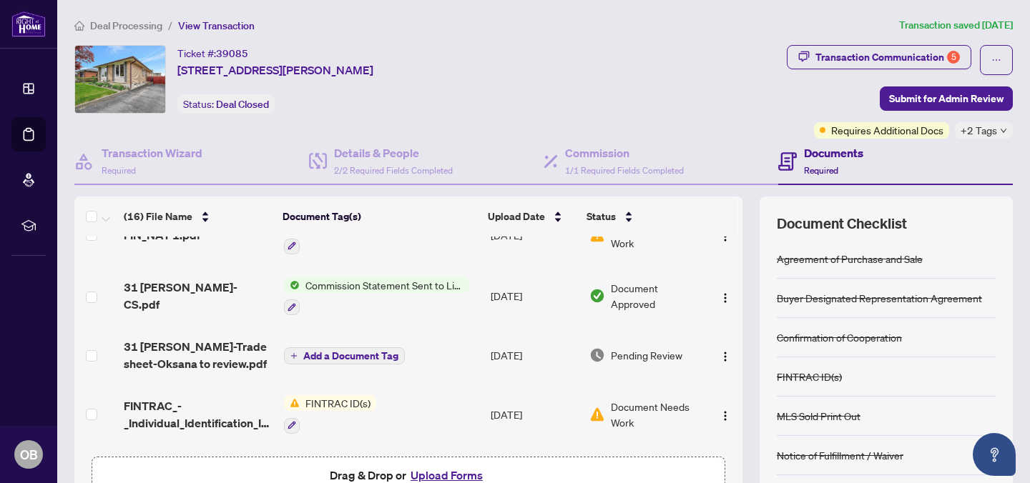
scroll to position [329, 0]
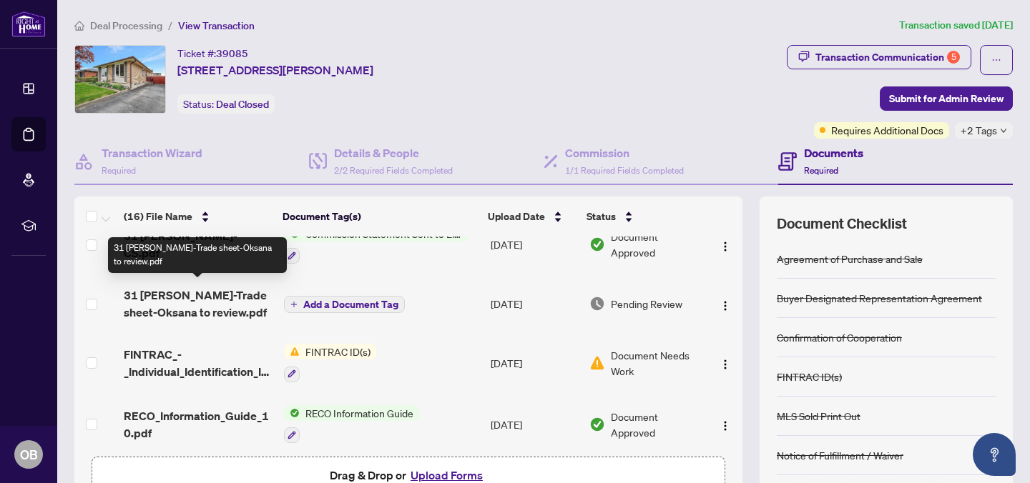
click at [223, 294] on span "31 [PERSON_NAME]-Trade sheet-Oksana to review.pdf" at bounding box center [198, 304] width 149 height 34
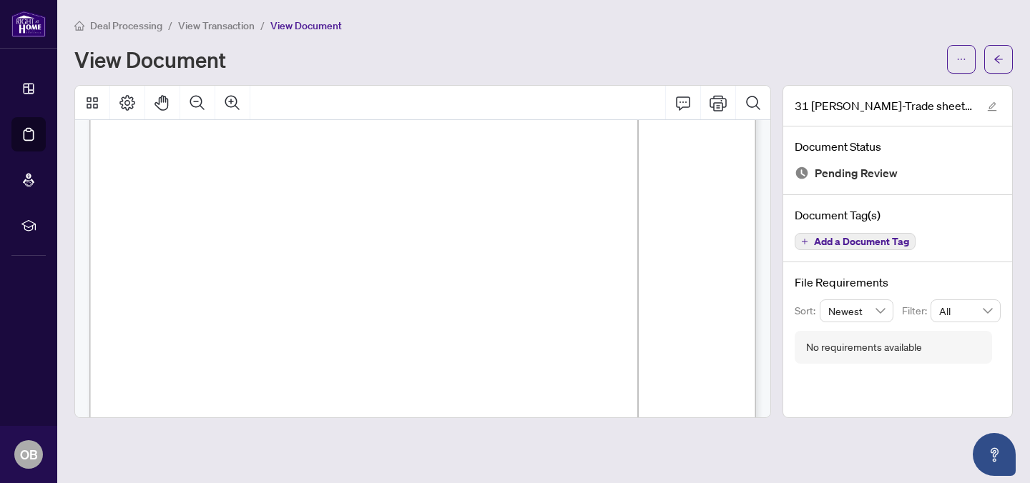
scroll to position [330, 0]
click at [267, 216] on span "$25.00" at bounding box center [256, 215] width 22 height 7
click at [717, 103] on icon "Print" at bounding box center [717, 102] width 17 height 17
click at [993, 72] on button "button" at bounding box center [998, 59] width 29 height 29
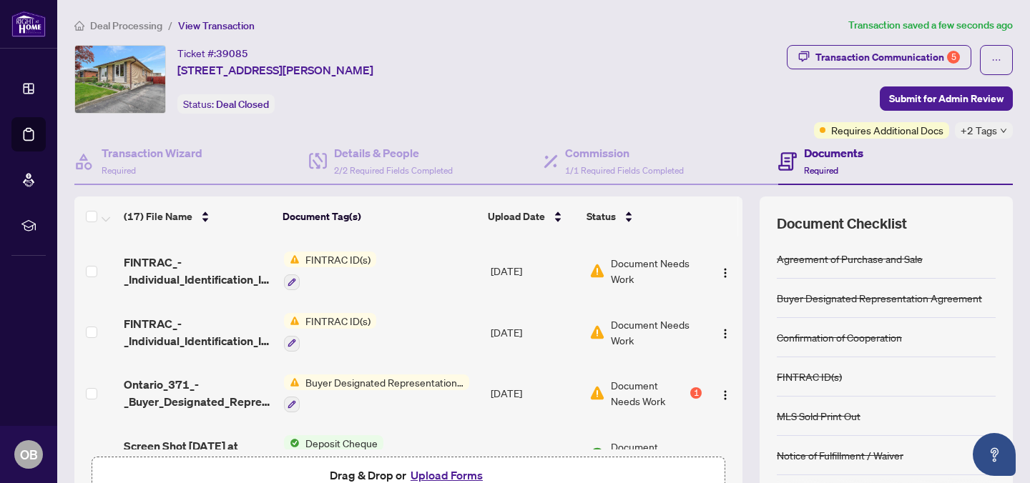
scroll to position [604, 0]
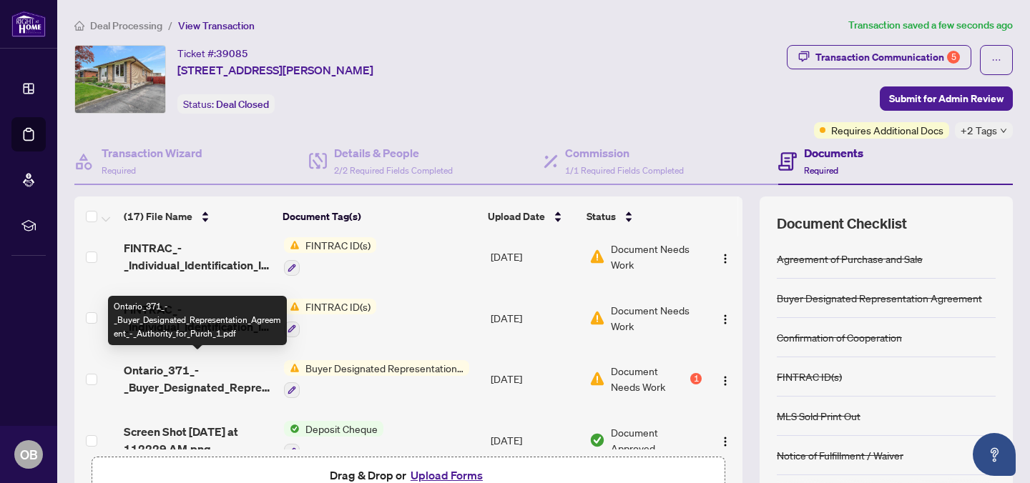
click at [200, 373] on span "Ontario_371_-_Buyer_Designated_Representation_Agreement_-_Authority_for_Purch_1…" at bounding box center [198, 379] width 149 height 34
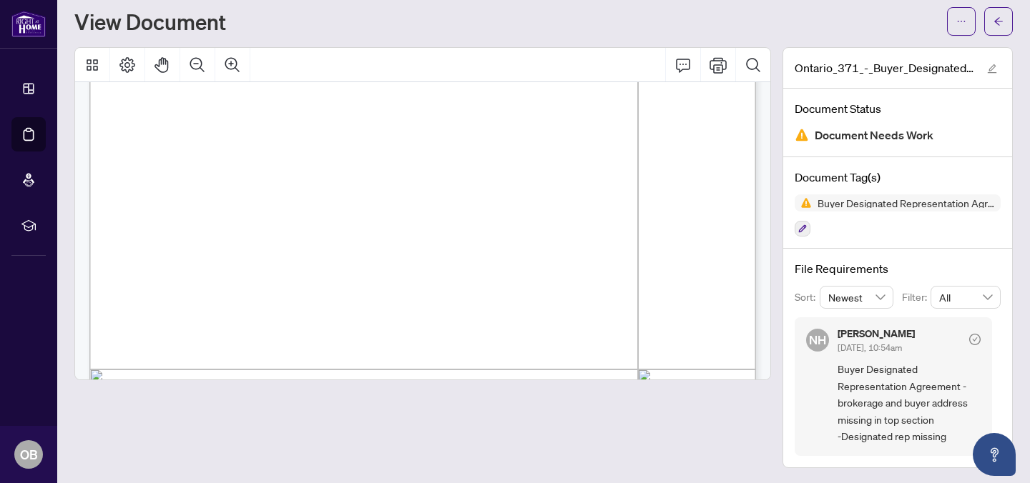
scroll to position [152, 0]
click at [720, 64] on icon "Print" at bounding box center [717, 65] width 17 height 16
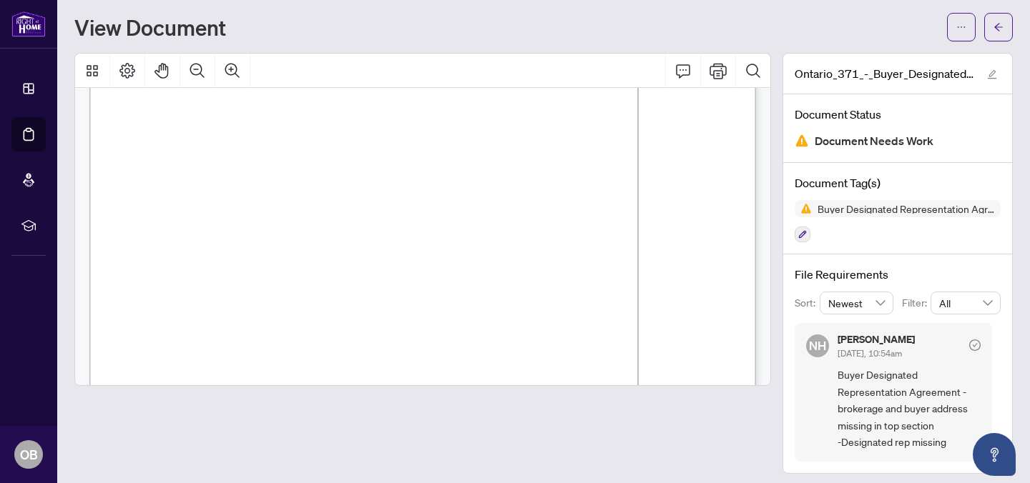
scroll to position [182, 0]
click at [995, 31] on icon "arrow-left" at bounding box center [998, 27] width 10 height 10
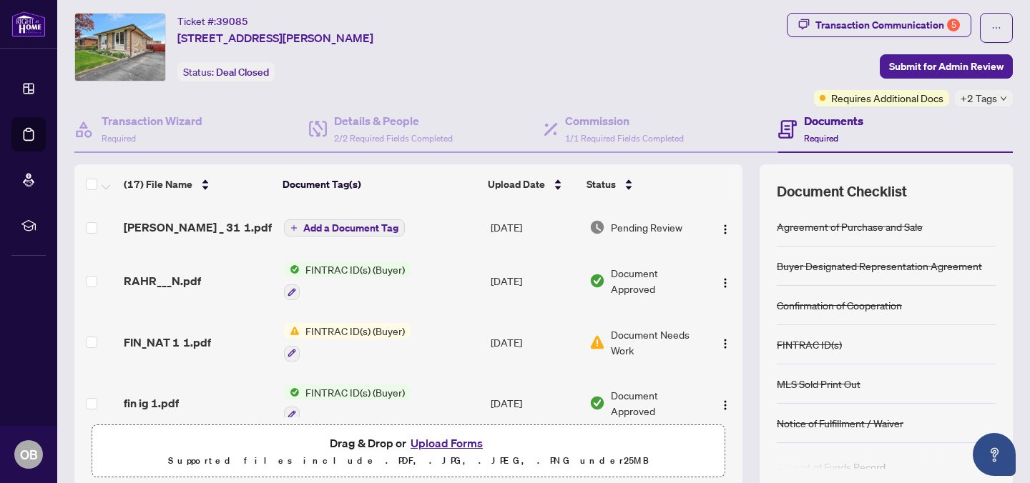
scroll to position [16, 0]
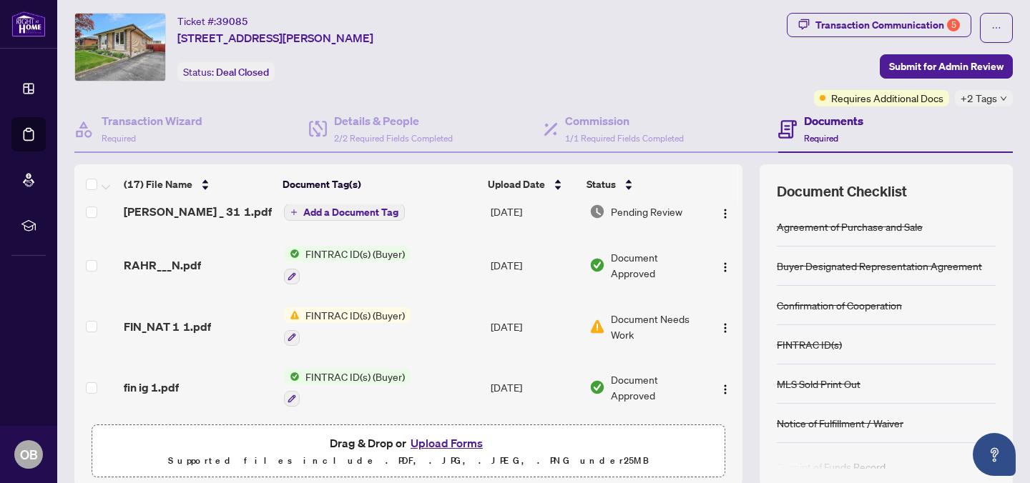
click at [497, 71] on div "Ticket #: [STREET_ADDRESS][PERSON_NAME] Status: Deal Closed" at bounding box center [427, 47] width 707 height 69
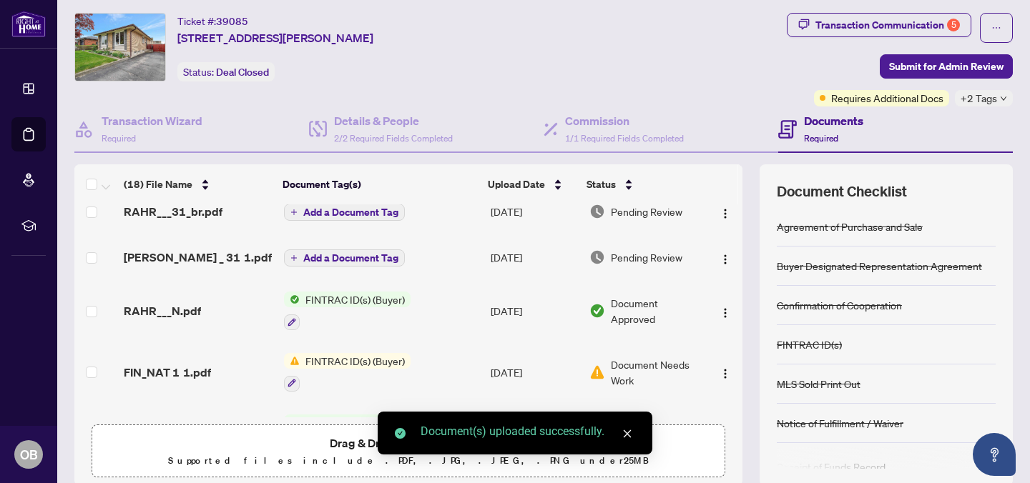
click at [352, 207] on span "Add a Document Tag" at bounding box center [350, 212] width 95 height 10
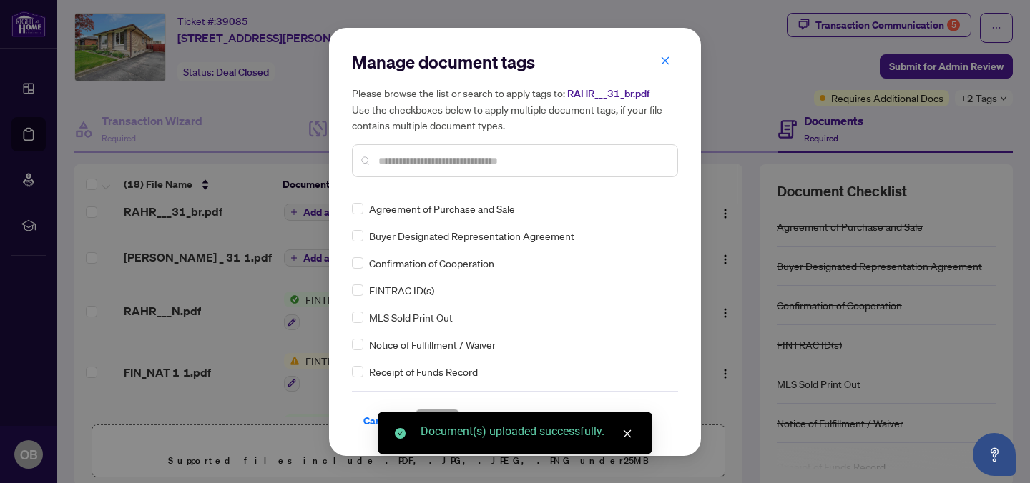
click at [409, 191] on div "Manage document tags Please browse the list or search to apply tags to: RAHR___…" at bounding box center [515, 242] width 326 height 383
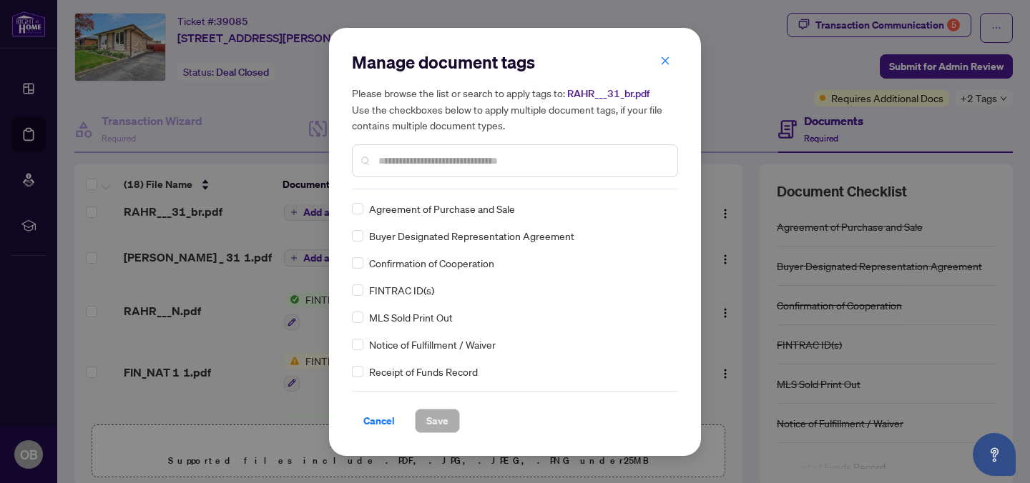
click at [404, 163] on input "text" at bounding box center [522, 161] width 288 height 16
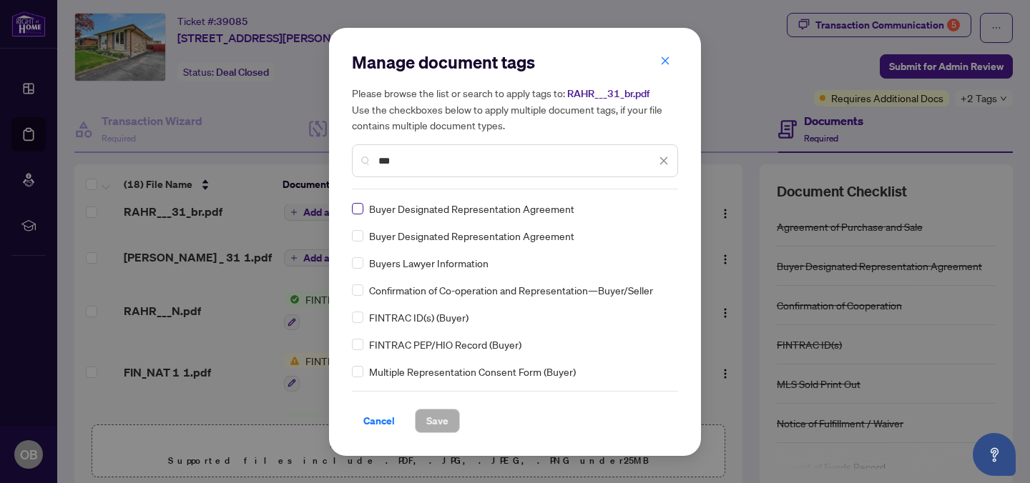
type input "***"
click at [447, 421] on span "Save" at bounding box center [437, 421] width 22 height 23
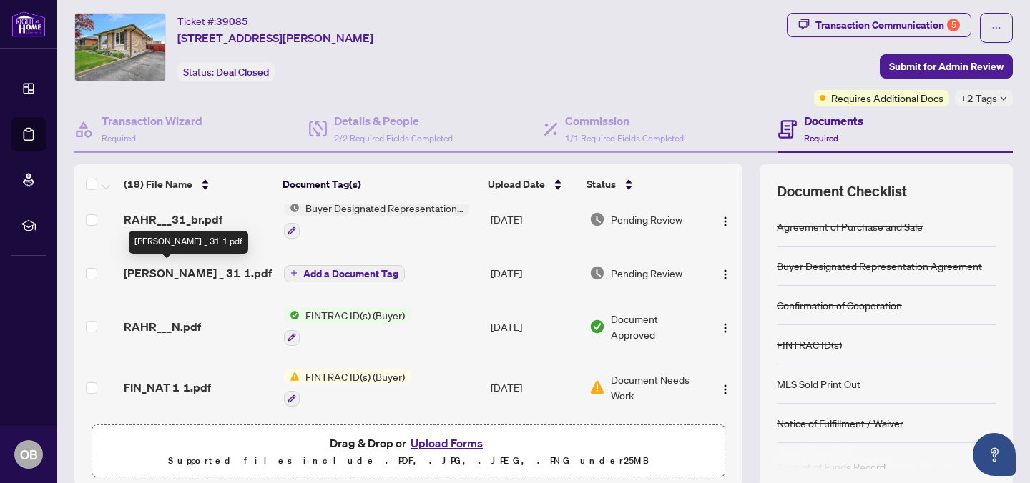
click at [179, 267] on span "[PERSON_NAME] _ 31 1.pdf" at bounding box center [198, 273] width 148 height 17
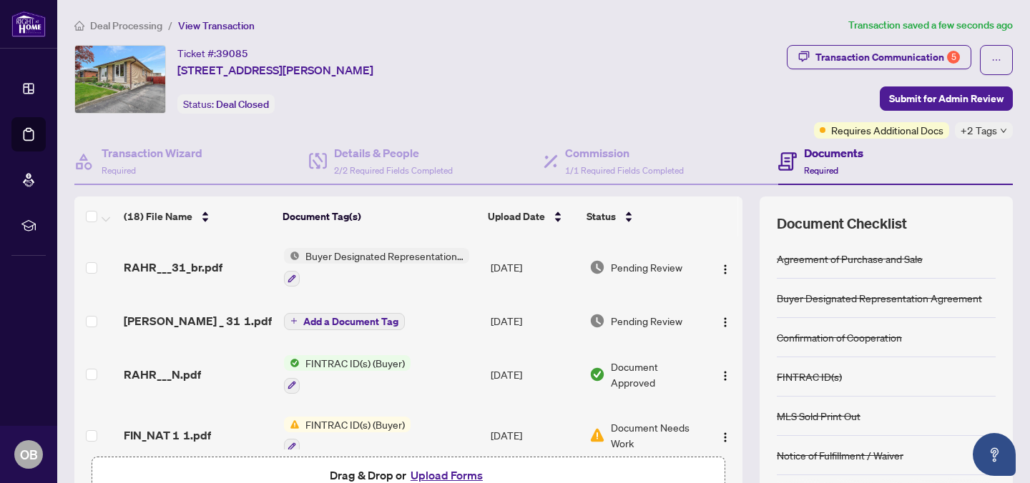
click at [309, 257] on span "Buyer Designated Representation Agreement" at bounding box center [384, 256] width 169 height 16
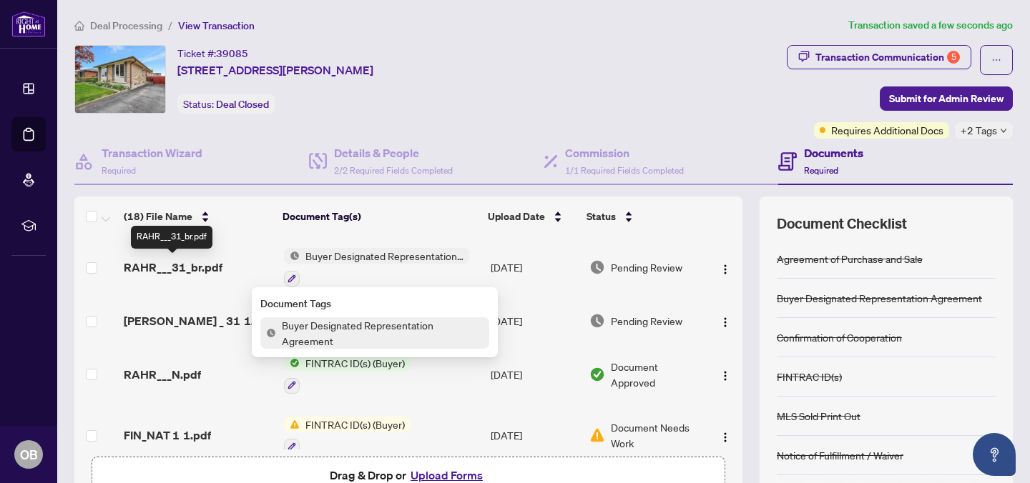
click at [177, 263] on span "RAHR___31_br.pdf" at bounding box center [173, 267] width 99 height 17
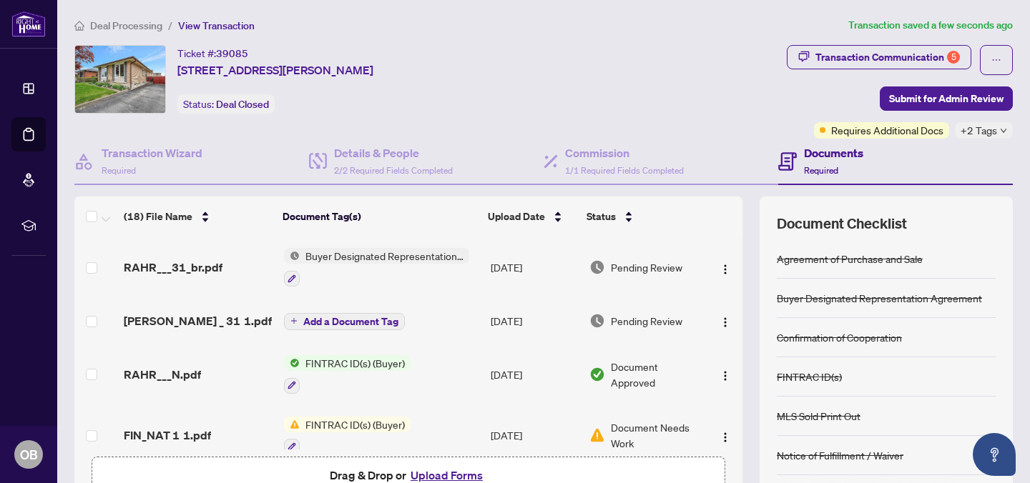
click at [333, 317] on span "Add a Document Tag" at bounding box center [350, 322] width 95 height 10
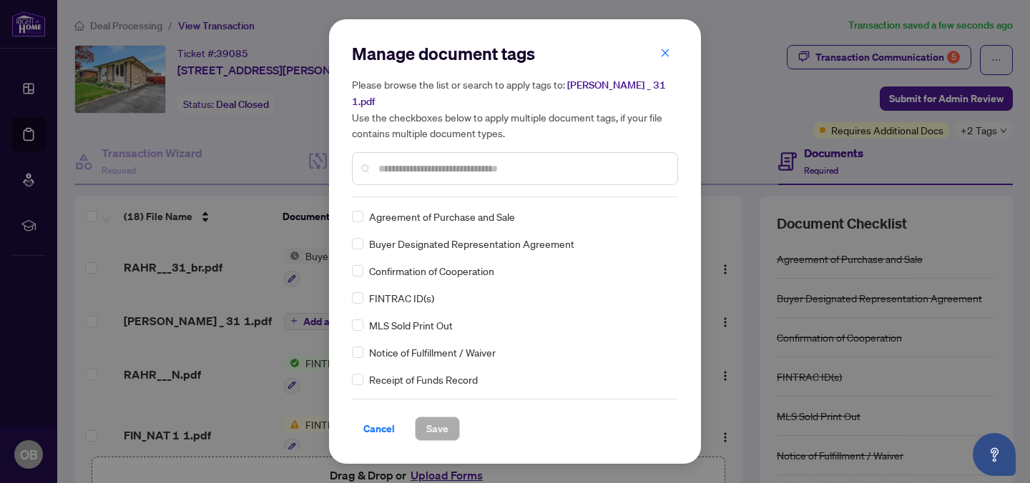
click at [410, 187] on div "Manage document tags Please browse the list or search to apply tags to: [PERSON…" at bounding box center [515, 119] width 326 height 155
click at [411, 161] on input "text" at bounding box center [522, 169] width 288 height 16
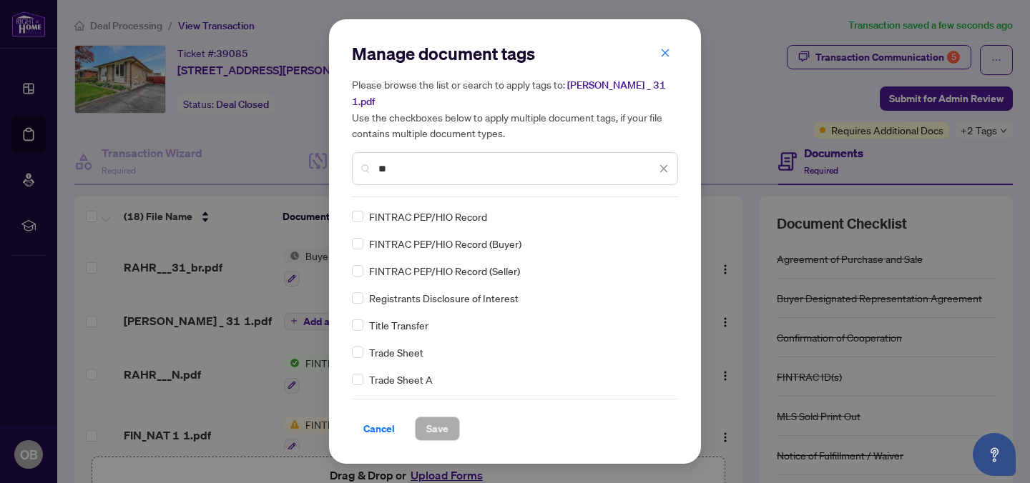
scroll to position [215, 0]
type input "**"
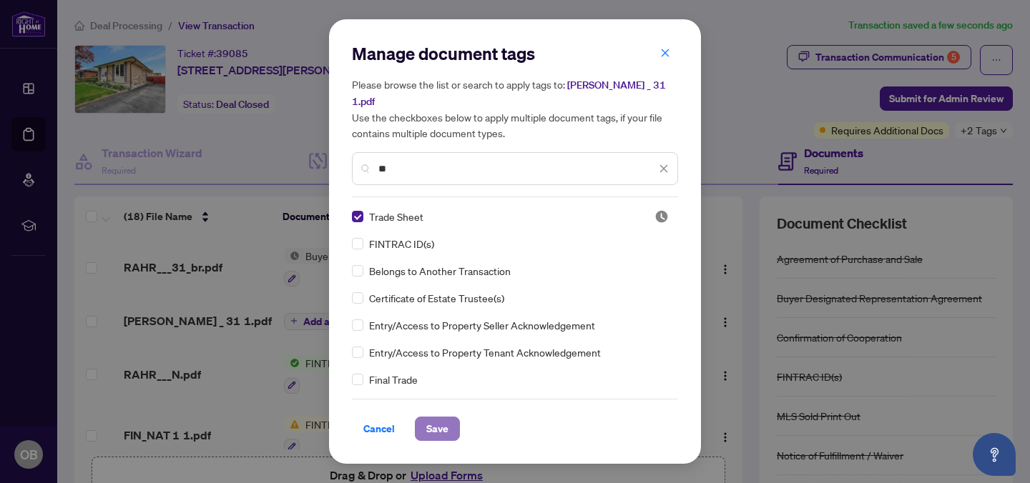
click at [442, 423] on span "Save" at bounding box center [437, 429] width 22 height 23
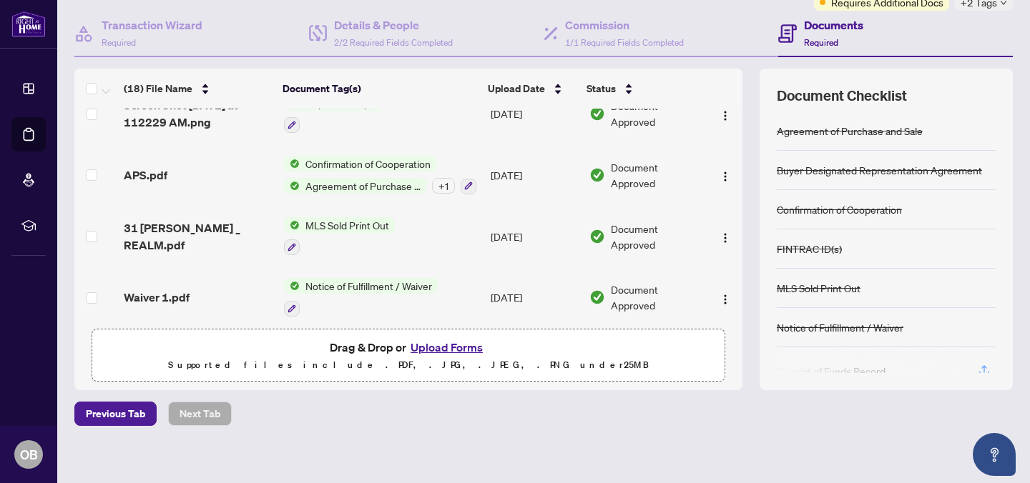
scroll to position [137, 0]
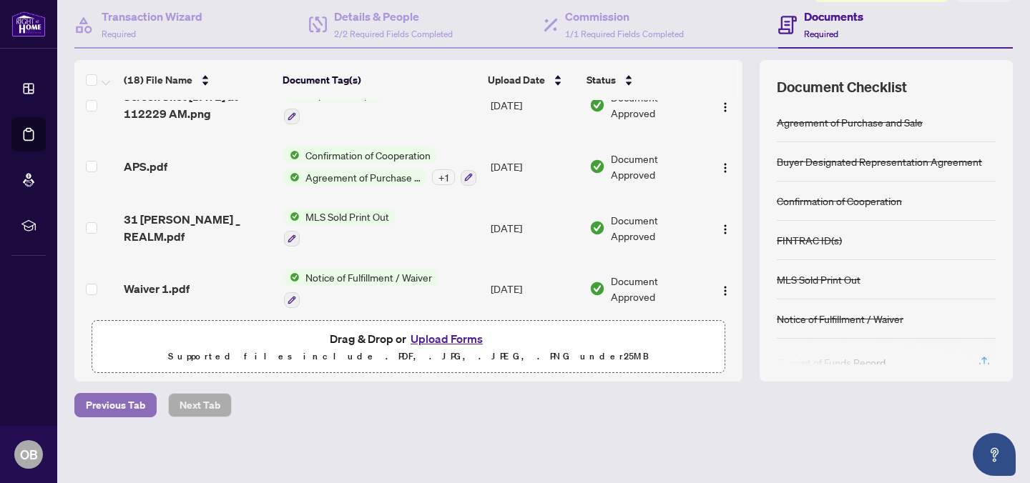
click at [138, 414] on span "Previous Tab" at bounding box center [115, 405] width 59 height 23
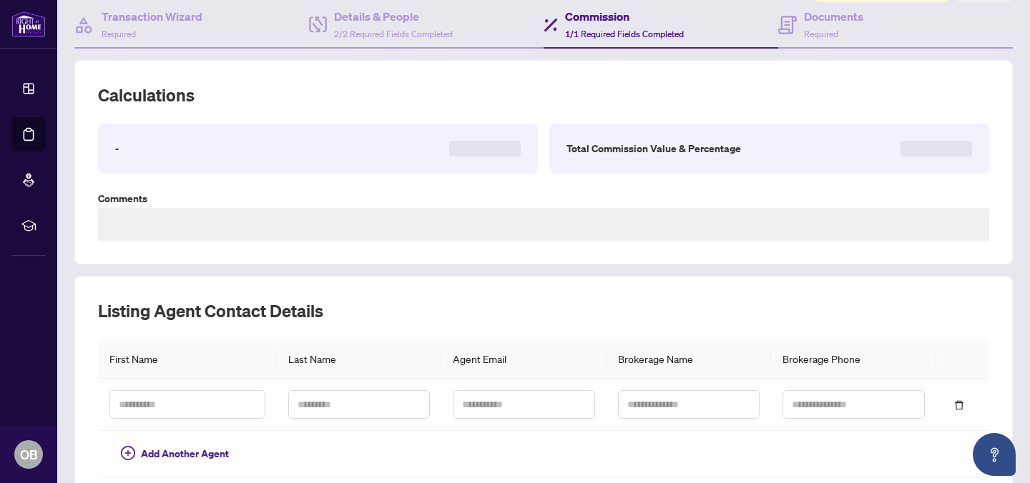
type textarea "**********"
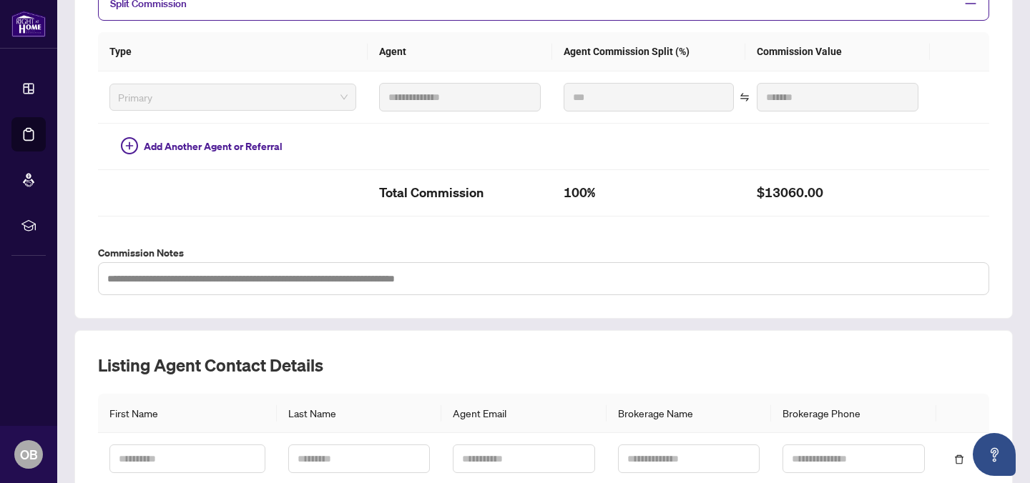
scroll to position [511, 0]
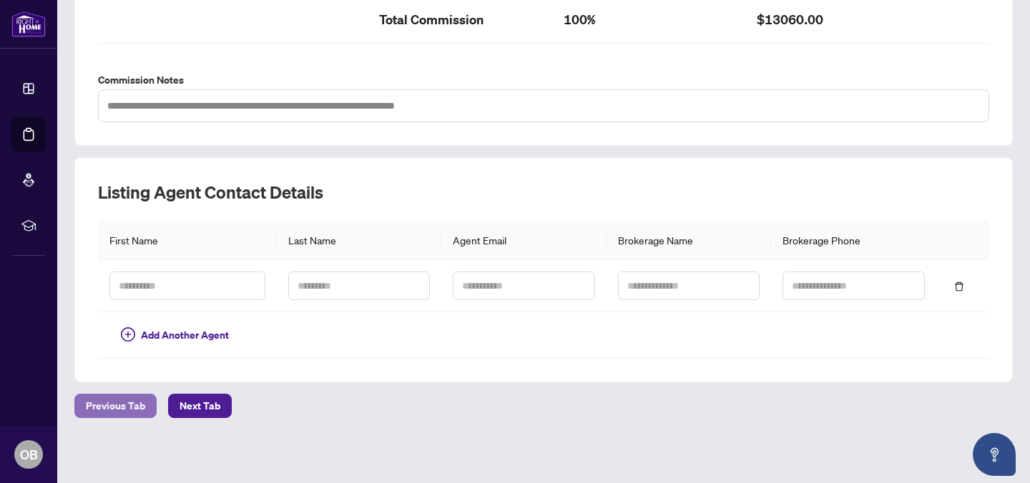
click at [113, 406] on span "Previous Tab" at bounding box center [115, 406] width 59 height 23
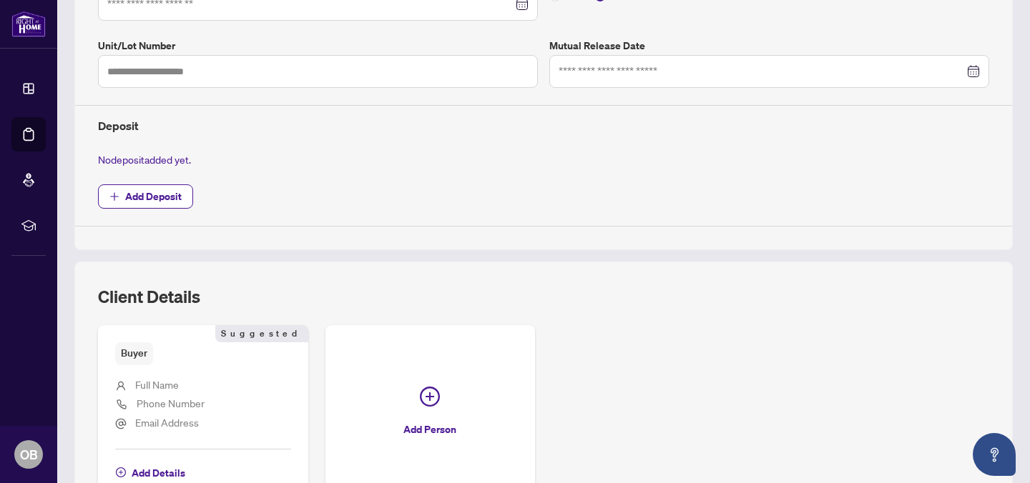
type input "**********"
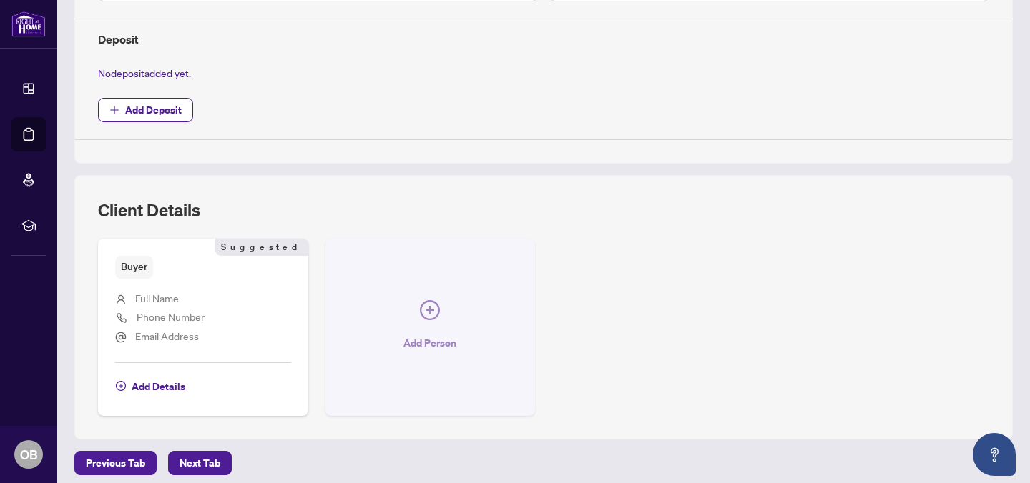
click at [386, 250] on button "Add Person" at bounding box center [430, 327] width 210 height 177
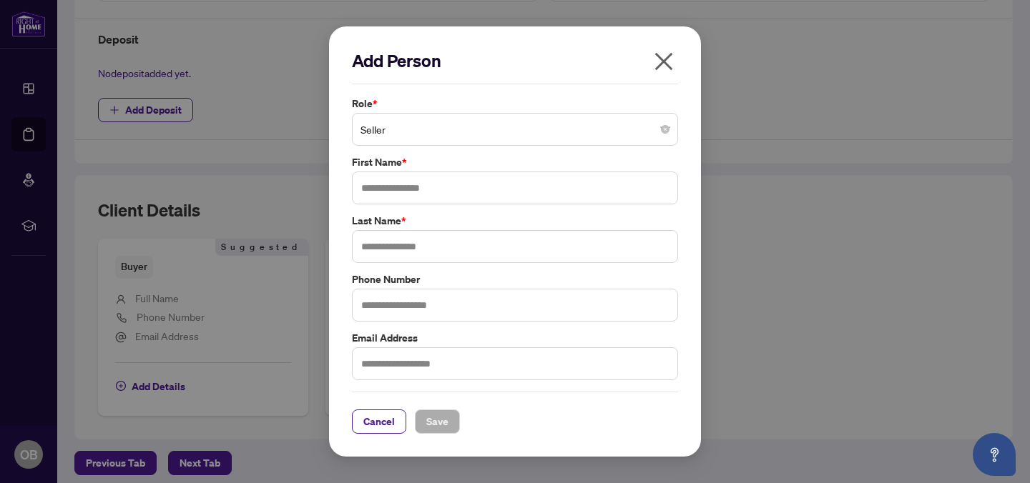
click at [127, 269] on div "Add Person Role * Seller First Name * Last Name * Phone Number Email Address Ca…" at bounding box center [515, 241] width 1030 height 483
click at [291, 238] on div "Add Person Role * Seller First Name * Last Name * Phone Number Email Address Ca…" at bounding box center [515, 241] width 1030 height 483
click at [287, 250] on div "Add Person Role * Seller First Name * Last Name * Phone Number Email Address Ca…" at bounding box center [515, 241] width 1030 height 483
click at [385, 417] on span "Cancel" at bounding box center [378, 422] width 31 height 23
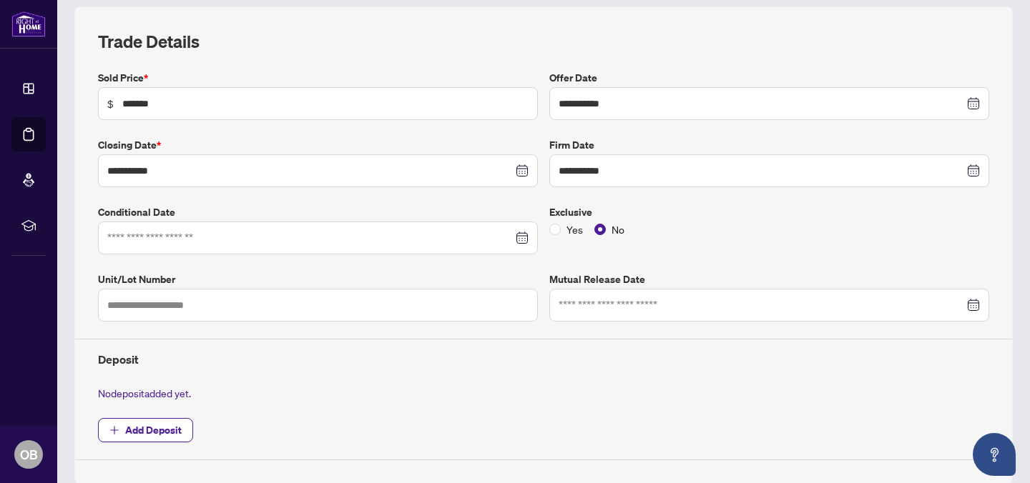
scroll to position [569, 0]
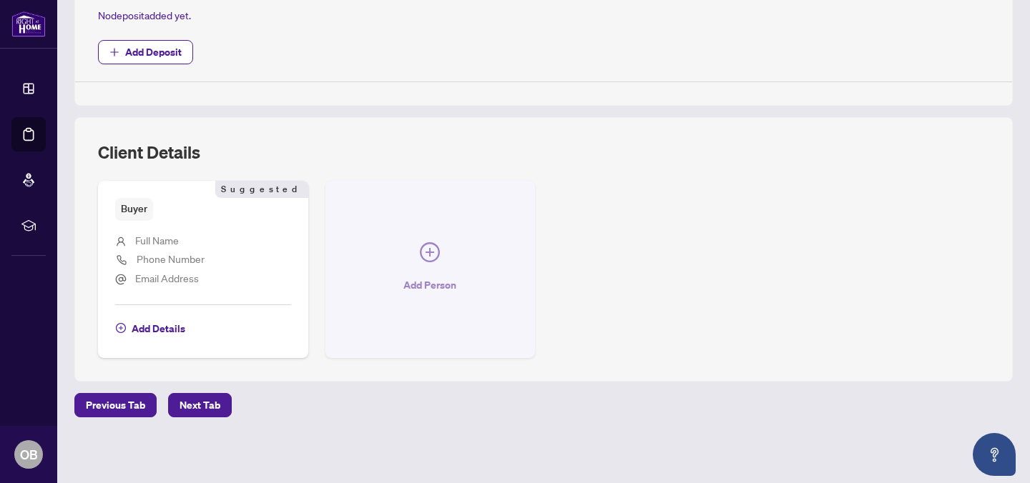
click at [431, 270] on button "Add Person" at bounding box center [430, 269] width 210 height 177
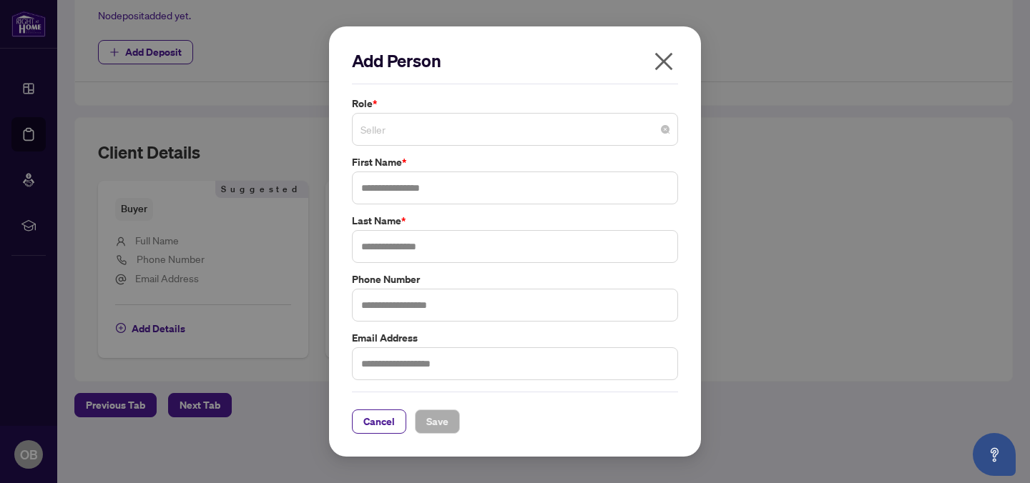
click at [439, 130] on span "Seller" at bounding box center [514, 129] width 309 height 27
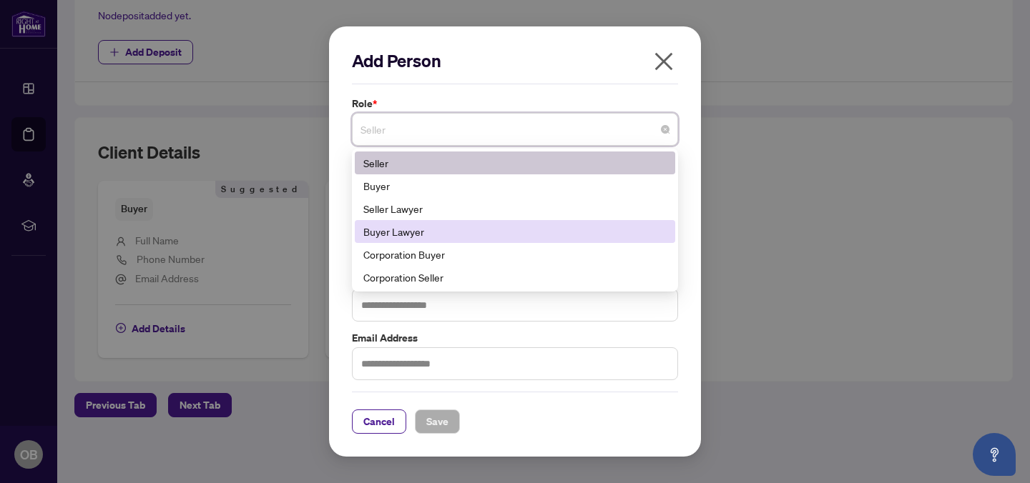
click at [426, 235] on div "Buyer Lawyer" at bounding box center [514, 232] width 303 height 16
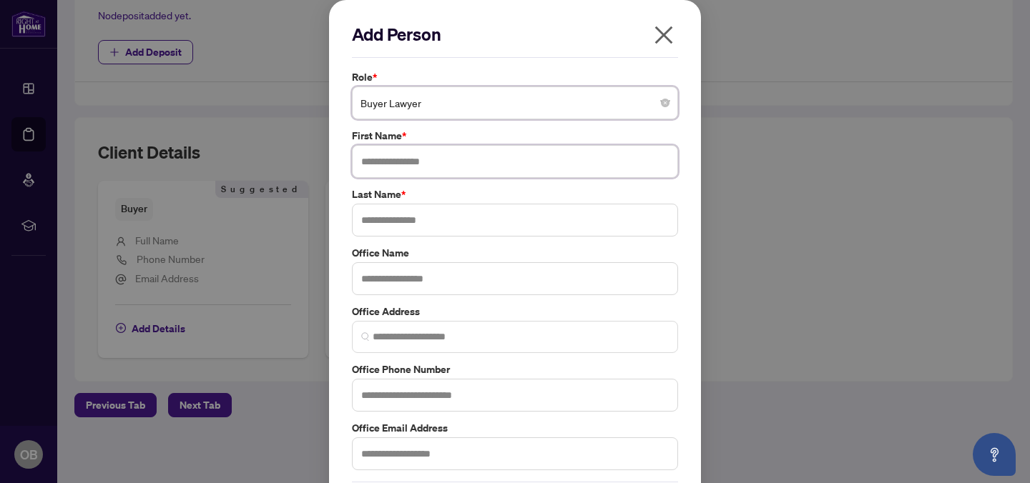
click at [410, 158] on input "text" at bounding box center [515, 161] width 326 height 33
paste input "**********"
drag, startPoint x: 388, startPoint y: 159, endPoint x: 443, endPoint y: 164, distance: 55.2
click at [443, 164] on input "**********" at bounding box center [515, 161] width 326 height 33
type input "**********"
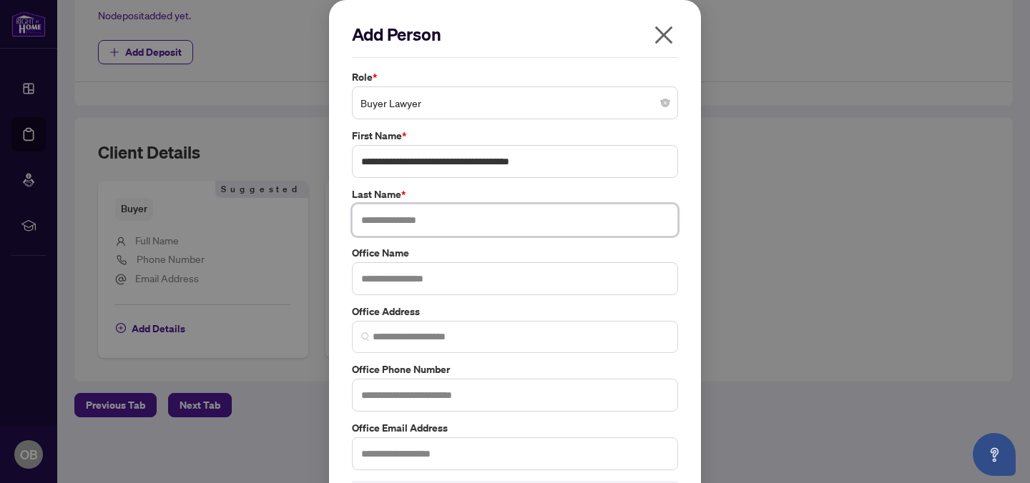
click at [409, 227] on input "text" at bounding box center [515, 220] width 326 height 33
paste input "**********"
type input "**********"
drag, startPoint x: 368, startPoint y: 162, endPoint x: 355, endPoint y: 154, distance: 15.4
click at [355, 154] on input "**********" at bounding box center [515, 161] width 326 height 33
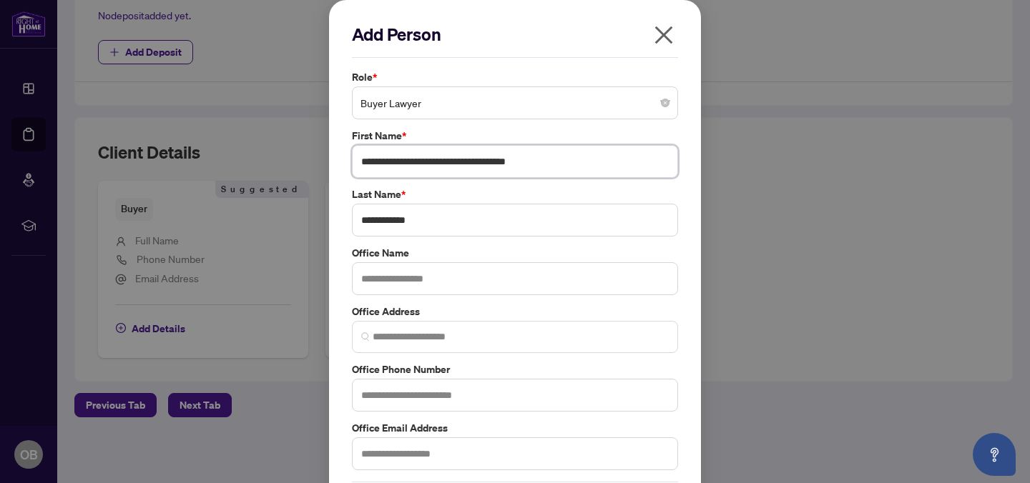
drag, startPoint x: 380, startPoint y: 161, endPoint x: 444, endPoint y: 165, distance: 63.8
click at [444, 165] on input "**********" at bounding box center [515, 161] width 326 height 33
drag, startPoint x: 383, startPoint y: 161, endPoint x: 505, endPoint y: 164, distance: 121.6
click at [506, 164] on input "**********" at bounding box center [515, 161] width 326 height 33
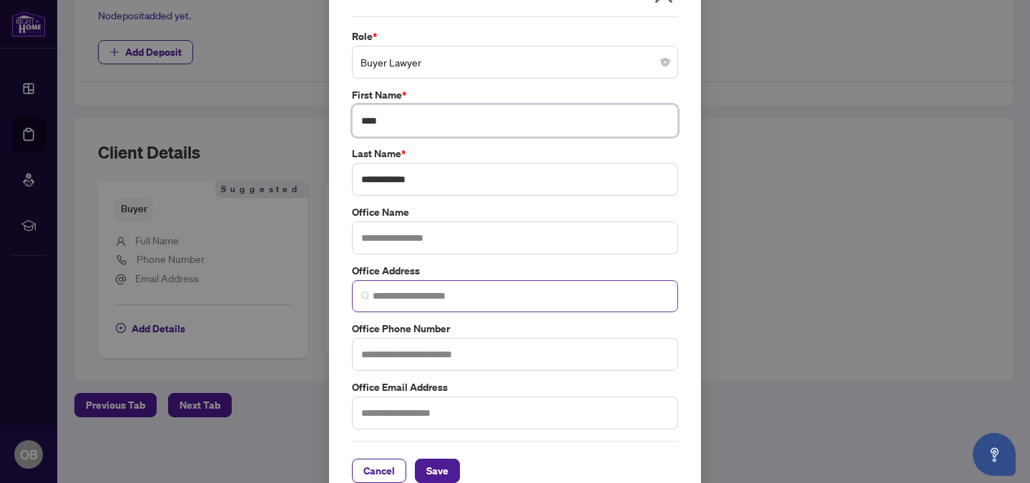
scroll to position [64, 0]
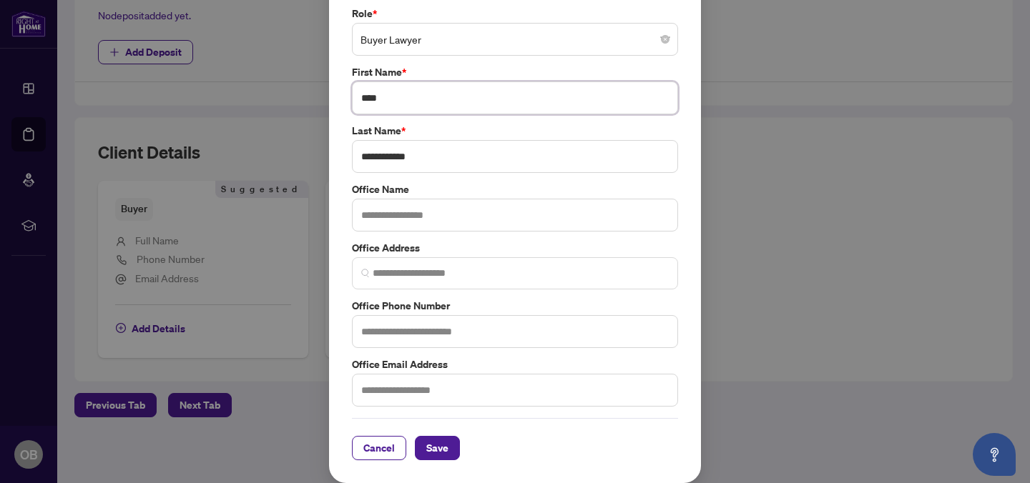
type input "****"
click at [397, 387] on input "text" at bounding box center [515, 390] width 326 height 33
paste input "**********"
click at [366, 393] on input "**********" at bounding box center [515, 390] width 326 height 33
type input "**********"
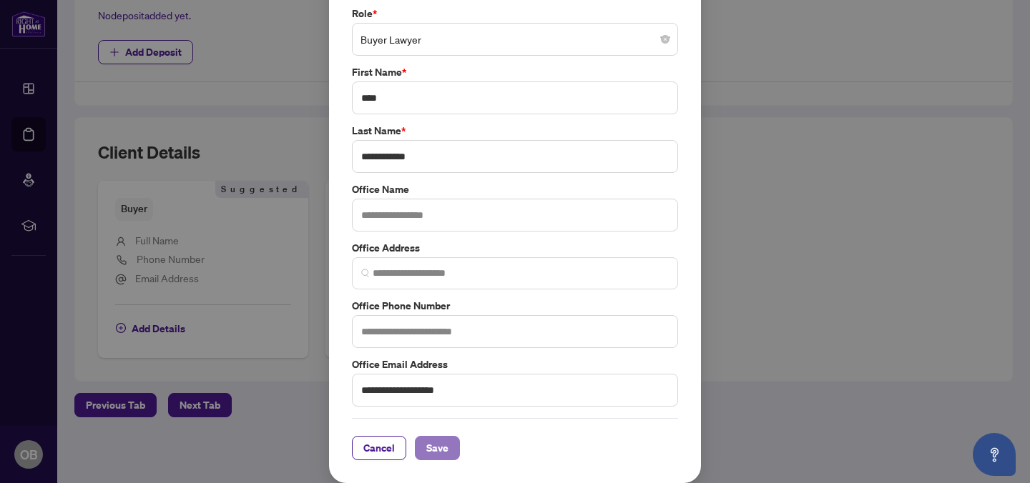
click at [451, 446] on button "Save" at bounding box center [437, 448] width 45 height 24
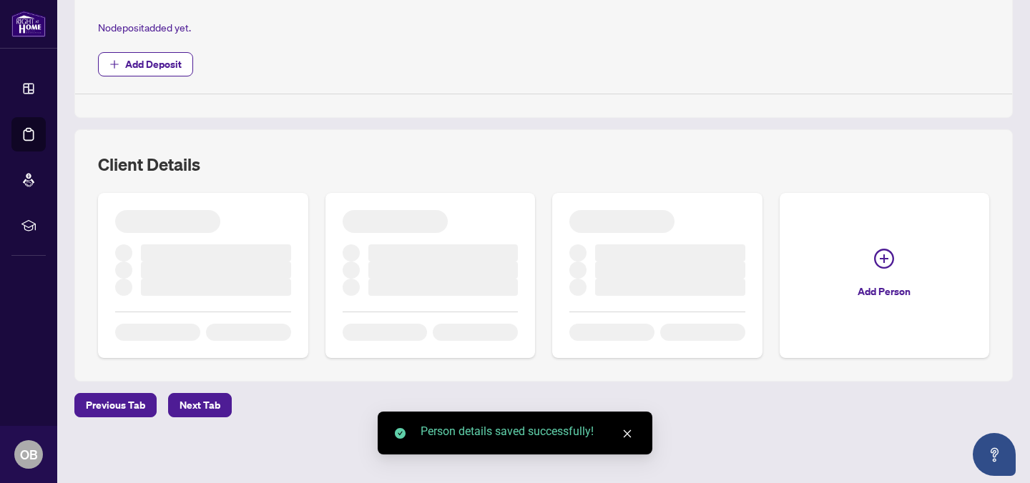
scroll to position [569, 0]
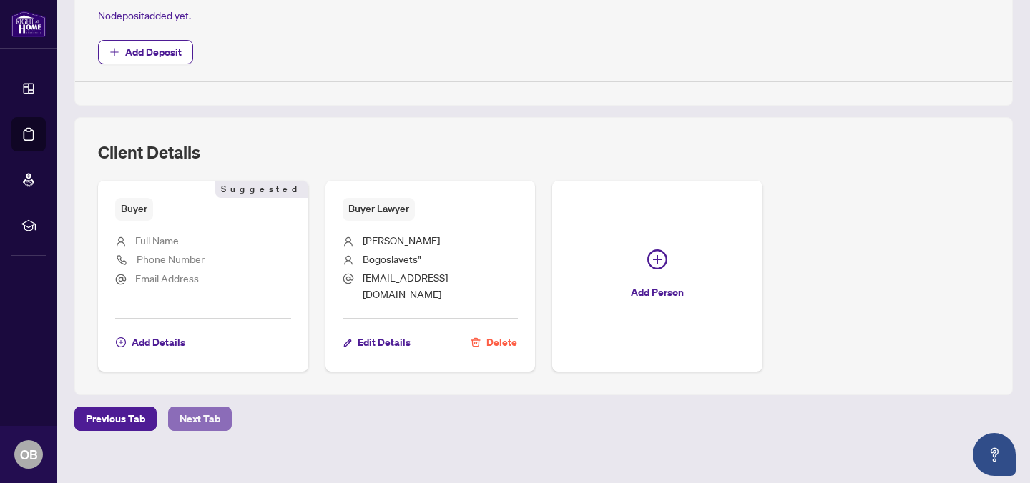
click at [194, 413] on span "Next Tab" at bounding box center [200, 419] width 41 height 23
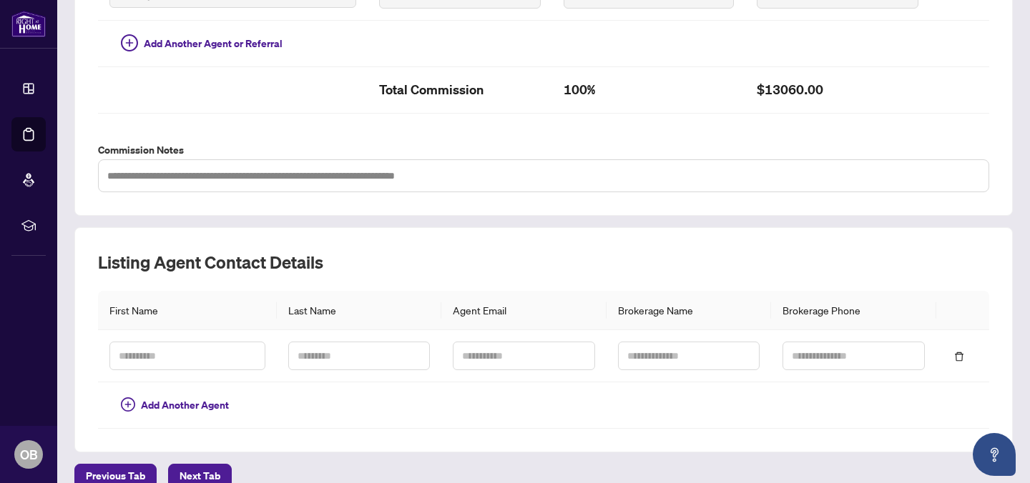
scroll to position [511, 0]
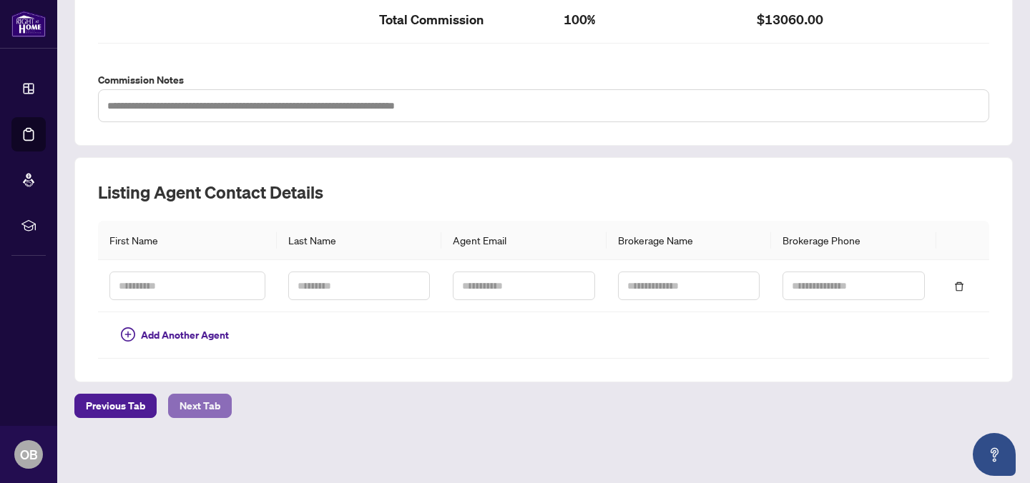
click at [211, 403] on span "Next Tab" at bounding box center [200, 406] width 41 height 23
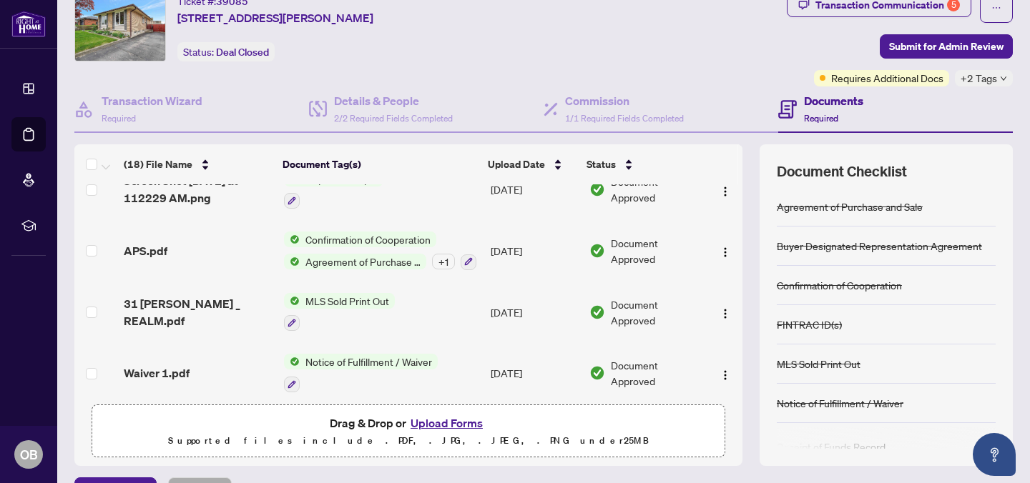
scroll to position [847, 0]
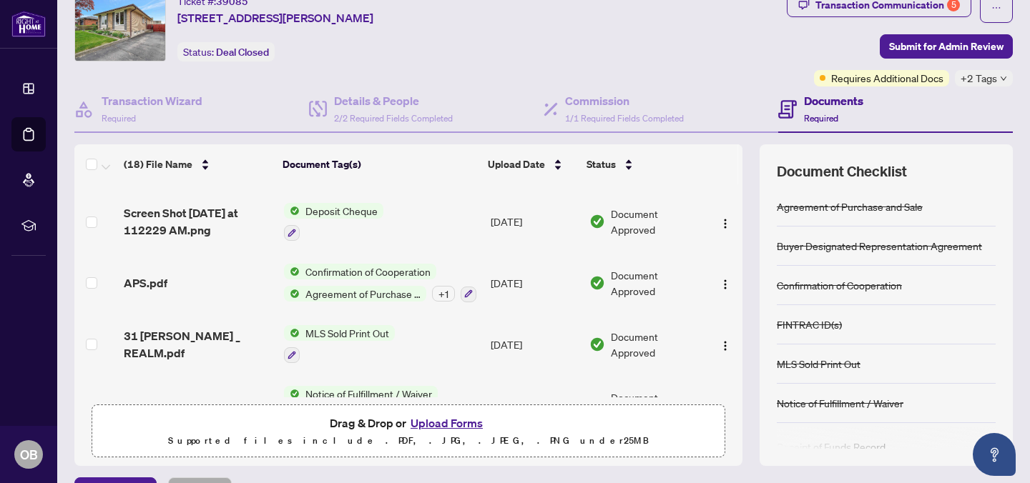
click at [346, 203] on span "Deposit Cheque" at bounding box center [342, 211] width 84 height 16
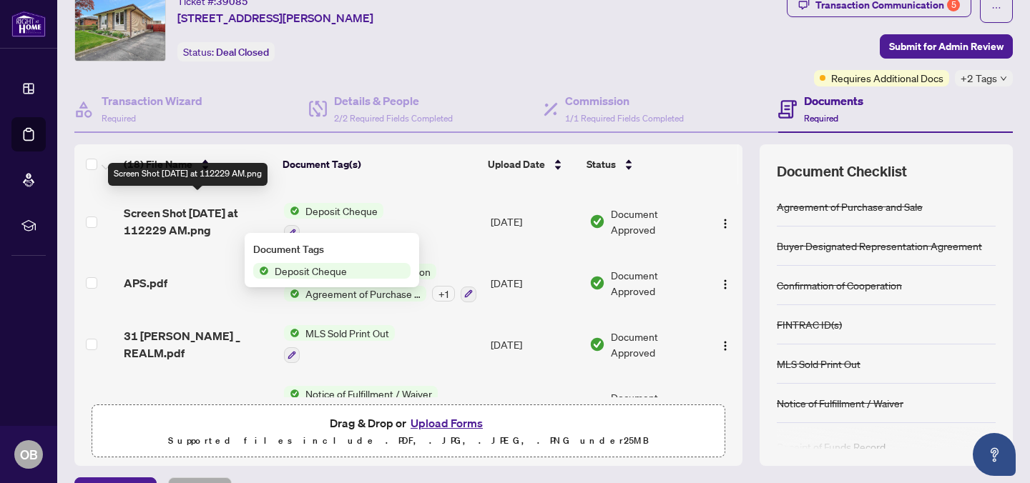
click at [164, 222] on span "Screen Shot [DATE] at 112229 AM.png" at bounding box center [198, 222] width 149 height 34
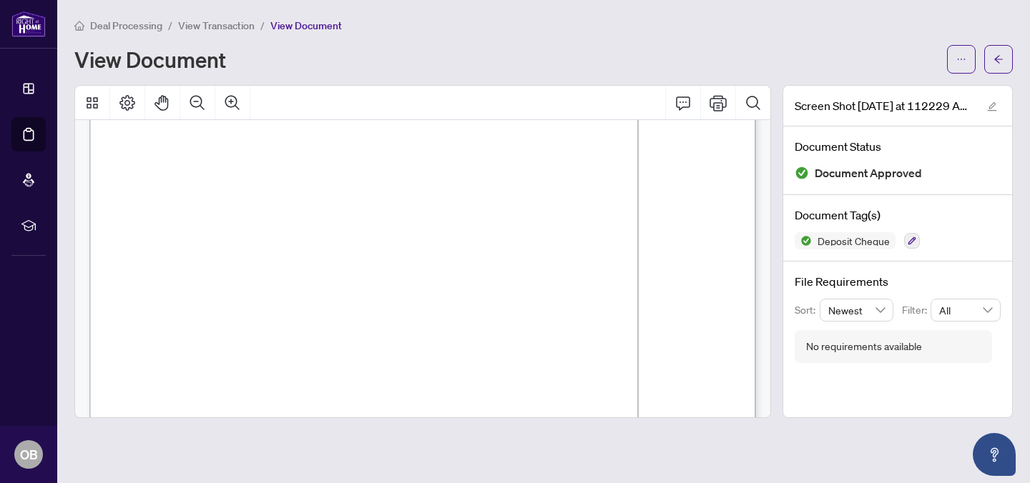
scroll to position [674, 0]
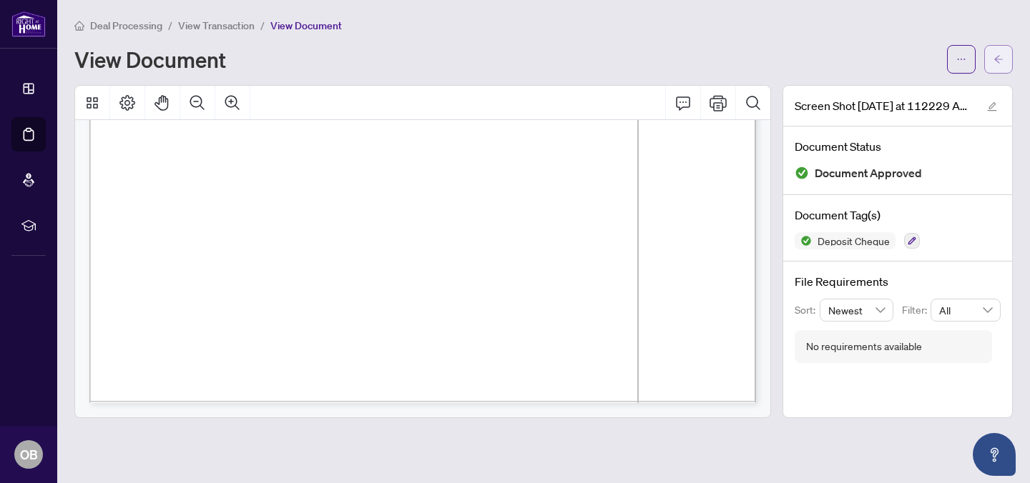
click at [996, 56] on icon "arrow-left" at bounding box center [998, 59] width 10 height 10
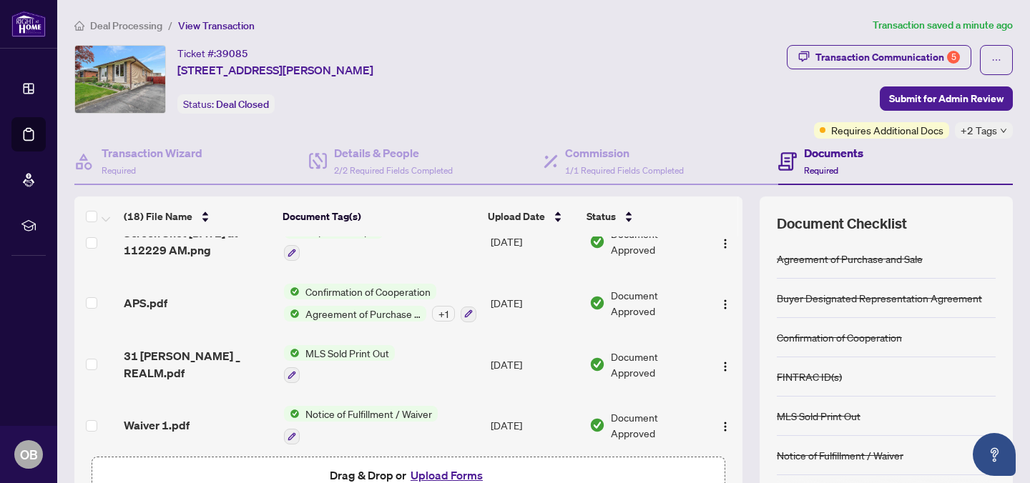
scroll to position [137, 0]
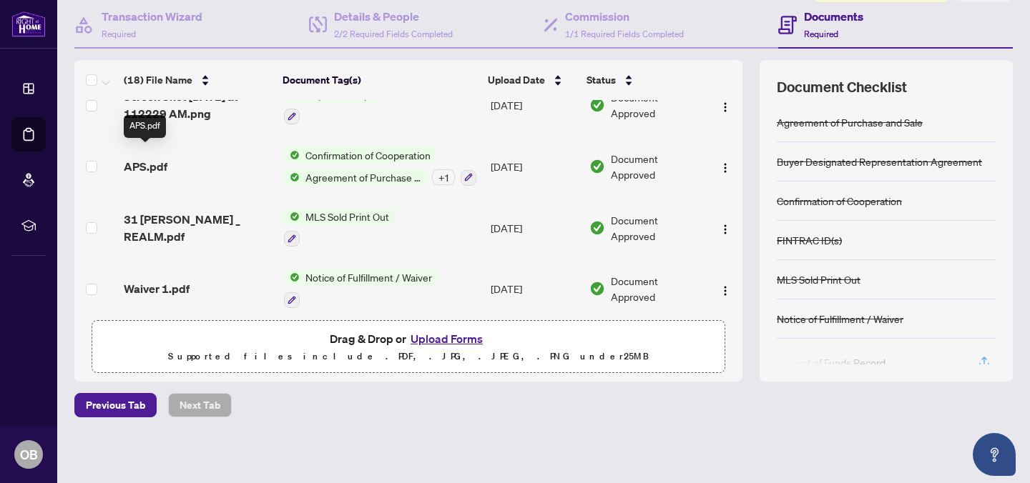
click at [157, 158] on span "APS.pdf" at bounding box center [146, 166] width 44 height 17
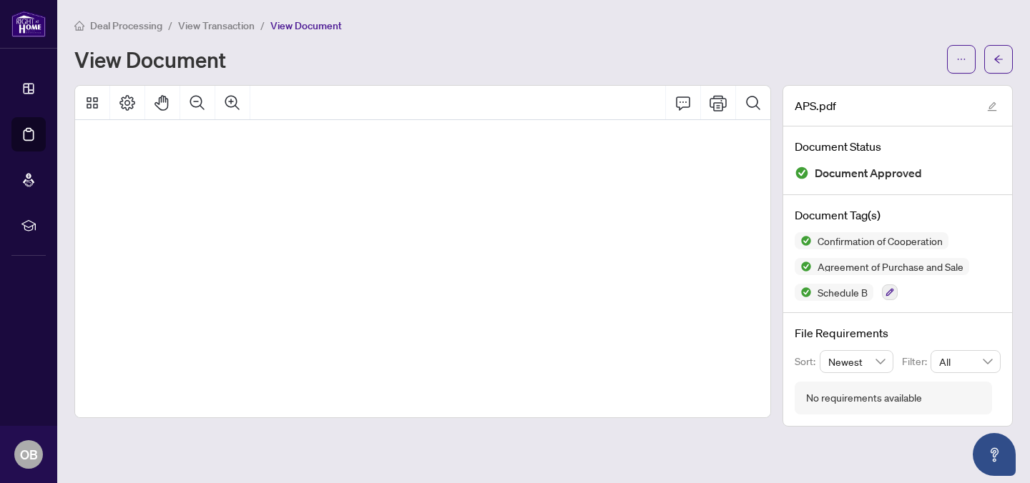
scroll to position [49, 84]
drag, startPoint x: 134, startPoint y: 243, endPoint x: 333, endPoint y: 264, distance: 199.2
drag, startPoint x: 297, startPoint y: 241, endPoint x: 215, endPoint y: 235, distance: 81.7
